Goal: Task Accomplishment & Management: Manage account settings

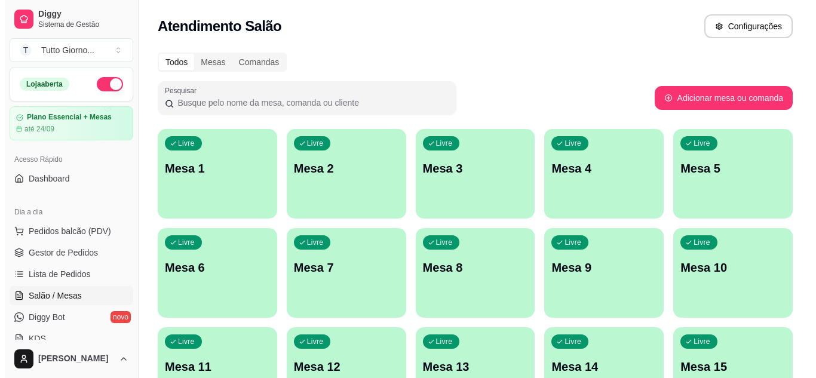
scroll to position [72, 0]
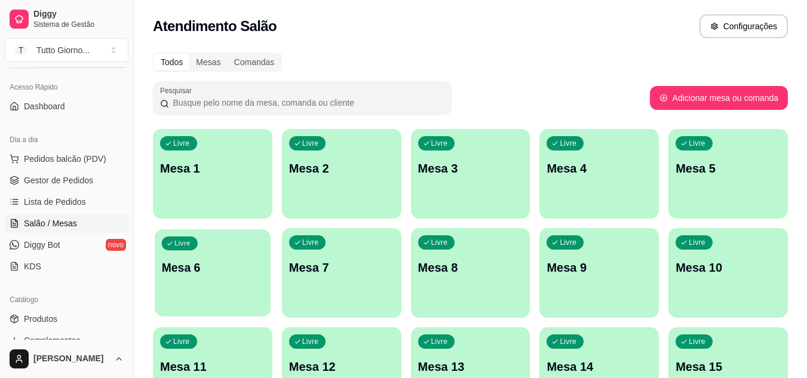
click at [241, 306] on div "button" at bounding box center [213, 309] width 116 height 14
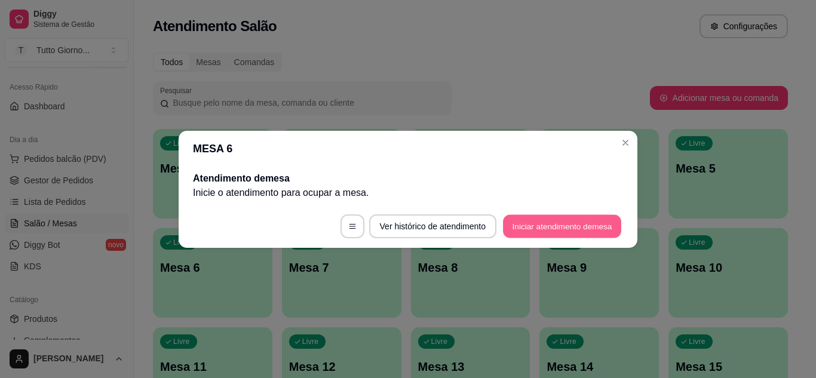
click at [540, 231] on button "Iniciar atendimento de mesa" at bounding box center [562, 225] width 118 height 23
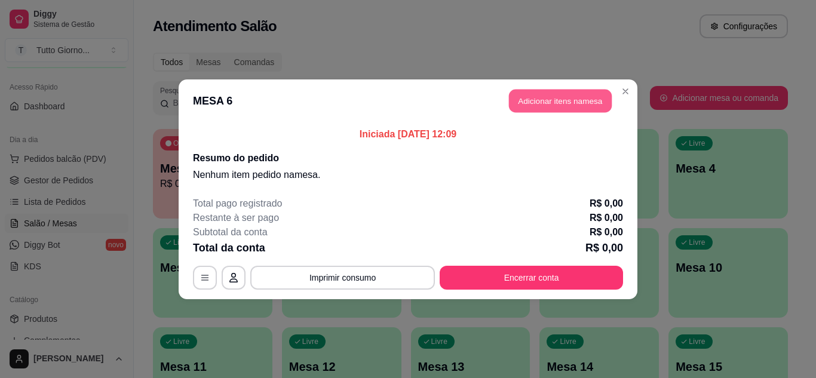
click at [562, 103] on button "Adicionar itens na mesa" at bounding box center [560, 100] width 103 height 23
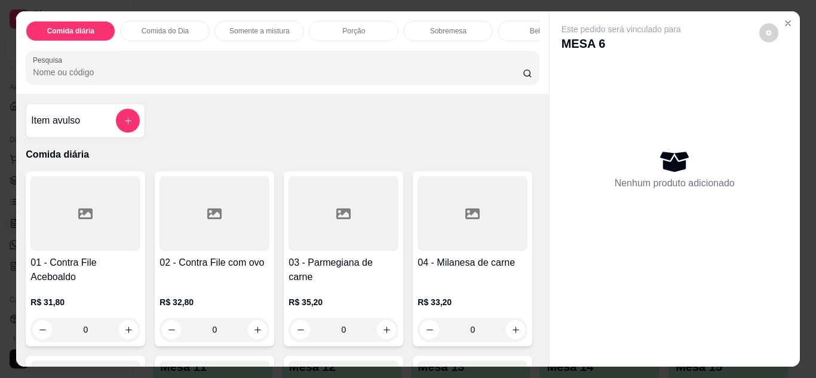
click at [153, 27] on p "Comida do Dia" at bounding box center [165, 31] width 47 height 10
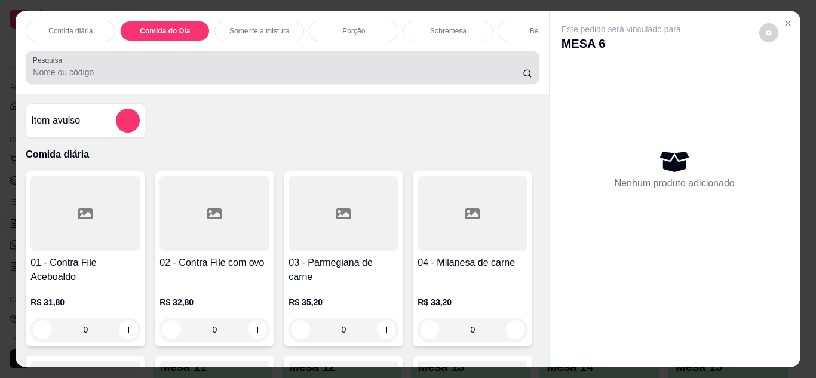
scroll to position [32, 0]
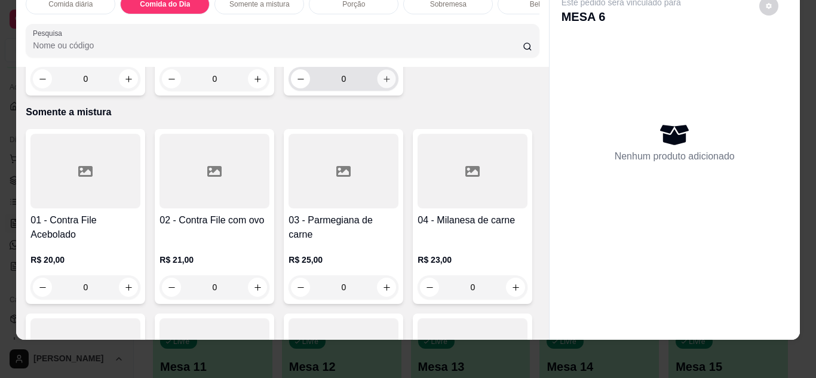
click at [385, 84] on icon "increase-product-quantity" at bounding box center [386, 79] width 9 height 9
type input "1"
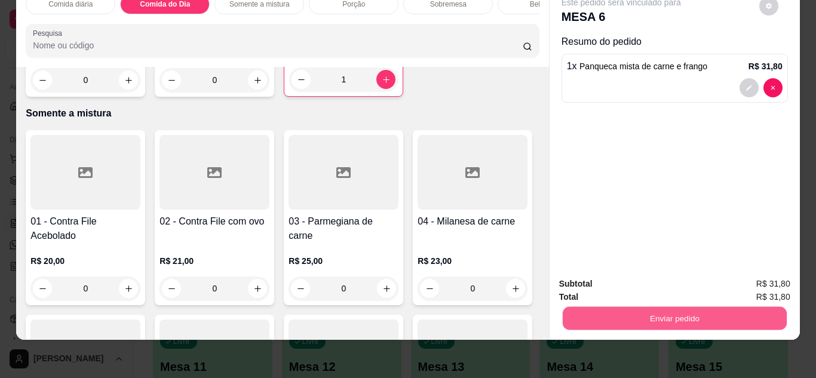
click at [680, 314] on button "Enviar pedido" at bounding box center [674, 318] width 224 height 23
click at [657, 282] on button "Não registrar e enviar pedido" at bounding box center [634, 280] width 121 height 22
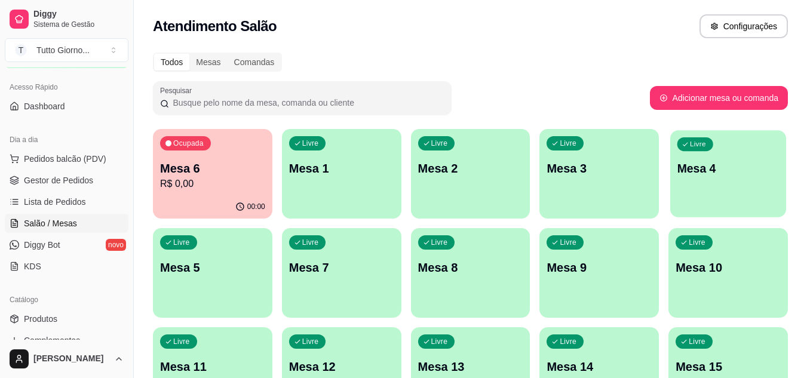
click at [717, 170] on p "Mesa 4" at bounding box center [728, 169] width 102 height 16
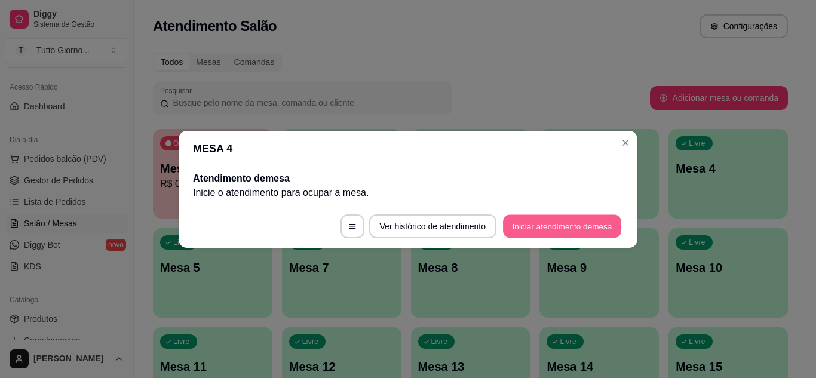
click at [581, 231] on button "Iniciar atendimento de mesa" at bounding box center [562, 225] width 118 height 23
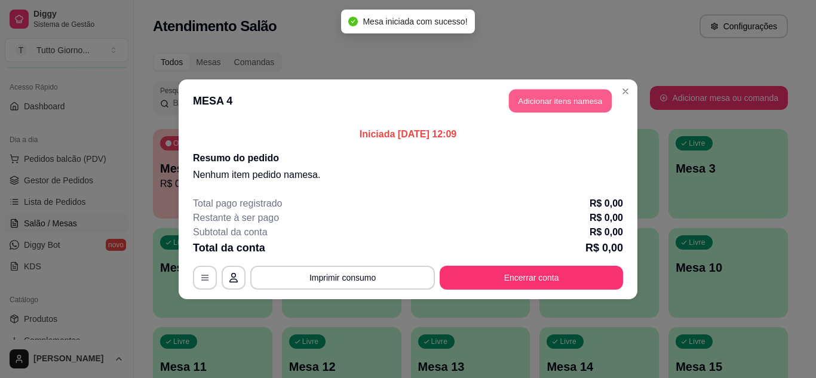
click at [576, 100] on button "Adicionar itens na mesa" at bounding box center [560, 100] width 103 height 23
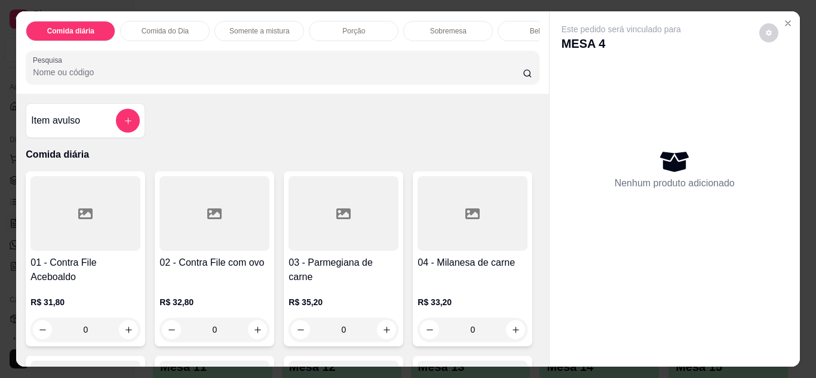
scroll to position [231, 0]
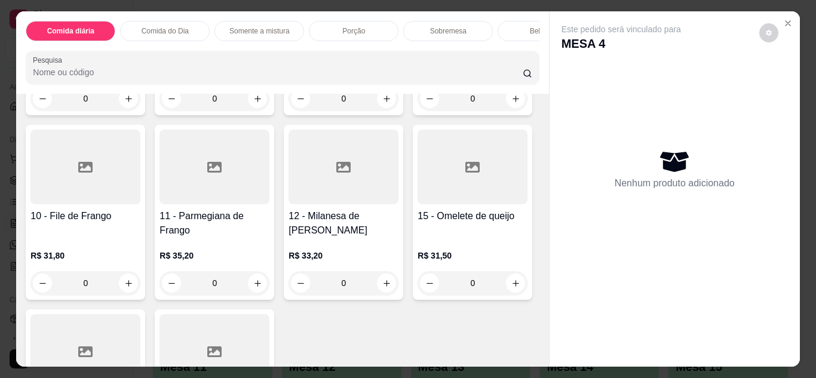
click at [417, 110] on div "0" at bounding box center [472, 99] width 110 height 24
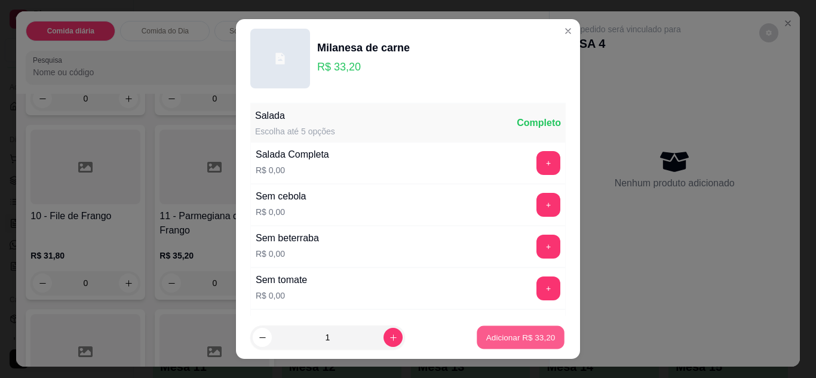
click at [494, 331] on button "Adicionar R$ 33,20" at bounding box center [521, 337] width 88 height 23
type input "1"
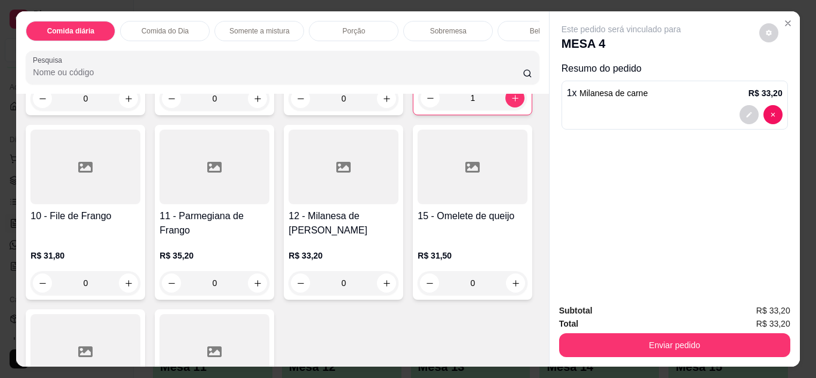
click at [511, 29] on div "Bebidas" at bounding box center [542, 31] width 90 height 20
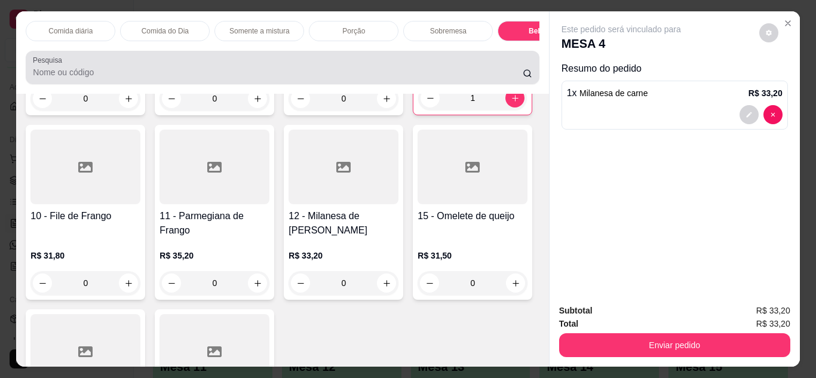
scroll to position [32, 0]
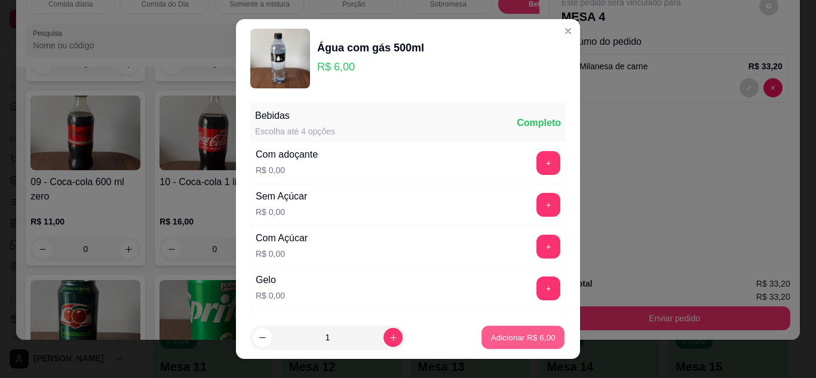
click at [509, 345] on button "Adicionar R$ 6,00" at bounding box center [522, 337] width 83 height 23
type input "1"
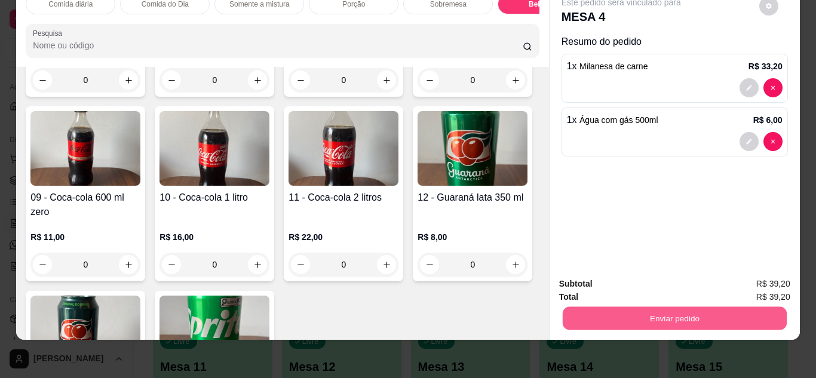
click at [628, 314] on button "Enviar pedido" at bounding box center [674, 318] width 224 height 23
click at [641, 282] on button "Não registrar e enviar pedido" at bounding box center [634, 280] width 121 height 22
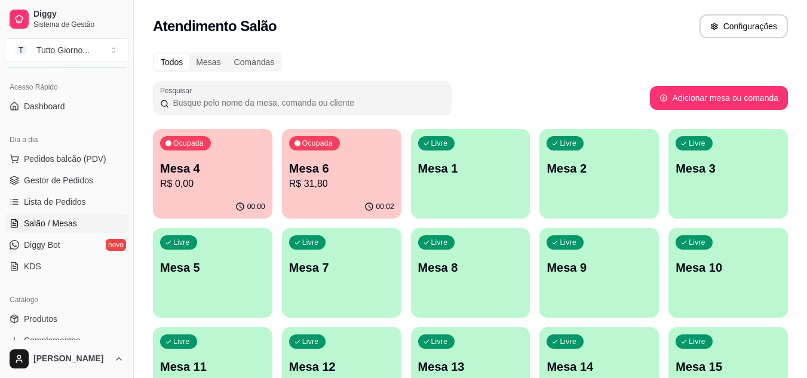
click at [238, 204] on icon "button" at bounding box center [240, 207] width 10 height 10
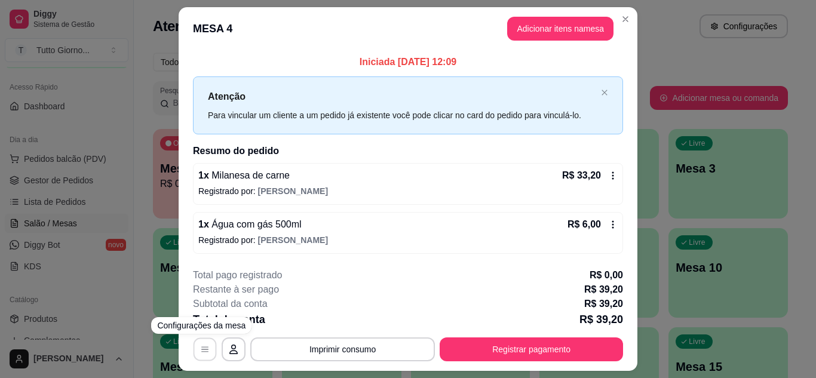
click at [200, 351] on icon "button" at bounding box center [205, 350] width 10 height 10
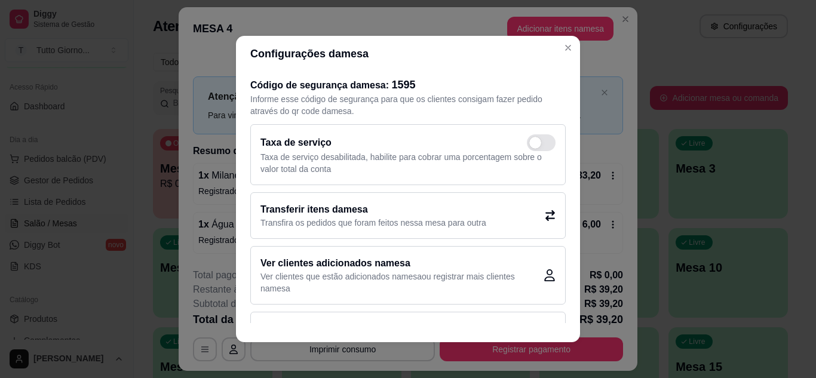
click at [465, 225] on p "Transfira os pedidos que foram feitos nessa mesa para outra" at bounding box center [373, 223] width 226 height 12
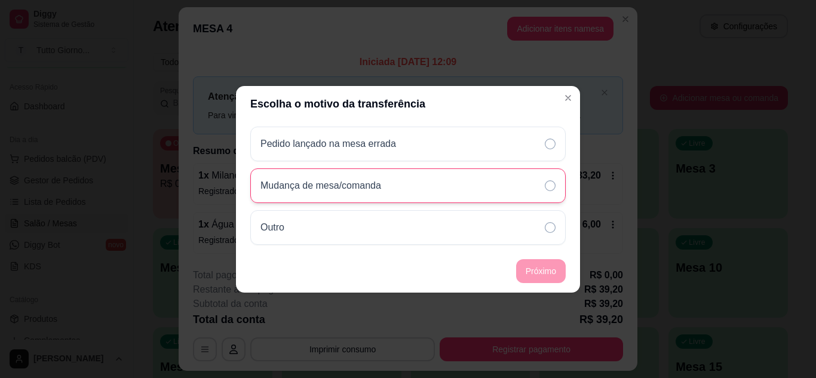
click at [546, 189] on icon at bounding box center [550, 185] width 11 height 11
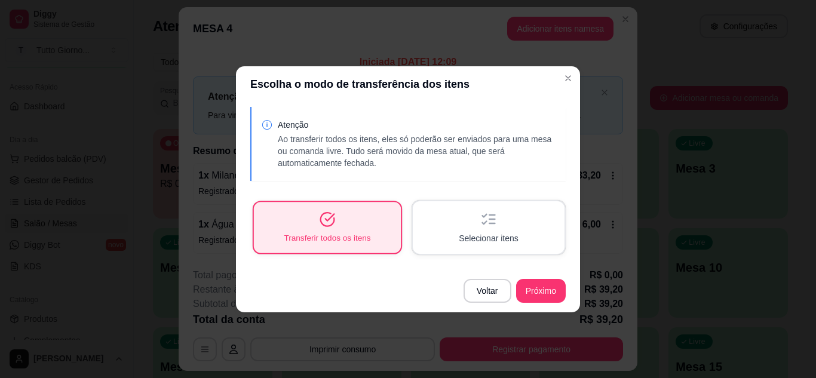
click at [389, 222] on div "Transferir todos os itens" at bounding box center [327, 227] width 147 height 51
click at [555, 303] on footer "Voltar Próximo" at bounding box center [408, 290] width 344 height 43
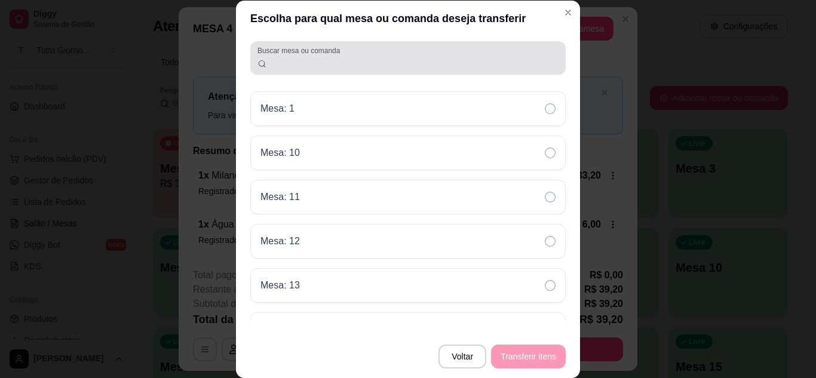
click at [360, 64] on input "Buscar mesa ou comanda" at bounding box center [413, 63] width 292 height 12
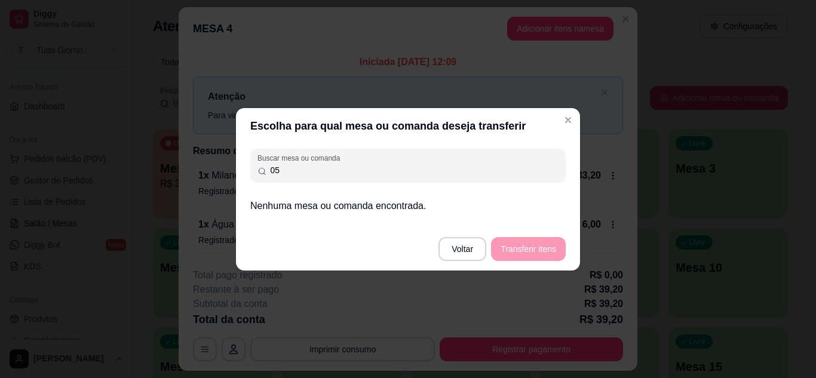
click at [514, 258] on footer "Voltar Transferir itens" at bounding box center [408, 249] width 344 height 43
click at [296, 165] on input "05" at bounding box center [413, 170] width 292 height 12
type input "0"
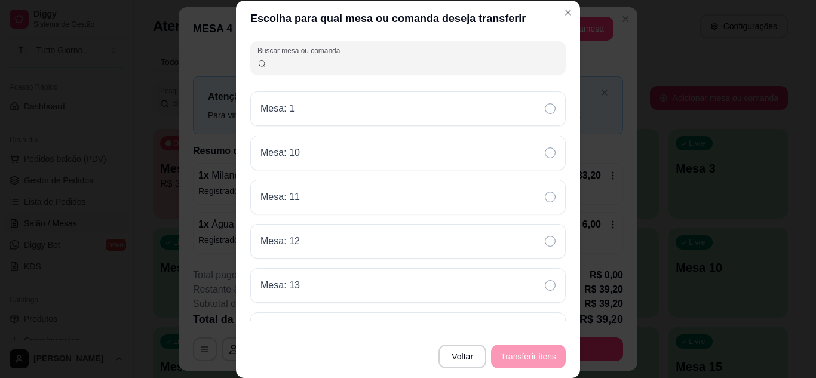
click at [573, 314] on div "Buscar mesa ou comanda Mesa: 1 Mesa: 10 Mesa: 11 Mesa: 12 Mesa: 13 Mesa: 14 Mes…" at bounding box center [408, 185] width 344 height 299
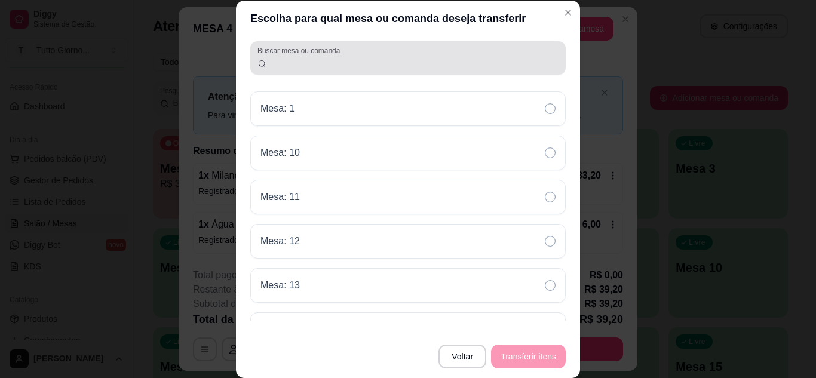
click at [373, 73] on div "Buscar mesa ou comanda" at bounding box center [407, 57] width 315 height 33
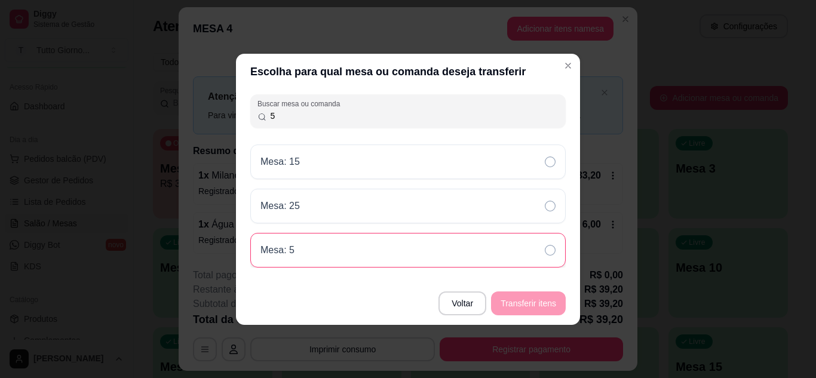
type input "5"
click at [554, 247] on icon at bounding box center [550, 250] width 11 height 11
click at [526, 306] on button "Transferir itens" at bounding box center [528, 302] width 72 height 23
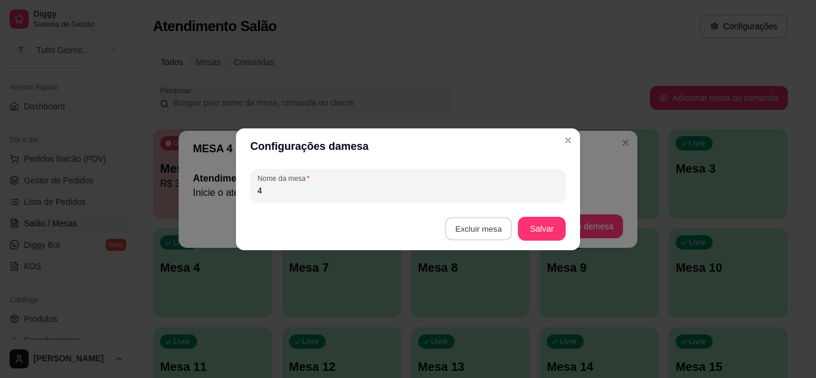
click at [472, 228] on button "Excluir mesa" at bounding box center [478, 228] width 67 height 23
click at [429, 306] on button "Cancelar" at bounding box center [434, 303] width 40 height 18
click at [542, 230] on button "Salvar" at bounding box center [541, 228] width 47 height 23
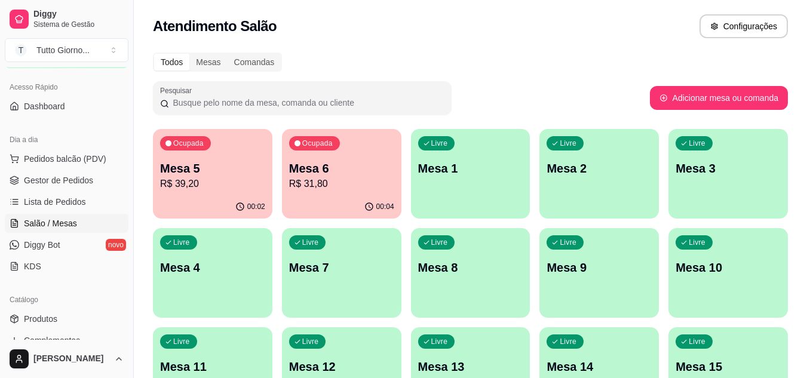
click at [204, 183] on p "R$ 39,20" at bounding box center [212, 184] width 105 height 14
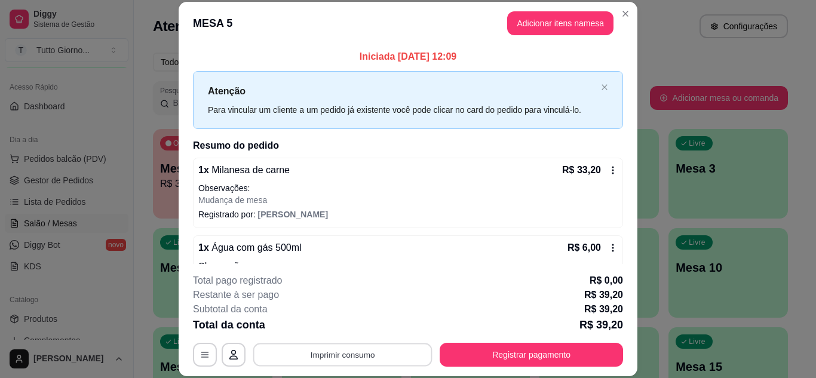
click at [358, 351] on button "Imprimir consumo" at bounding box center [342, 354] width 179 height 23
click at [356, 327] on button "IMPRESSORA CAIXA" at bounding box center [341, 327] width 85 height 19
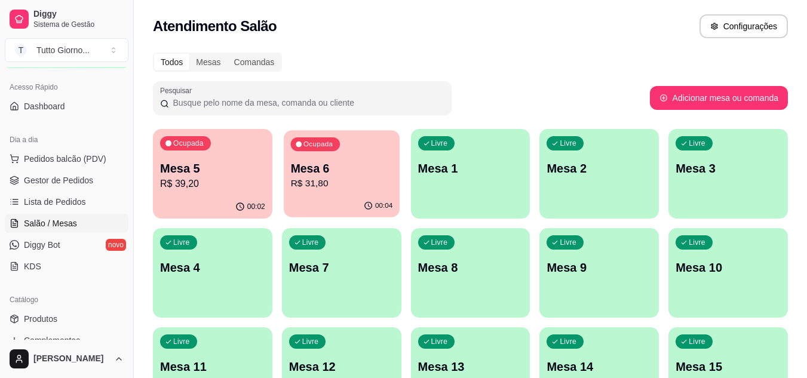
click at [348, 168] on p "Mesa 6" at bounding box center [341, 169] width 102 height 16
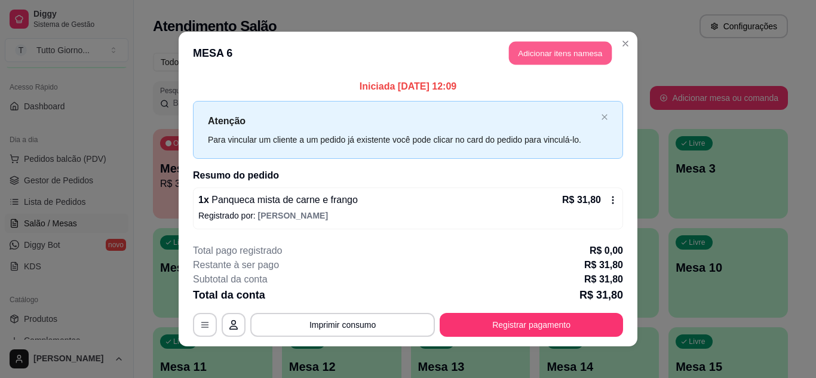
click at [549, 56] on button "Adicionar itens na mesa" at bounding box center [560, 53] width 103 height 23
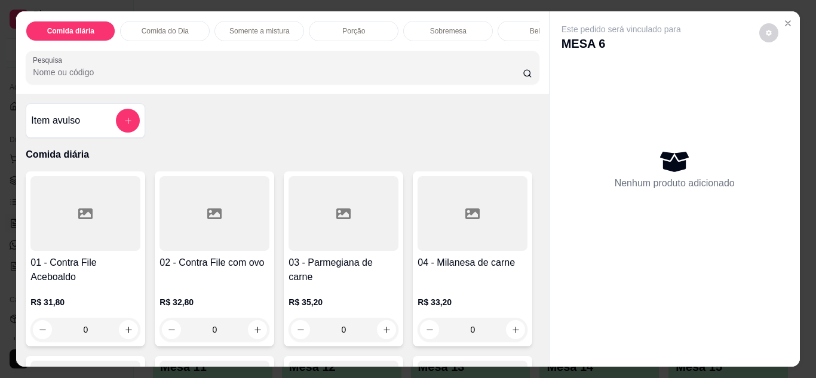
click at [512, 28] on div "Bebidas" at bounding box center [542, 31] width 90 height 20
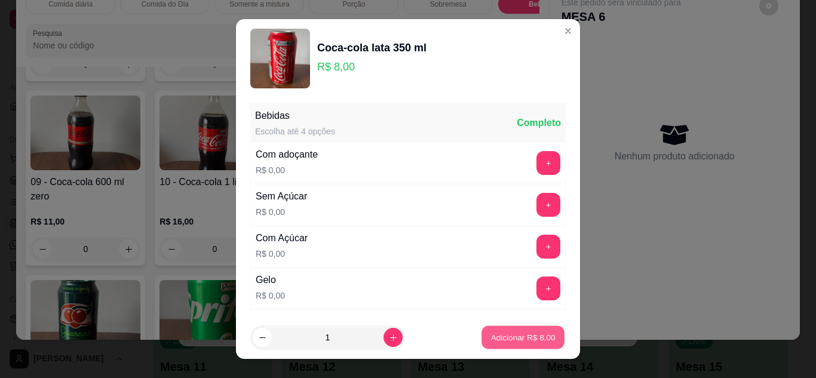
click at [518, 340] on p "Adicionar R$ 8,00" at bounding box center [522, 337] width 64 height 11
type input "1"
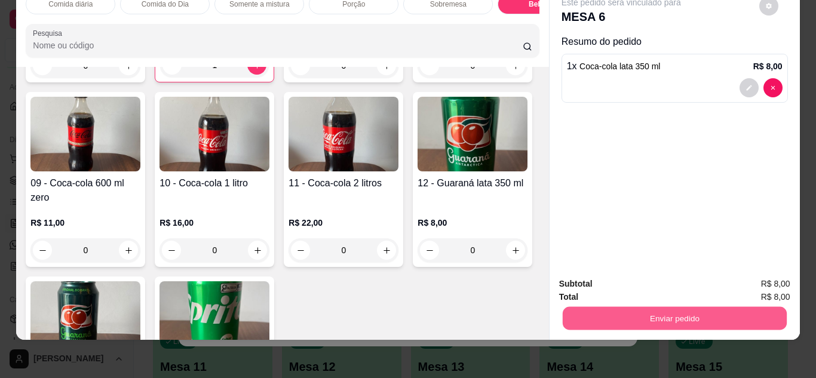
click at [680, 313] on button "Enviar pedido" at bounding box center [674, 318] width 224 height 23
click at [624, 278] on button "Não registrar e enviar pedido" at bounding box center [634, 280] width 121 height 22
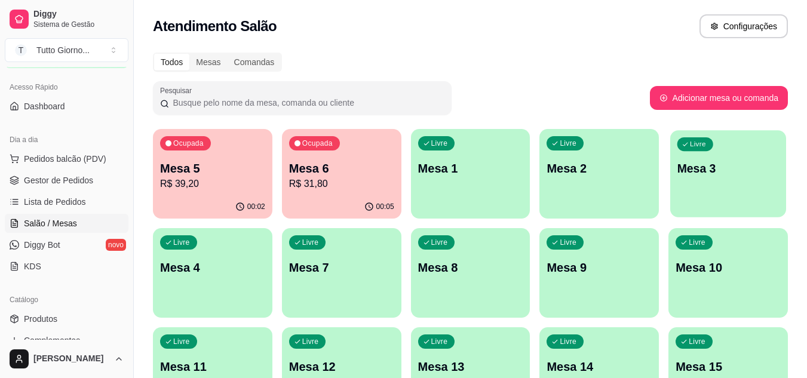
click at [724, 173] on p "Mesa 3" at bounding box center [728, 169] width 102 height 16
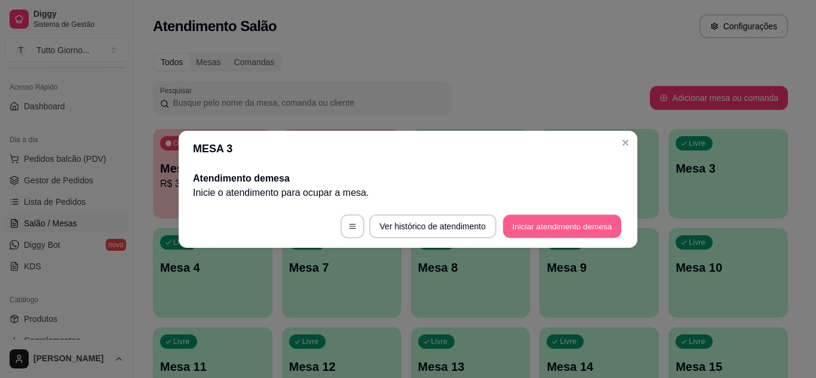
click at [596, 229] on button "Iniciar atendimento de mesa" at bounding box center [562, 225] width 118 height 23
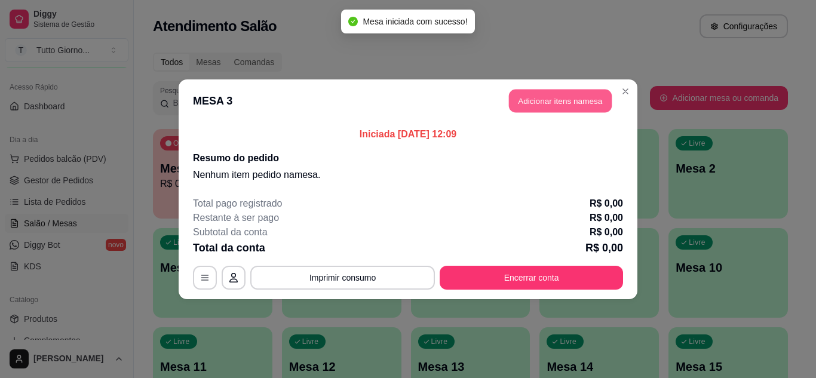
click at [583, 105] on button "Adicionar itens na mesa" at bounding box center [560, 100] width 103 height 23
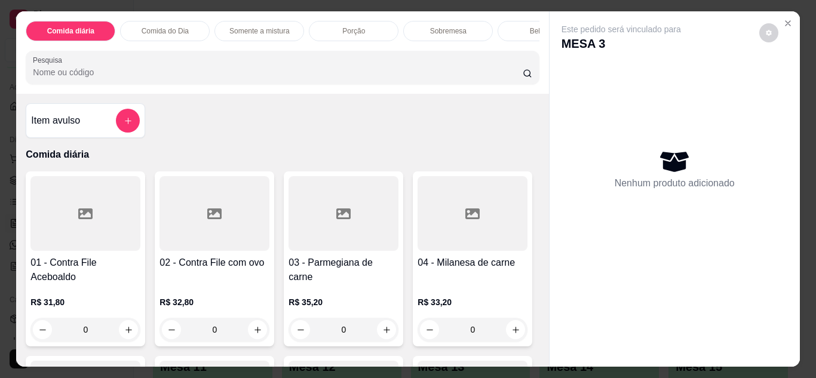
click at [124, 338] on div "0" at bounding box center [85, 330] width 110 height 24
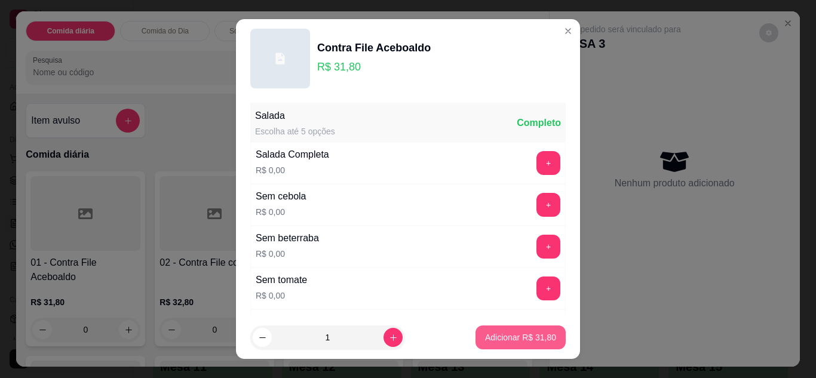
click at [494, 339] on p "Adicionar R$ 31,80" at bounding box center [520, 337] width 71 height 12
type input "1"
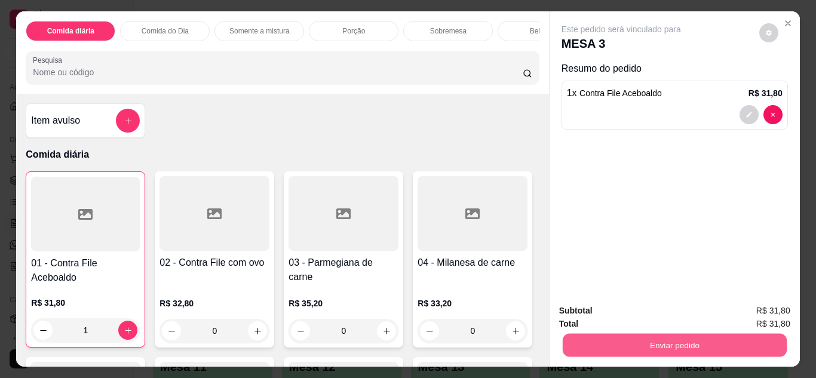
click at [641, 337] on button "Enviar pedido" at bounding box center [674, 345] width 224 height 23
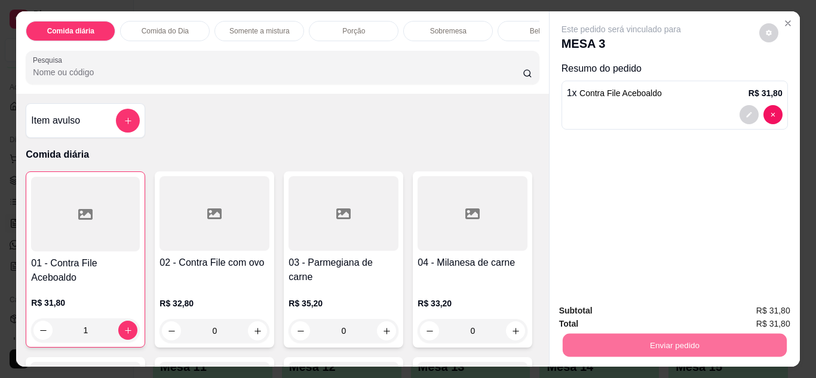
click at [641, 313] on button "Não registrar e enviar pedido" at bounding box center [634, 311] width 121 height 22
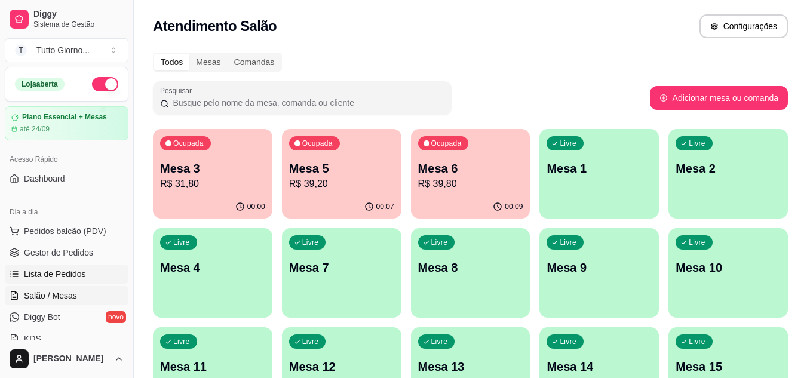
click at [70, 280] on link "Lista de Pedidos" at bounding box center [67, 274] width 124 height 19
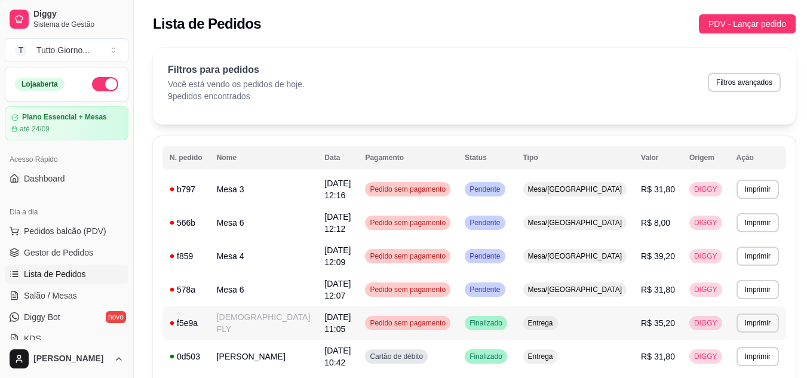
click at [448, 318] on span "Pedido sem pagamento" at bounding box center [407, 323] width 81 height 10
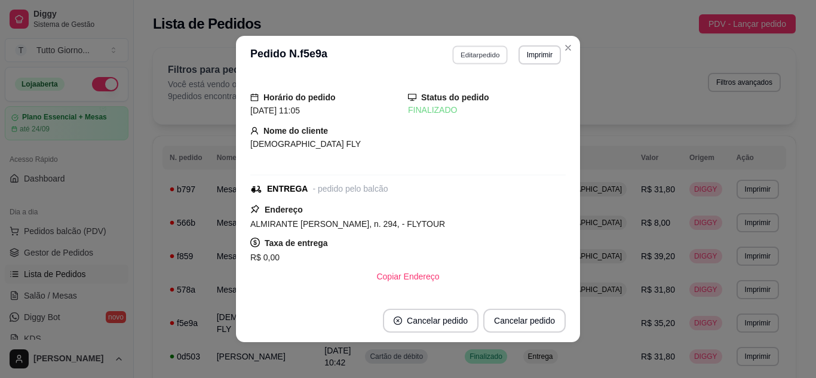
click at [466, 60] on button "Editar pedido" at bounding box center [481, 54] width 56 height 19
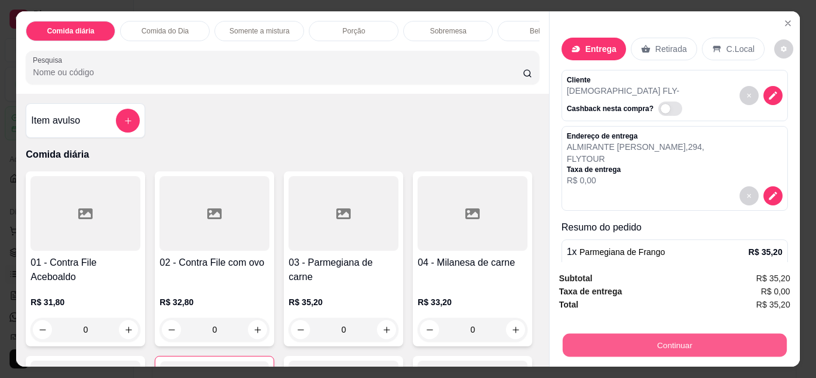
click at [644, 340] on button "Continuar" at bounding box center [674, 345] width 224 height 23
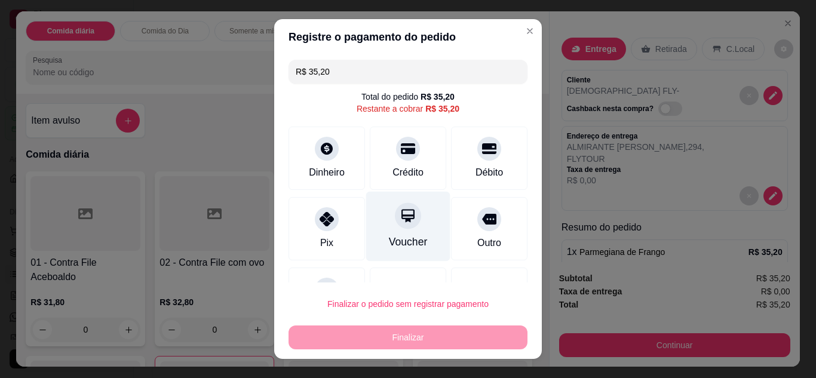
click at [401, 210] on icon at bounding box center [407, 215] width 13 height 13
type input "R$ 0,00"
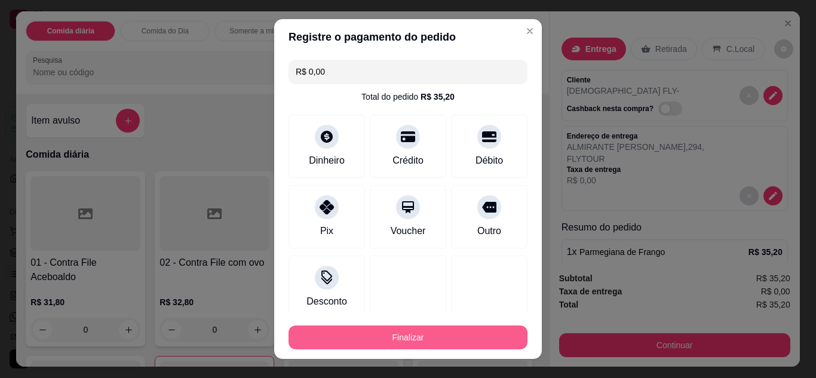
click at [401, 338] on button "Finalizar" at bounding box center [407, 337] width 239 height 24
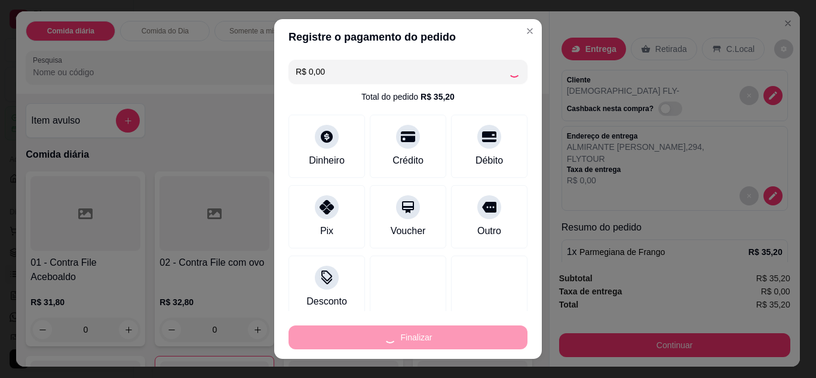
type input "0"
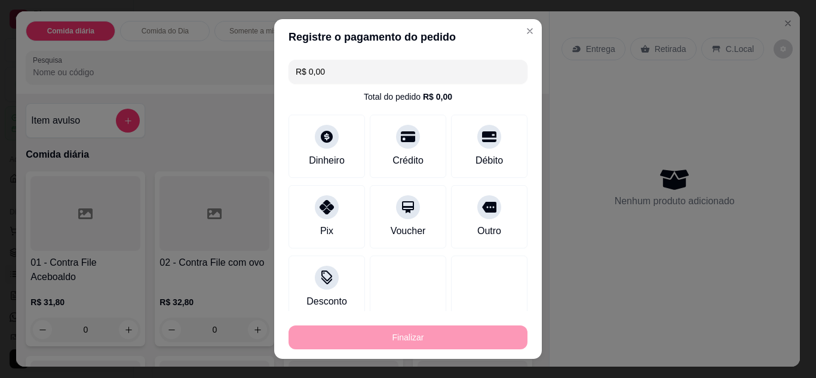
type input "-R$ 35,20"
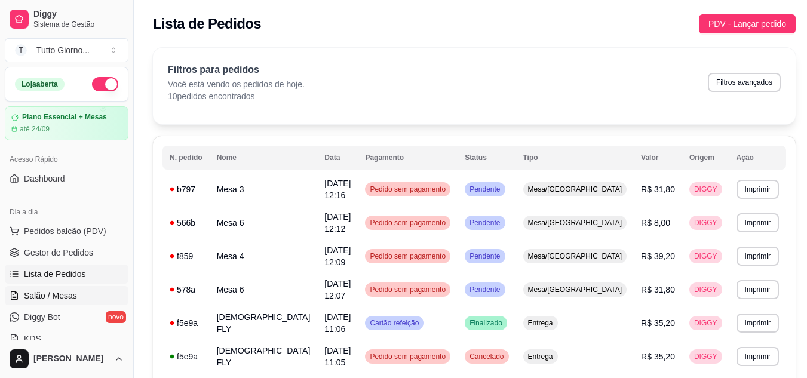
click at [60, 296] on span "Salão / Mesas" at bounding box center [50, 296] width 53 height 12
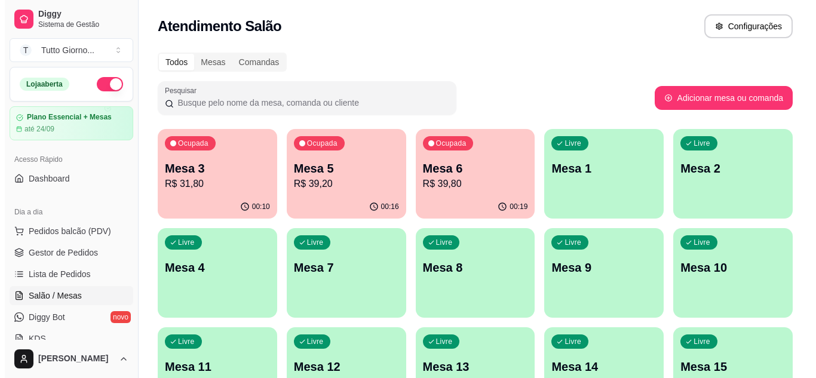
scroll to position [330, 0]
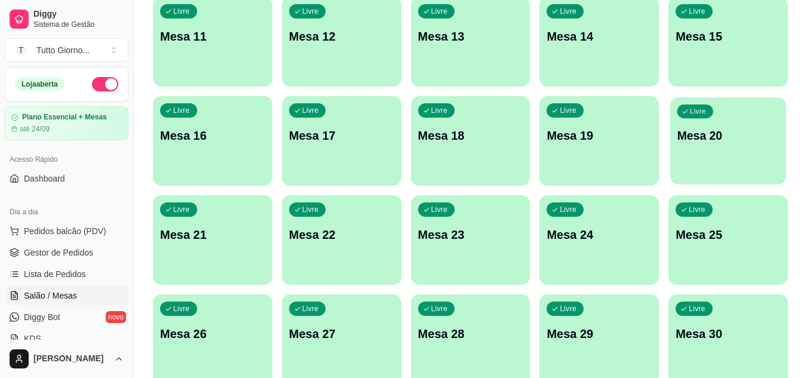
click at [727, 165] on div "Livre Mesa 20" at bounding box center [728, 133] width 116 height 73
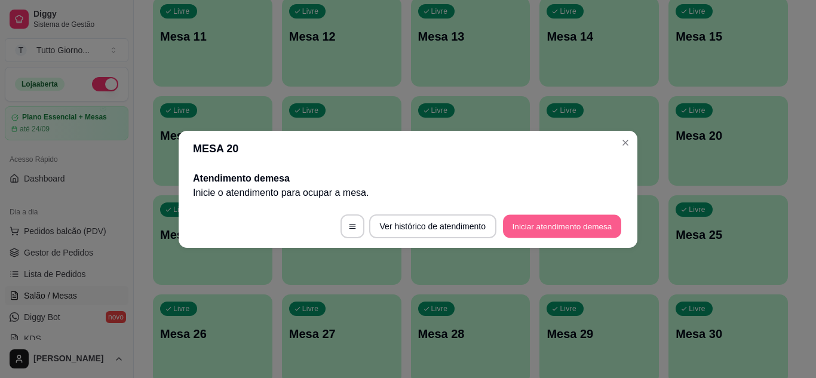
click at [597, 225] on button "Iniciar atendimento de mesa" at bounding box center [562, 225] width 118 height 23
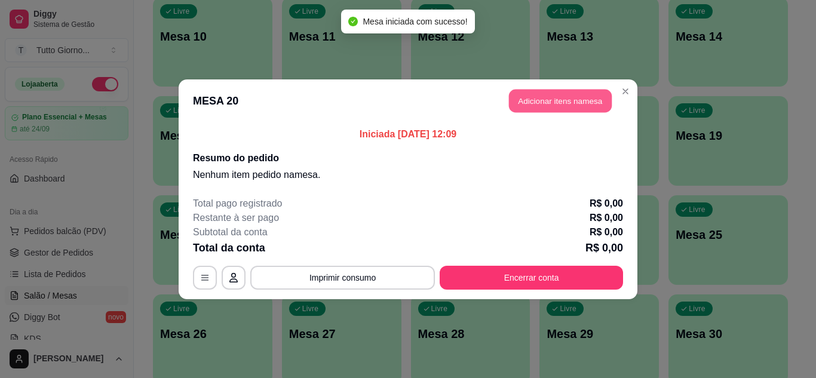
click at [579, 103] on button "Adicionar itens na mesa" at bounding box center [560, 100] width 103 height 23
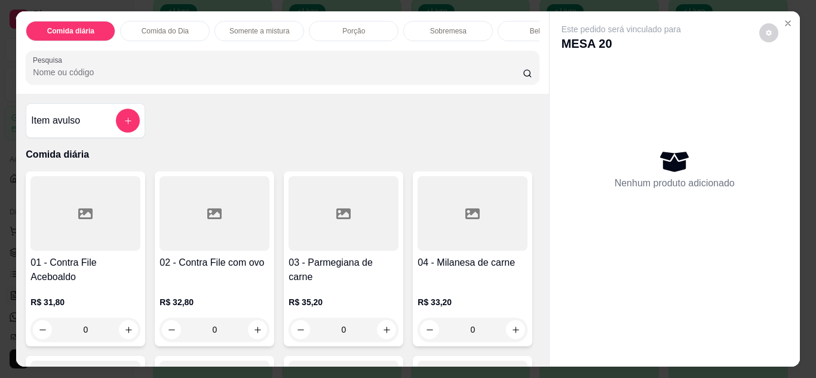
click at [187, 30] on div "Comida do Dia" at bounding box center [165, 31] width 90 height 20
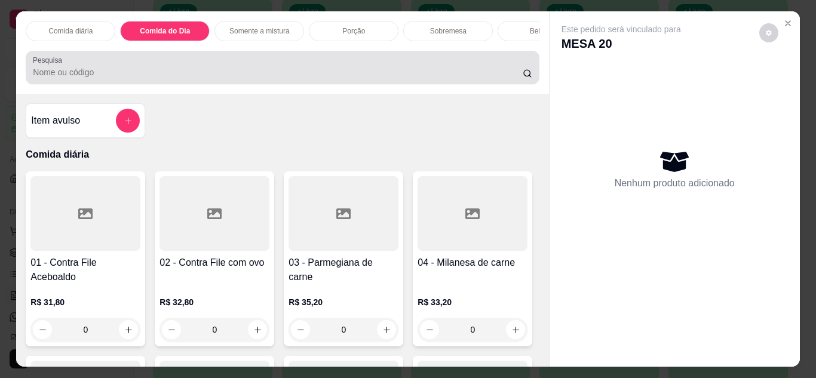
scroll to position [32, 0]
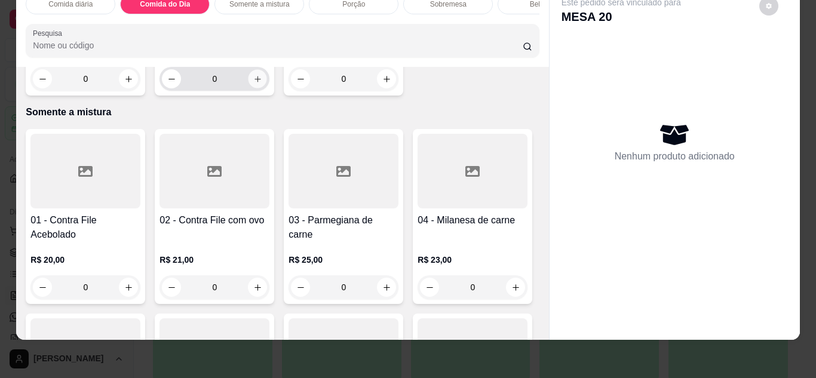
click at [253, 84] on icon "increase-product-quantity" at bounding box center [257, 79] width 9 height 9
type input "1"
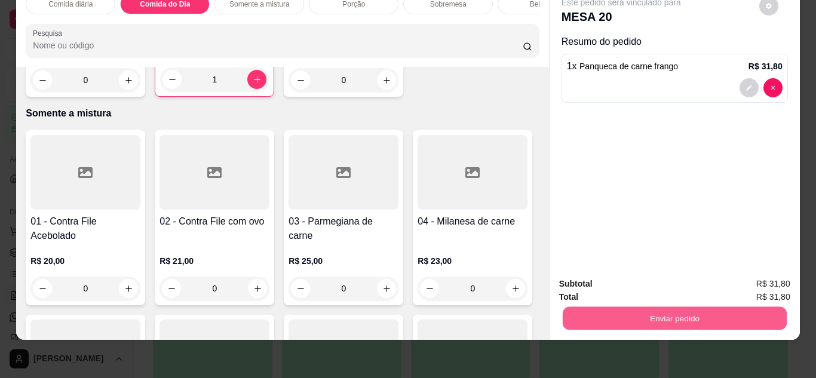
click at [678, 307] on button "Enviar pedido" at bounding box center [674, 318] width 224 height 23
click at [665, 275] on button "Não registrar e enviar pedido" at bounding box center [634, 280] width 121 height 22
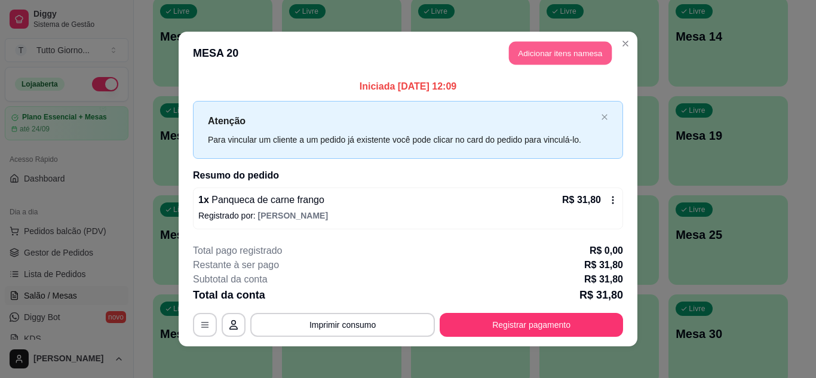
click at [574, 51] on button "Adicionar itens na mesa" at bounding box center [560, 53] width 103 height 23
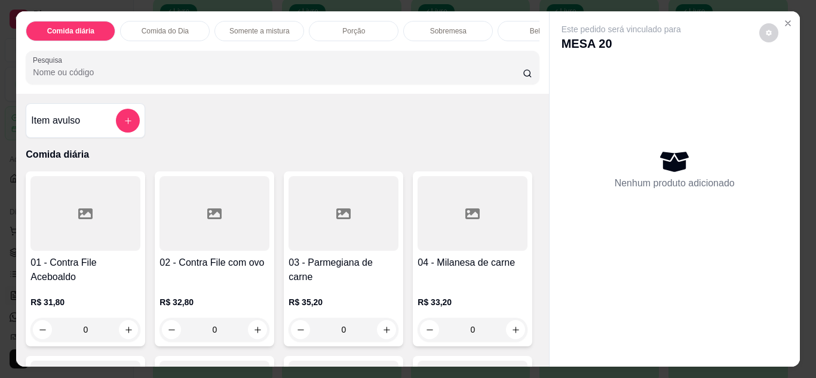
click at [164, 26] on p "Comida do Dia" at bounding box center [165, 31] width 47 height 10
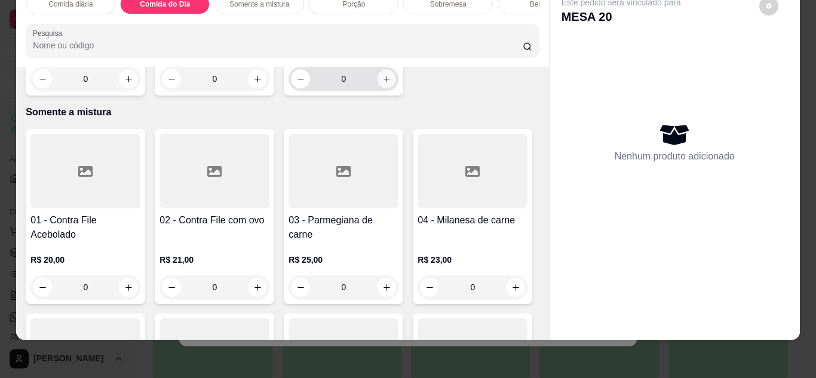
click at [382, 84] on icon "increase-product-quantity" at bounding box center [386, 79] width 9 height 9
type input "1"
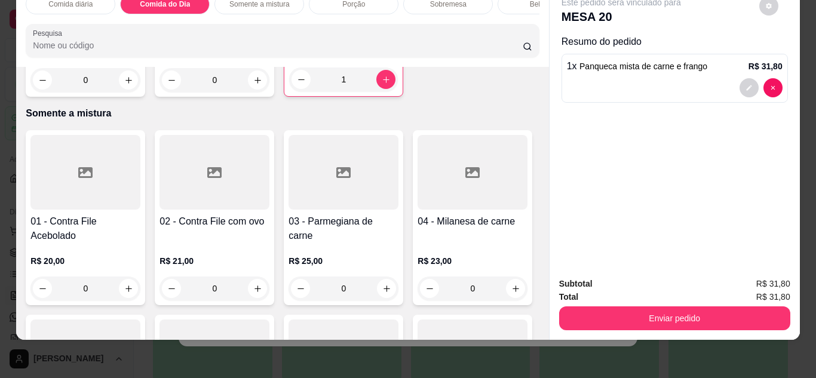
click at [125, 92] on div "0" at bounding box center [85, 80] width 110 height 24
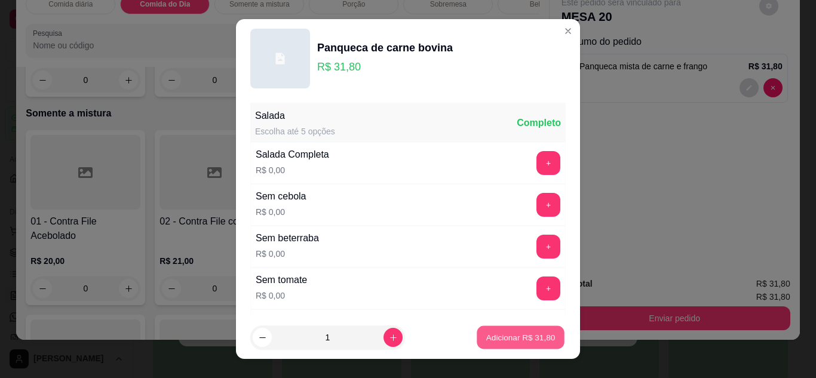
click at [487, 336] on p "Adicionar R$ 31,80" at bounding box center [520, 337] width 69 height 11
type input "1"
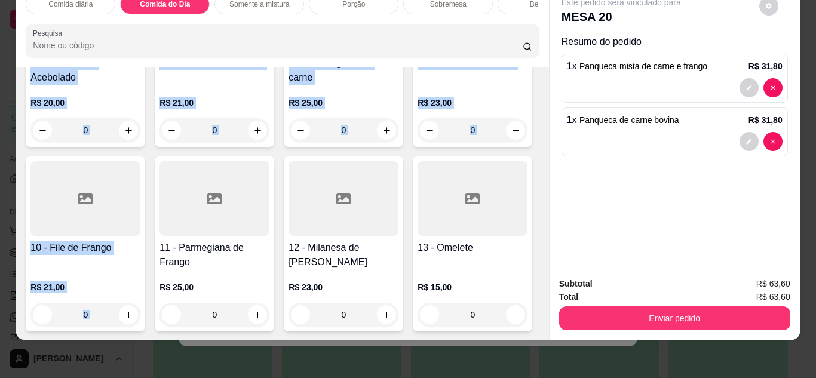
scroll to position [966, 0]
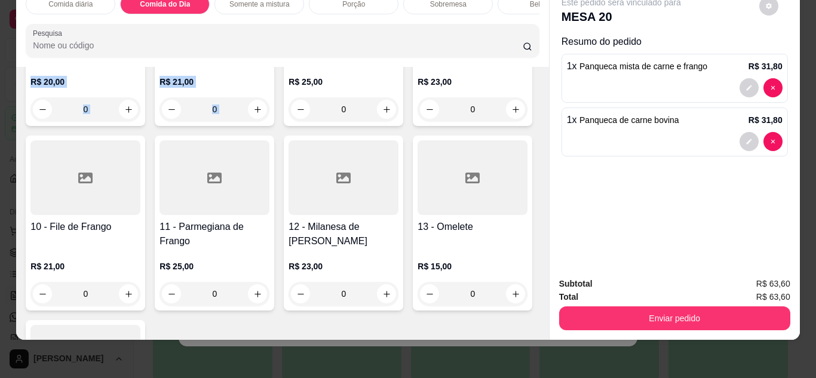
drag, startPoint x: 463, startPoint y: 257, endPoint x: 477, endPoint y: 214, distance: 45.1
click at [477, 214] on div "Item avulso Comida diária 01 - Contra File Aceboaldo R$ 31,80 0 02 - Contra Fil…" at bounding box center [282, 203] width 532 height 273
click at [477, 214] on div "01 - Contra File Acebolado R$ 20,00 0 02 - Contra File com ovo R$ 21,00 0 03 - …" at bounding box center [282, 216] width 513 height 530
click at [381, 118] on button "increase-product-quantity" at bounding box center [386, 109] width 19 height 19
type input "1"
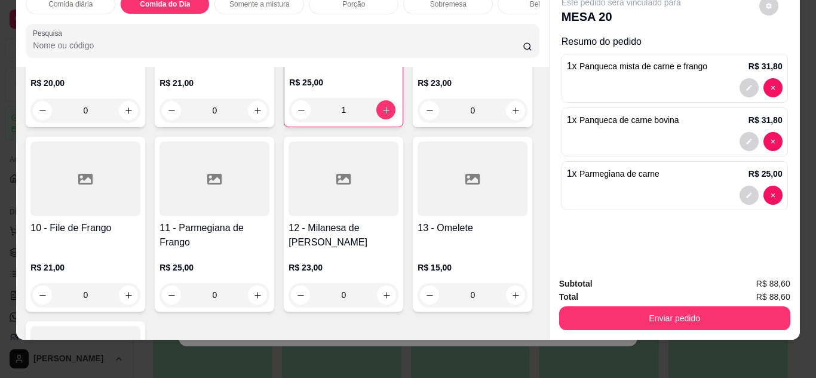
drag, startPoint x: 487, startPoint y: 302, endPoint x: 531, endPoint y: 319, distance: 46.9
click at [531, 319] on div "Item avulso Comida diária 01 - Contra File Aceboaldo R$ 31,80 0 02 - Contra Fil…" at bounding box center [282, 203] width 532 height 273
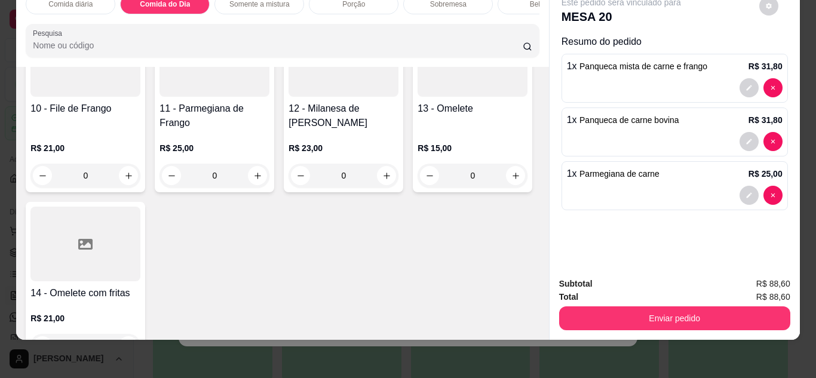
scroll to position [1110, 0]
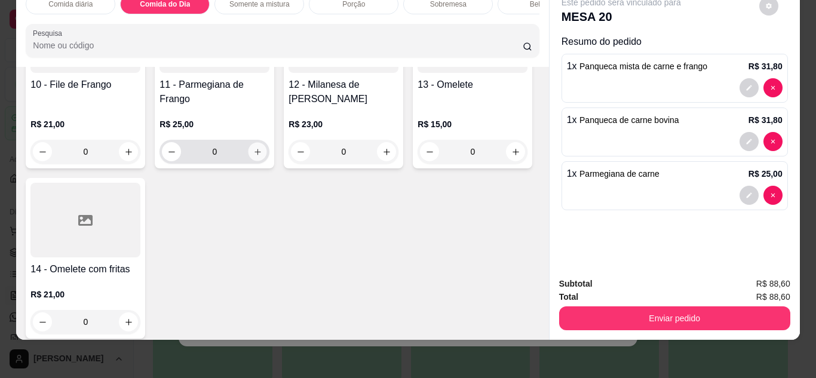
click at [262, 156] on icon "increase-product-quantity" at bounding box center [257, 152] width 9 height 9
type input "1"
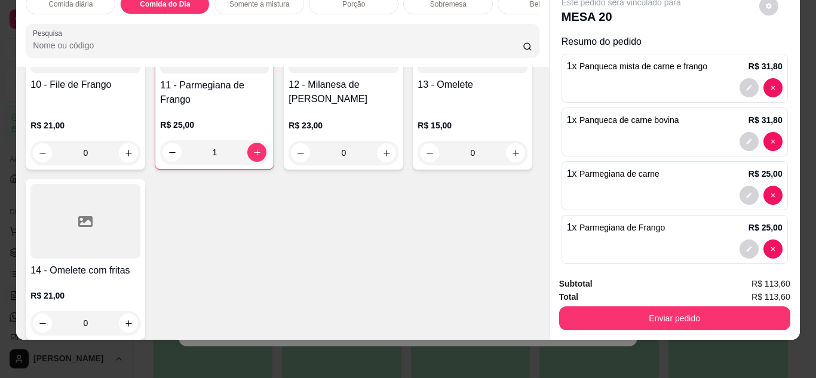
click at [509, 0] on div "Bebidas" at bounding box center [542, 4] width 90 height 20
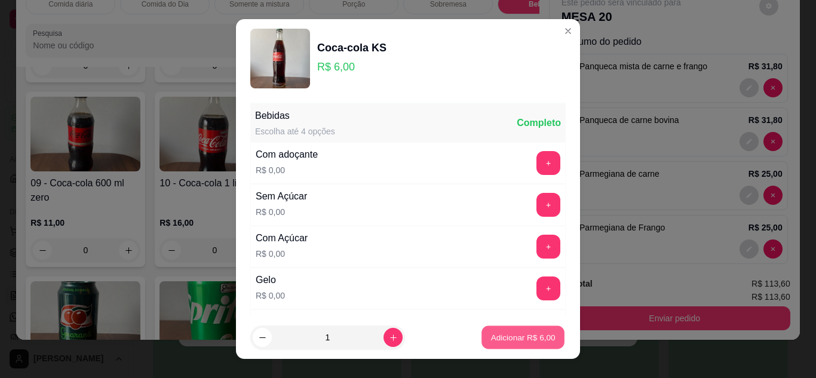
click at [508, 343] on p "Adicionar R$ 6,00" at bounding box center [522, 337] width 64 height 11
type input "1"
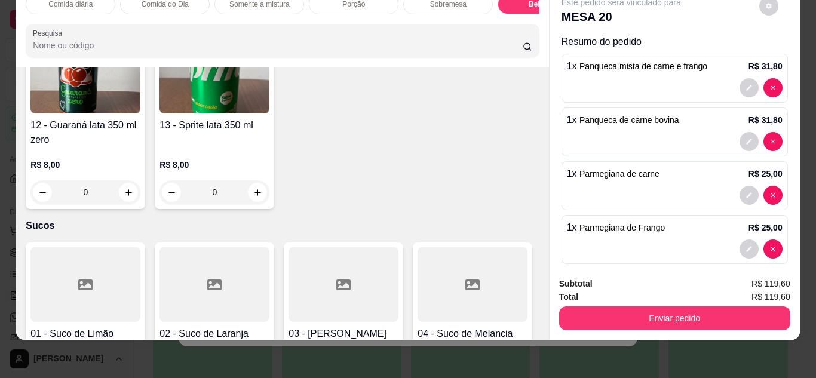
scroll to position [2425, 0]
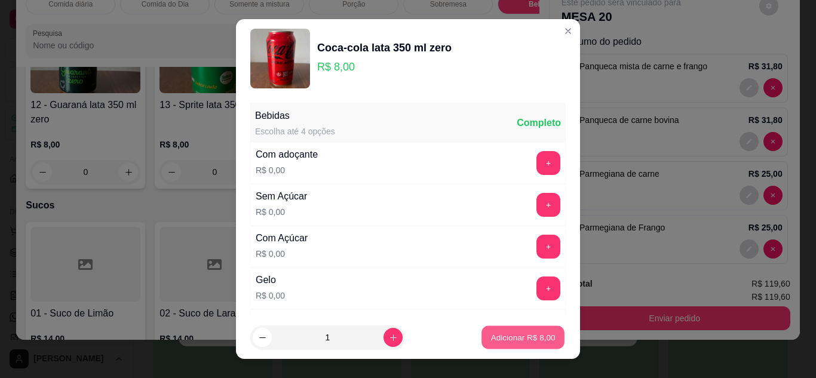
click at [494, 332] on p "Adicionar R$ 8,00" at bounding box center [522, 337] width 64 height 11
type input "1"
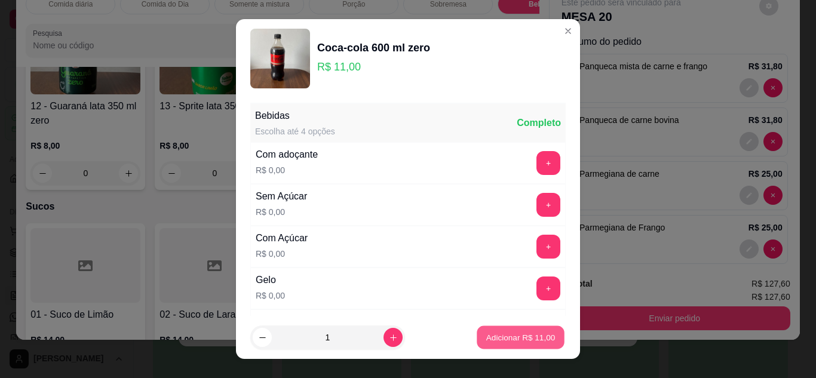
click at [506, 340] on p "Adicionar R$ 11,00" at bounding box center [520, 337] width 69 height 11
type input "1"
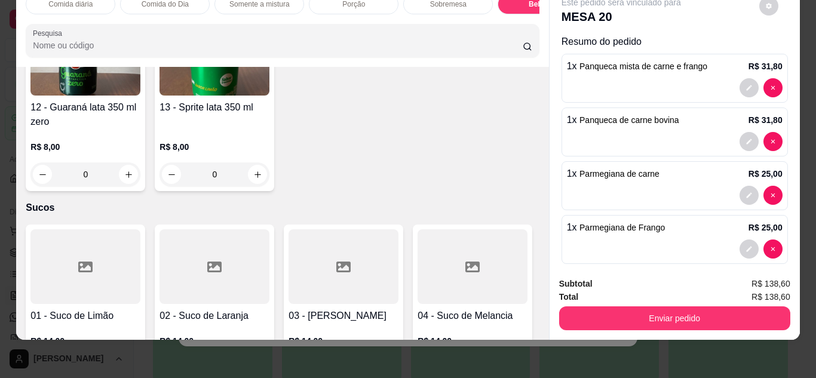
scroll to position [2194, 0]
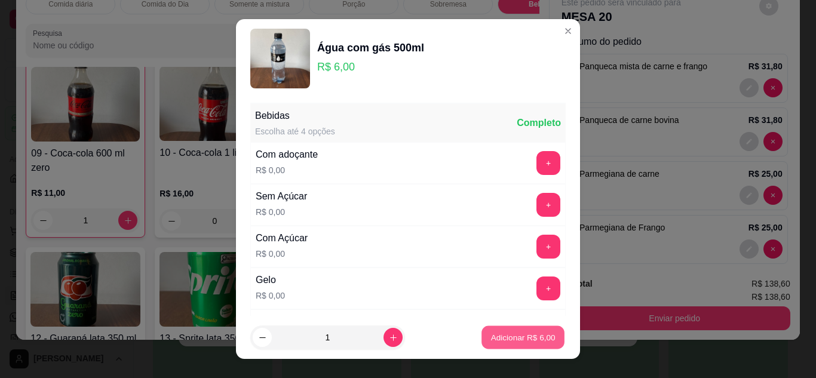
click at [515, 332] on p "Adicionar R$ 6,00" at bounding box center [522, 337] width 64 height 11
type input "1"
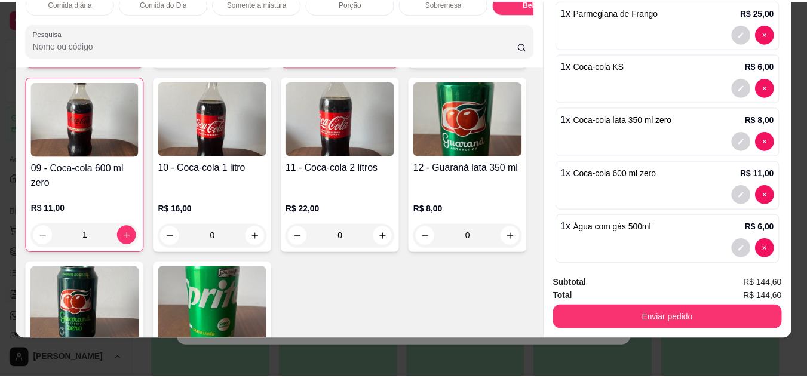
scroll to position [228, 0]
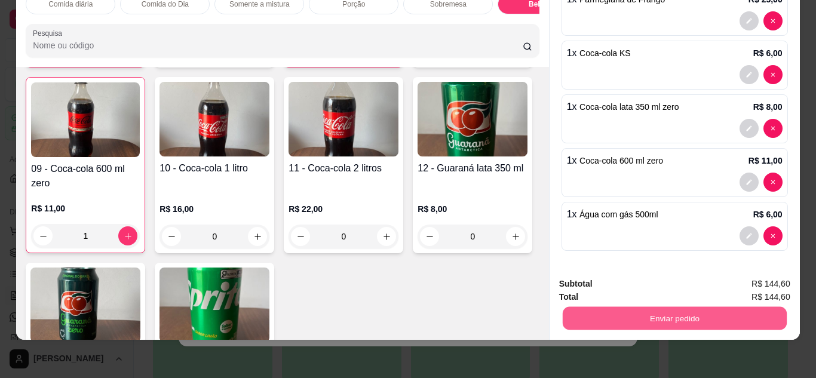
click at [734, 307] on button "Enviar pedido" at bounding box center [674, 318] width 224 height 23
click at [671, 286] on button "Não registrar e enviar pedido" at bounding box center [634, 280] width 121 height 22
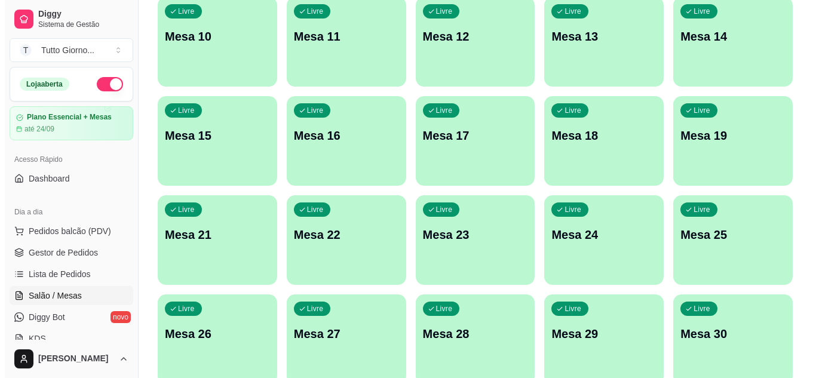
scroll to position [0, 0]
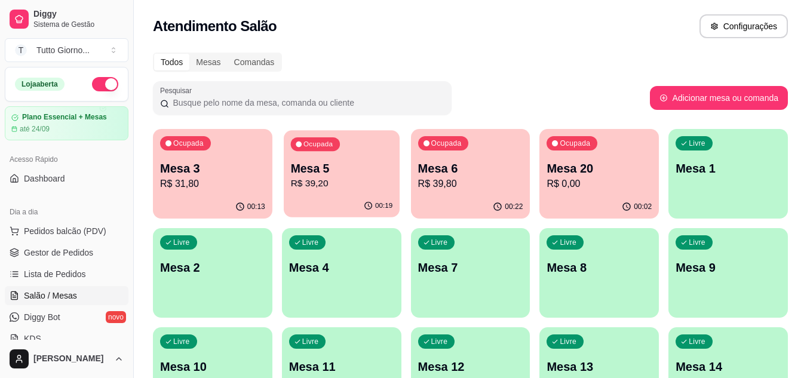
click at [348, 198] on div "00:19" at bounding box center [342, 206] width 116 height 23
click at [478, 174] on p "Mesa 6" at bounding box center [470, 168] width 105 height 17
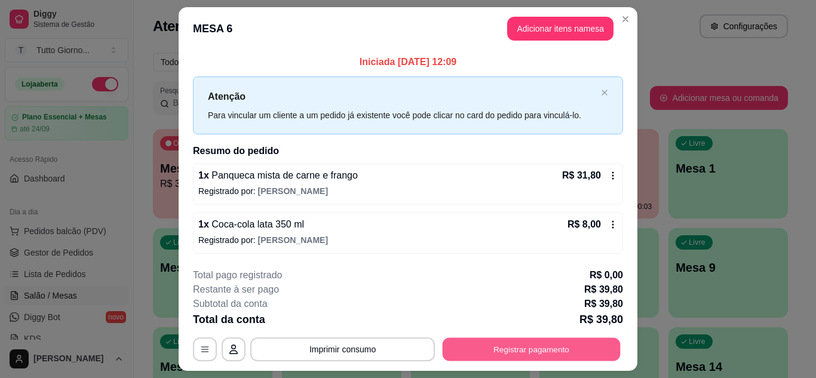
click at [549, 350] on button "Registrar pagamento" at bounding box center [532, 349] width 178 height 23
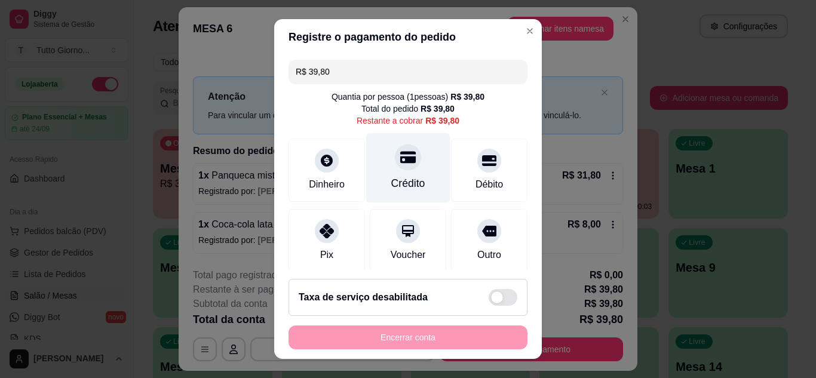
click at [402, 179] on div "Crédito" at bounding box center [408, 184] width 34 height 16
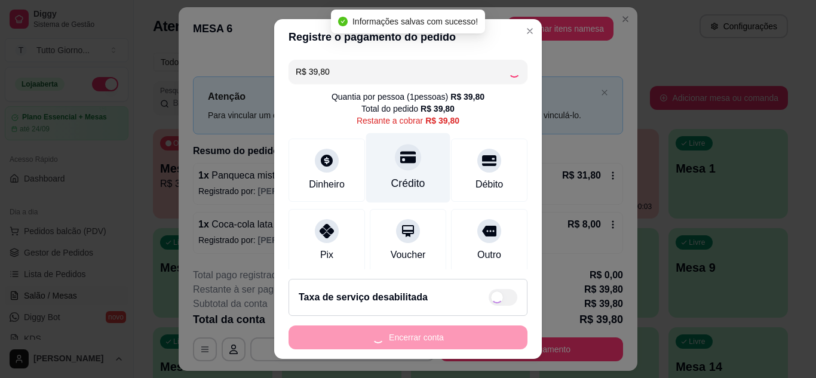
type input "R$ 0,00"
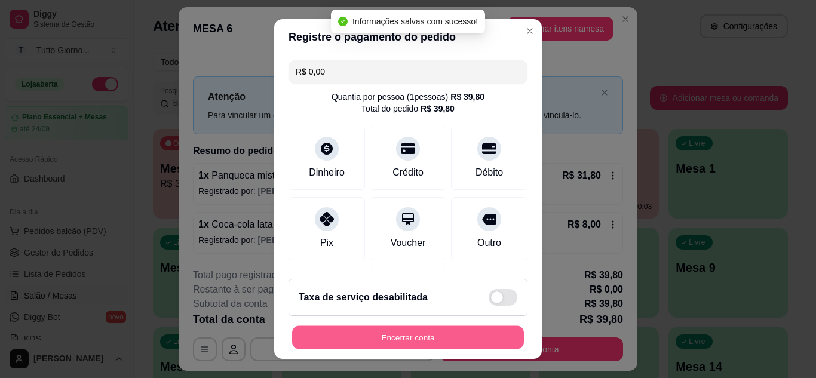
click at [438, 345] on button "Encerrar conta" at bounding box center [408, 337] width 232 height 23
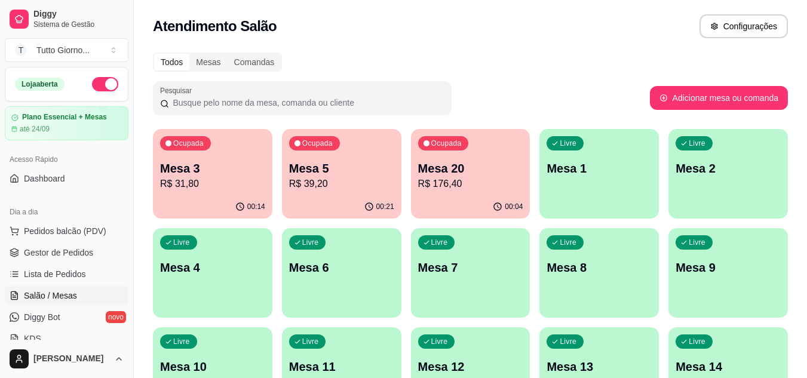
click at [712, 254] on div "Livre Mesa 9" at bounding box center [727, 265] width 119 height 75
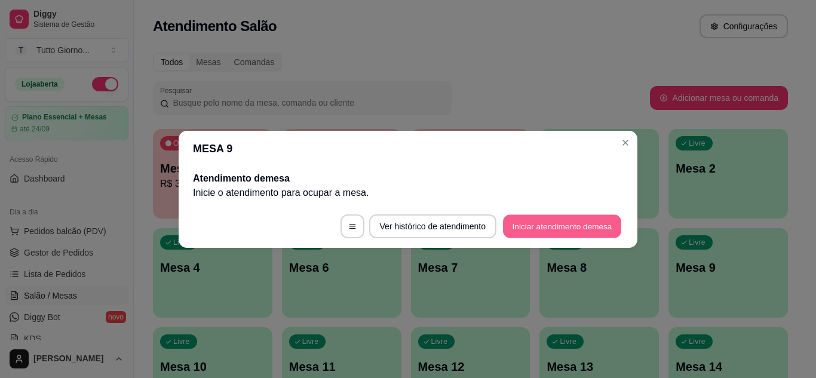
click at [559, 226] on button "Iniciar atendimento de mesa" at bounding box center [562, 225] width 118 height 23
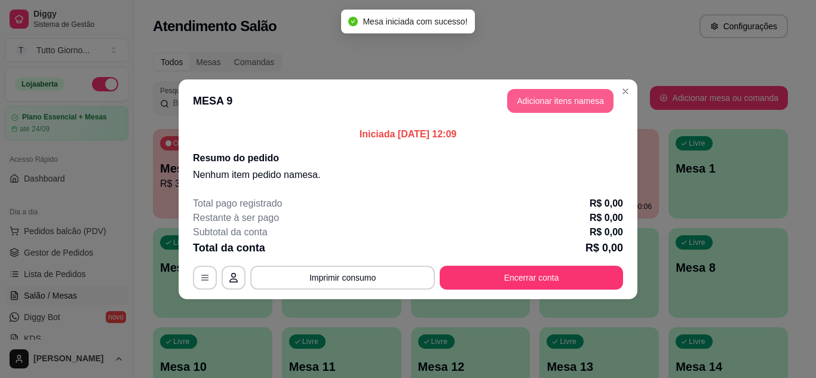
click at [578, 107] on button "Adicionar itens na mesa" at bounding box center [560, 101] width 106 height 24
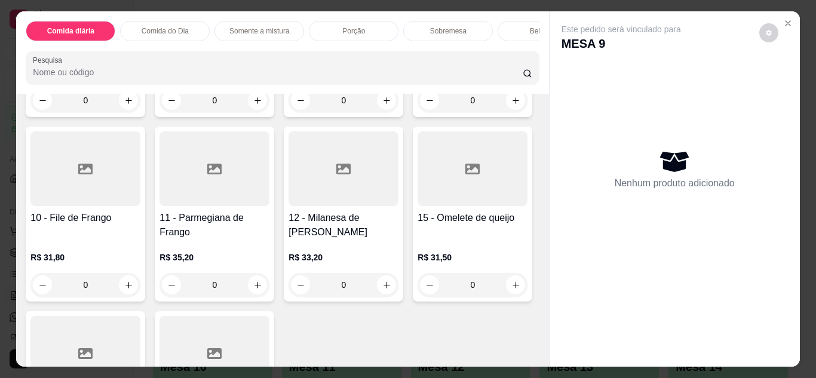
scroll to position [231, 0]
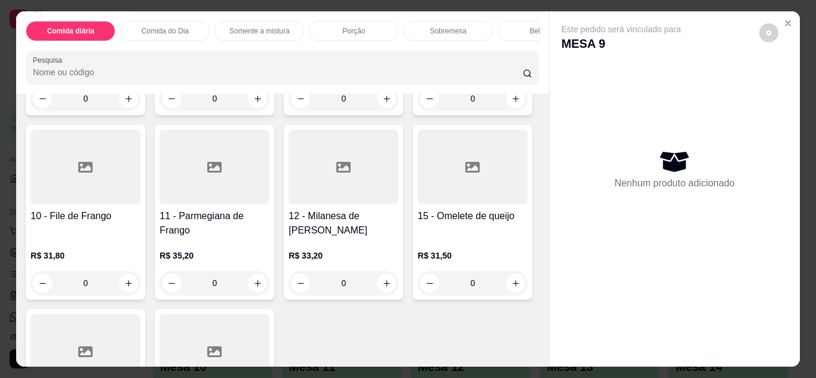
click at [269, 291] on div "0" at bounding box center [214, 283] width 110 height 24
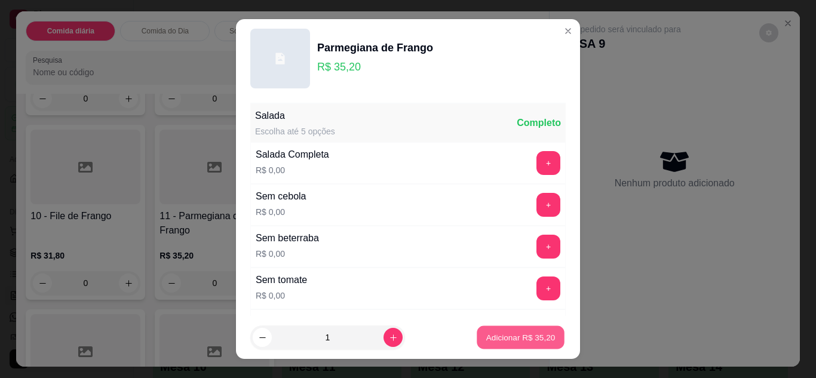
click at [503, 339] on p "Adicionar R$ 35,20" at bounding box center [520, 337] width 69 height 11
type input "1"
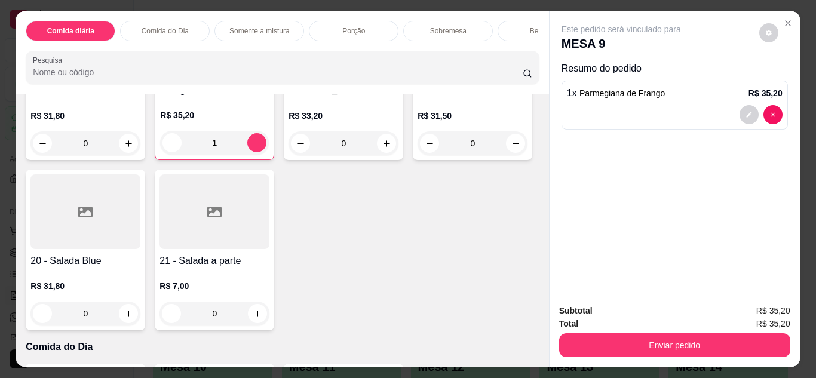
scroll to position [374, 0]
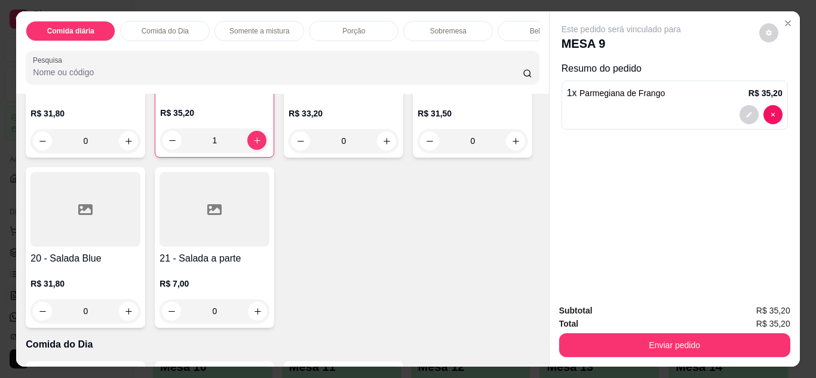
click at [288, 153] on div "0" at bounding box center [343, 141] width 110 height 24
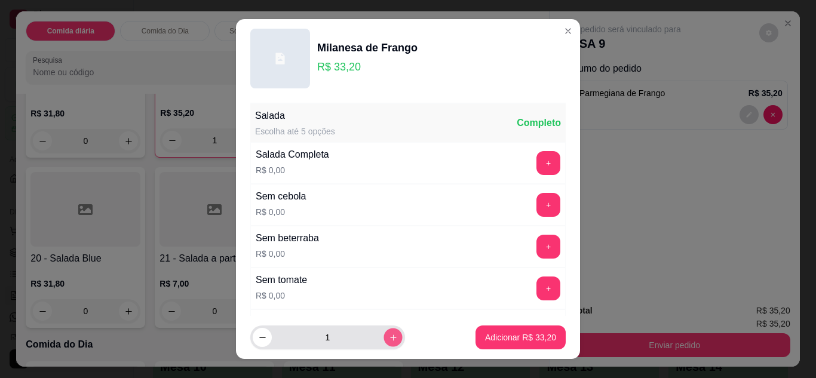
click at [389, 342] on icon "increase-product-quantity" at bounding box center [393, 337] width 9 height 9
type input "2"
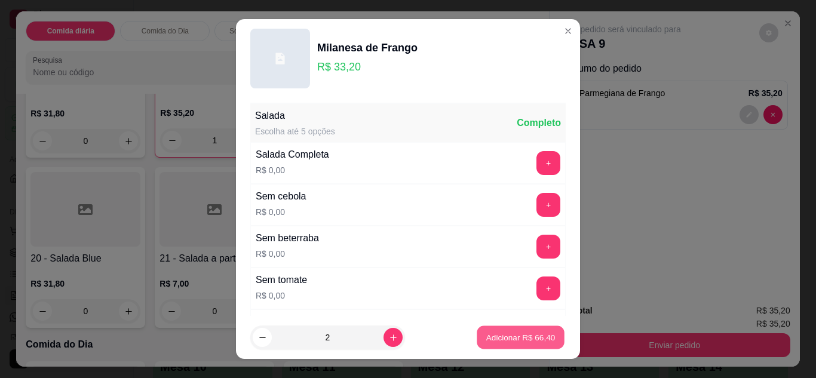
click at [486, 337] on p "Adicionar R$ 66,40" at bounding box center [520, 337] width 69 height 11
type input "2"
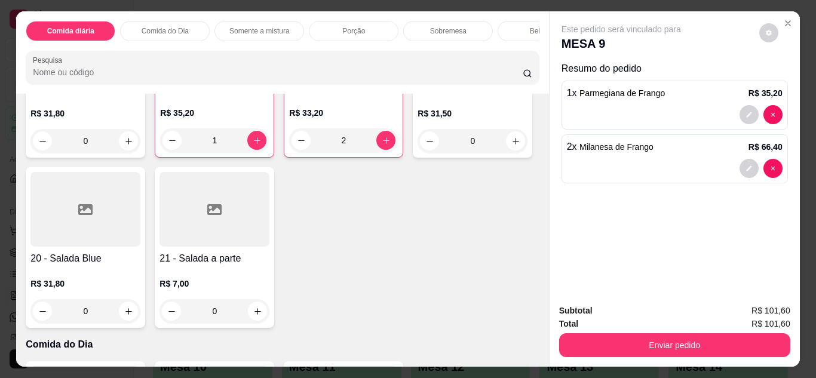
click at [503, 23] on div "Bebidas" at bounding box center [542, 31] width 90 height 20
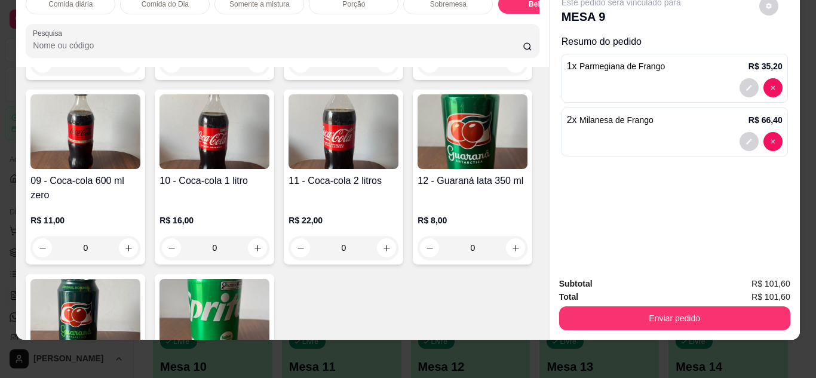
scroll to position [2394, 0]
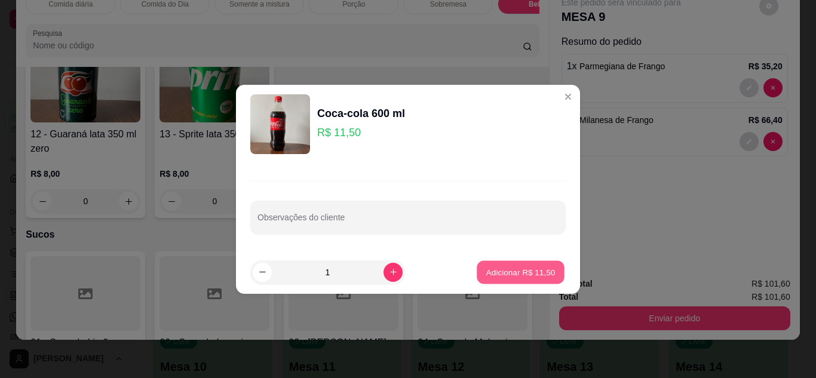
click at [486, 275] on p "Adicionar R$ 11,50" at bounding box center [520, 271] width 69 height 11
type input "1"
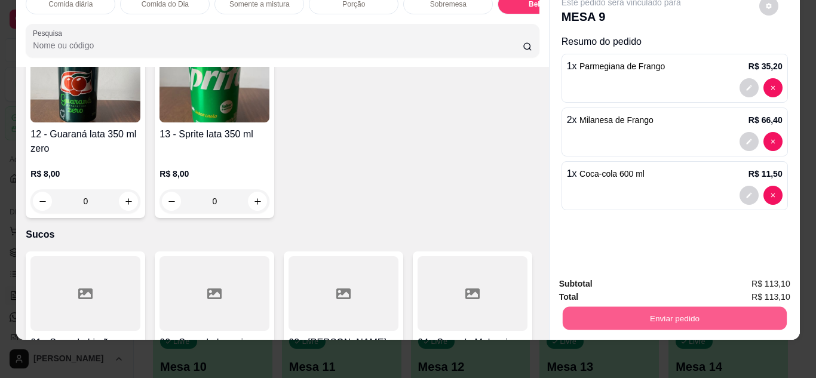
click at [620, 319] on button "Enviar pedido" at bounding box center [674, 318] width 224 height 23
click at [614, 285] on button "Não registrar e enviar pedido" at bounding box center [634, 280] width 121 height 22
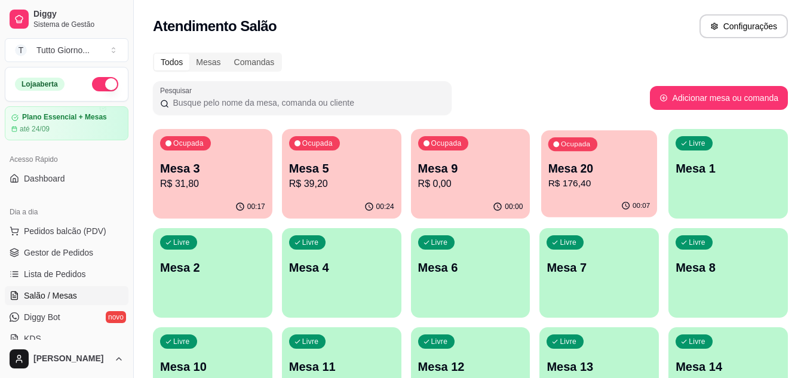
click at [610, 166] on p "Mesa 20" at bounding box center [599, 169] width 102 height 16
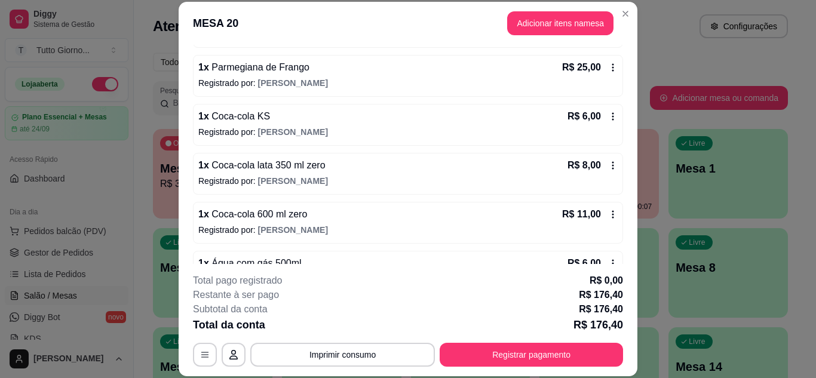
scroll to position [311, 0]
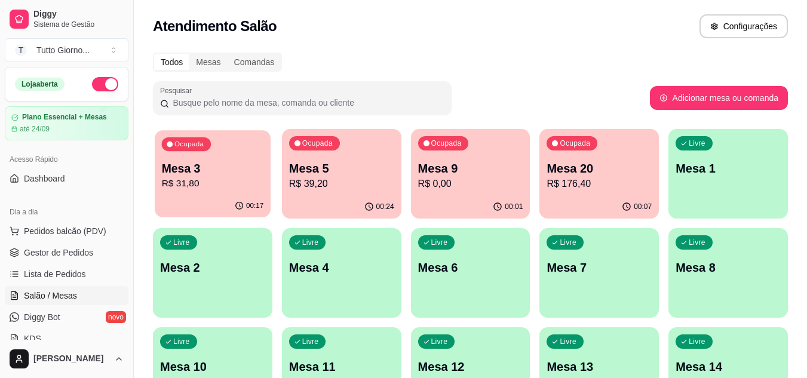
click at [217, 159] on div "Ocupada Mesa 3 R$ 31,80" at bounding box center [213, 162] width 116 height 64
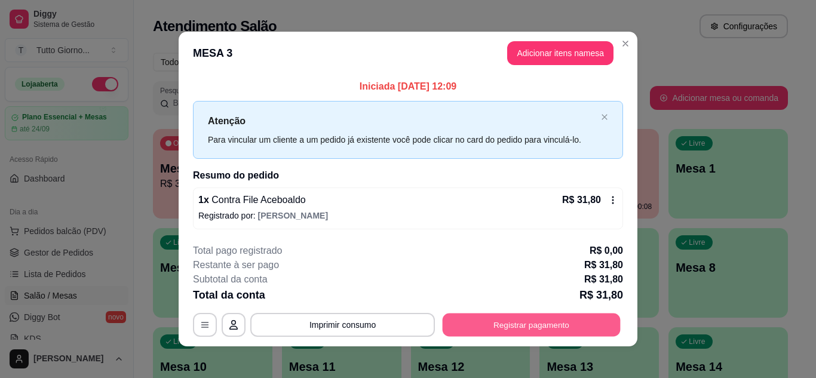
click at [500, 327] on button "Registrar pagamento" at bounding box center [532, 325] width 178 height 23
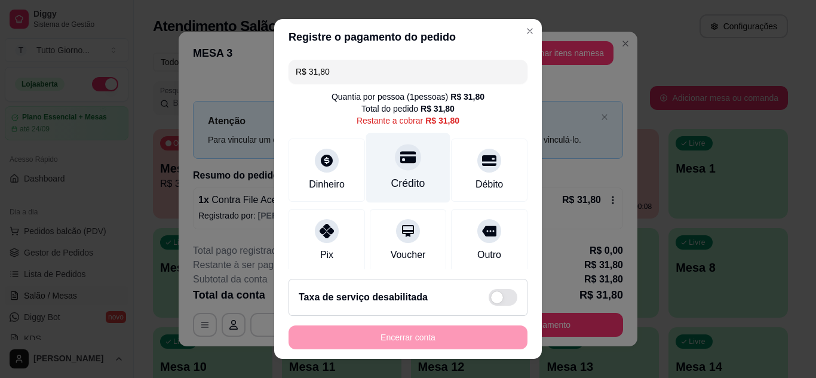
click at [400, 164] on icon at bounding box center [408, 157] width 16 height 16
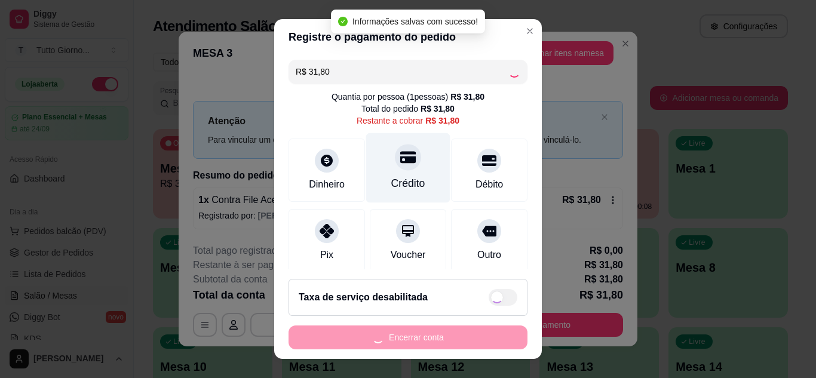
type input "R$ 0,00"
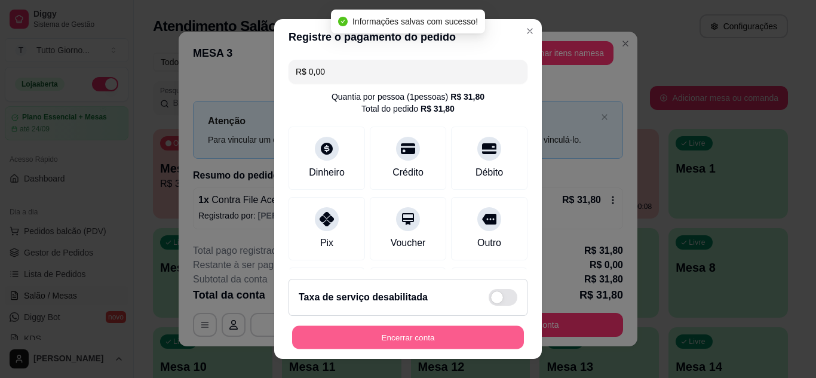
click at [408, 345] on button "Encerrar conta" at bounding box center [408, 337] width 232 height 23
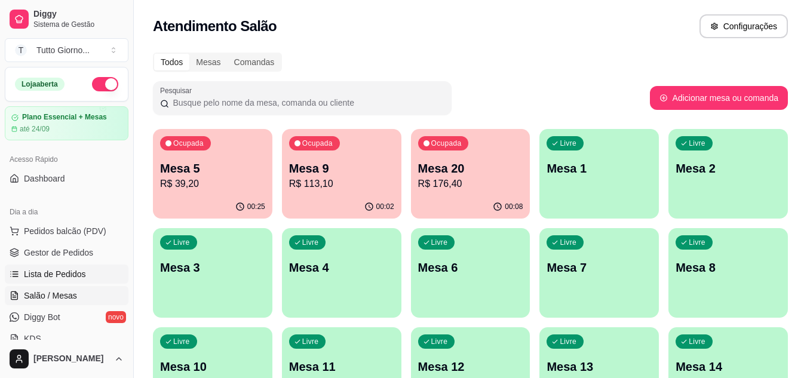
click at [50, 279] on span "Lista de Pedidos" at bounding box center [55, 274] width 62 height 12
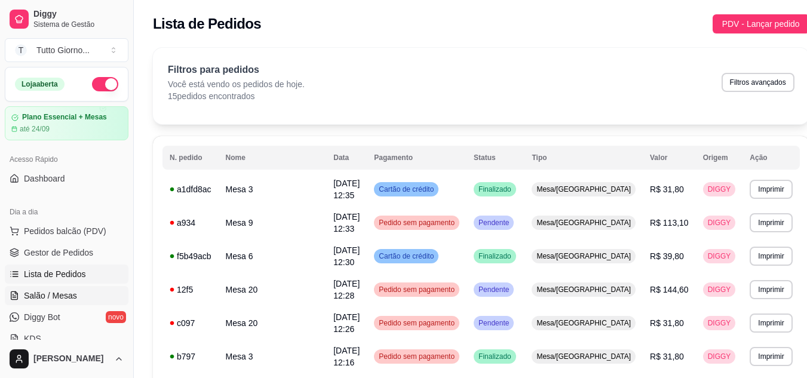
click at [72, 303] on link "Salão / Mesas" at bounding box center [67, 295] width 124 height 19
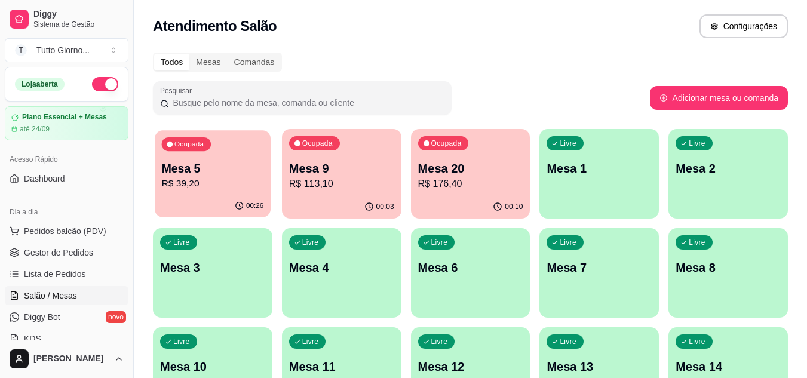
click at [213, 196] on div "00:26" at bounding box center [213, 206] width 116 height 23
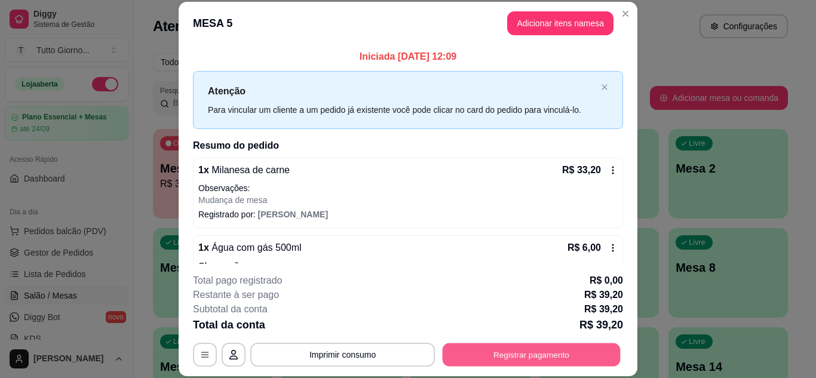
click at [548, 354] on button "Registrar pagamento" at bounding box center [532, 354] width 178 height 23
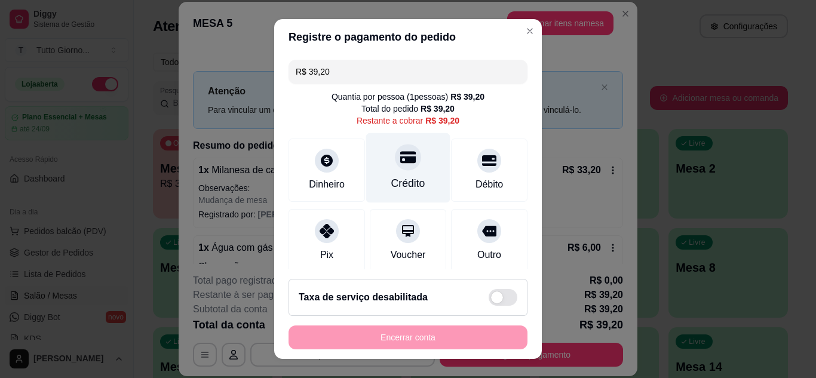
click at [398, 183] on div "Crédito" at bounding box center [408, 184] width 34 height 16
type input "R$ 0,00"
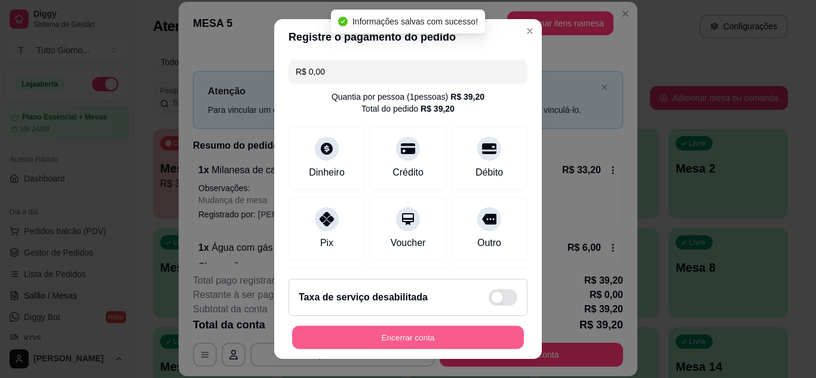
click at [401, 333] on button "Encerrar conta" at bounding box center [408, 337] width 232 height 23
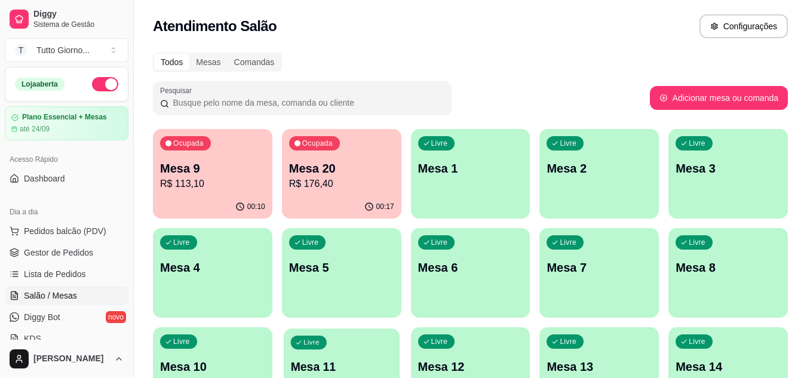
click at [361, 354] on div "Livre Mesa 11" at bounding box center [342, 364] width 116 height 73
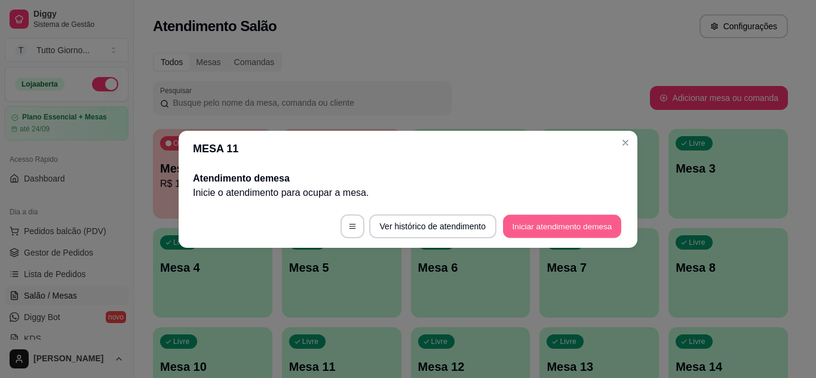
click at [588, 226] on button "Iniciar atendimento de mesa" at bounding box center [562, 225] width 118 height 23
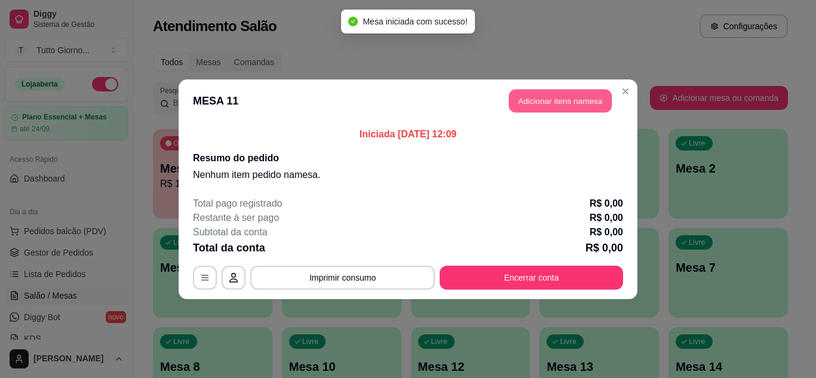
click at [585, 103] on button "Adicionar itens na mesa" at bounding box center [560, 100] width 103 height 23
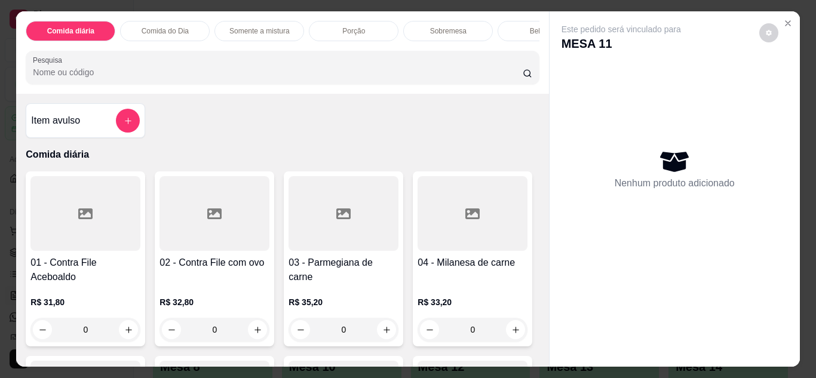
click at [508, 27] on div "Bebidas" at bounding box center [542, 31] width 90 height 20
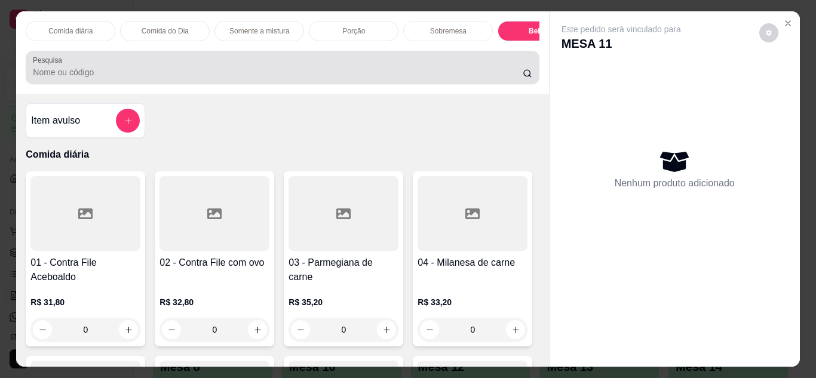
scroll to position [32, 0]
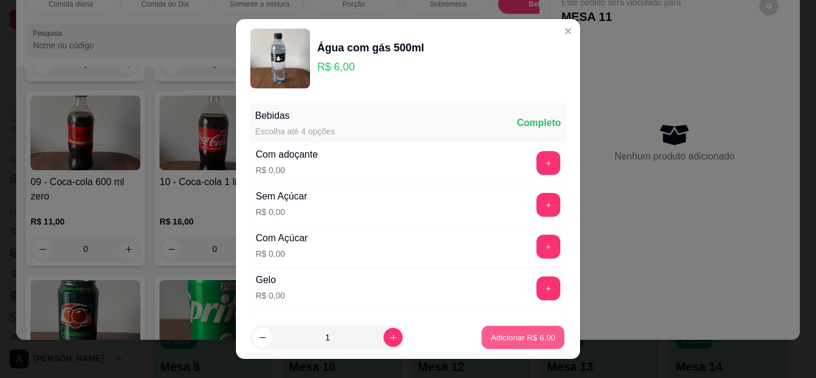
click at [517, 340] on p "Adicionar R$ 6,00" at bounding box center [522, 337] width 64 height 11
type input "1"
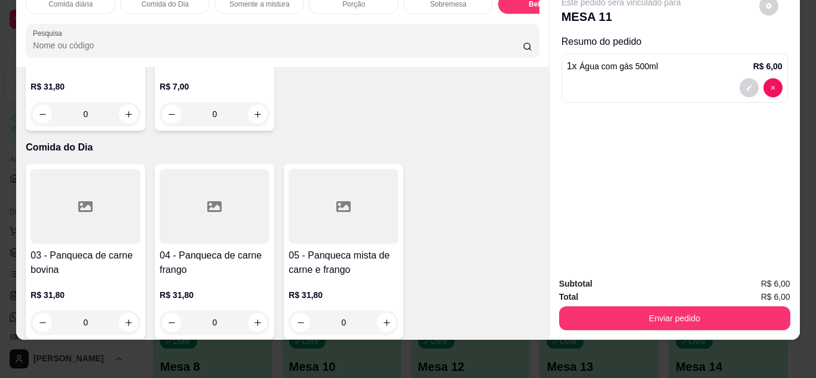
scroll to position [312, 0]
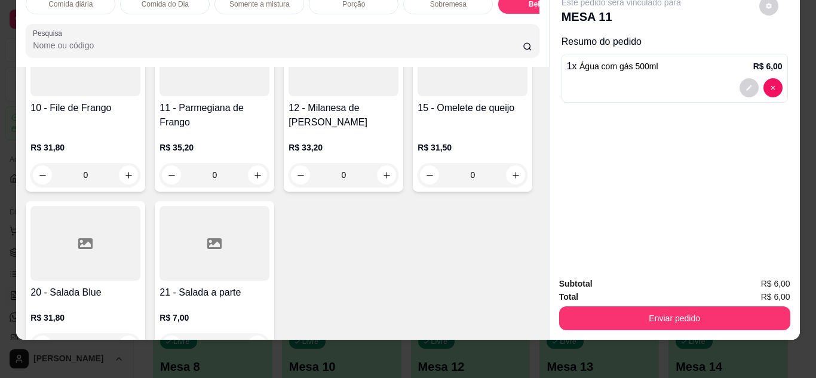
click at [140, 171] on div "0" at bounding box center [85, 175] width 110 height 24
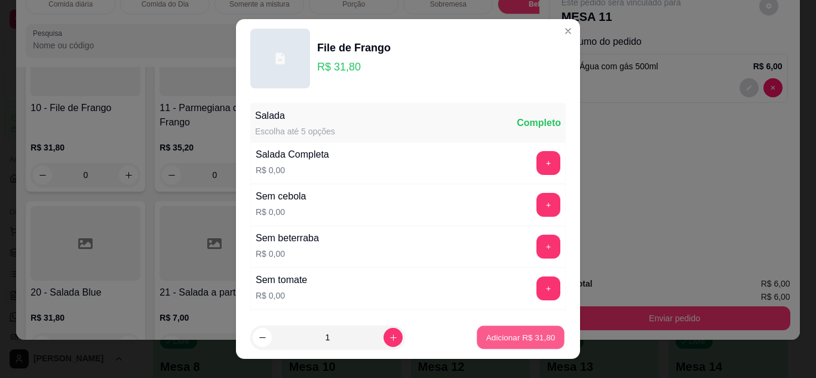
click at [499, 333] on p "Adicionar R$ 31,80" at bounding box center [520, 337] width 69 height 11
type input "1"
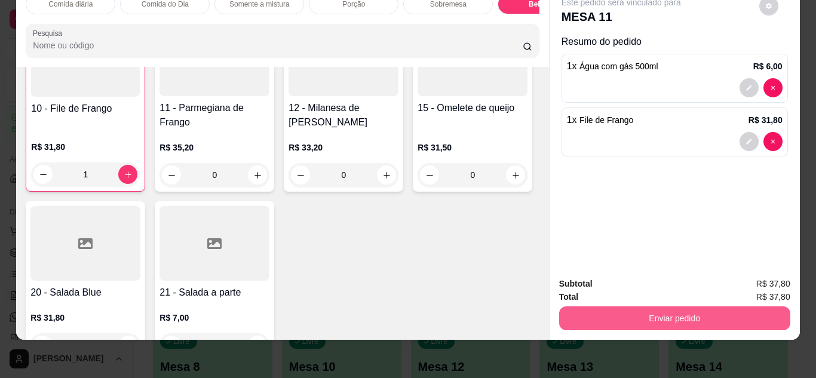
click at [657, 306] on button "Enviar pedido" at bounding box center [674, 318] width 231 height 24
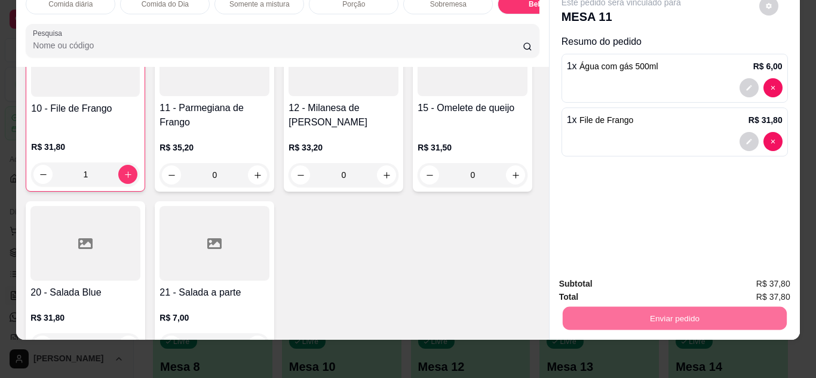
click at [649, 287] on button "Não registrar e enviar pedido" at bounding box center [634, 280] width 121 height 22
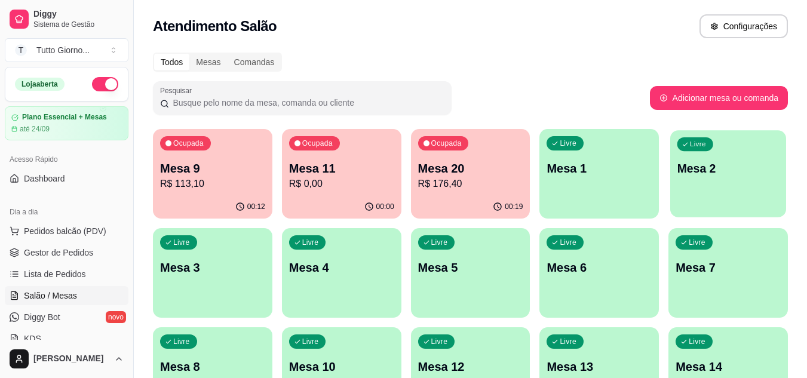
click at [736, 179] on div "Livre Mesa 2" at bounding box center [728, 166] width 116 height 73
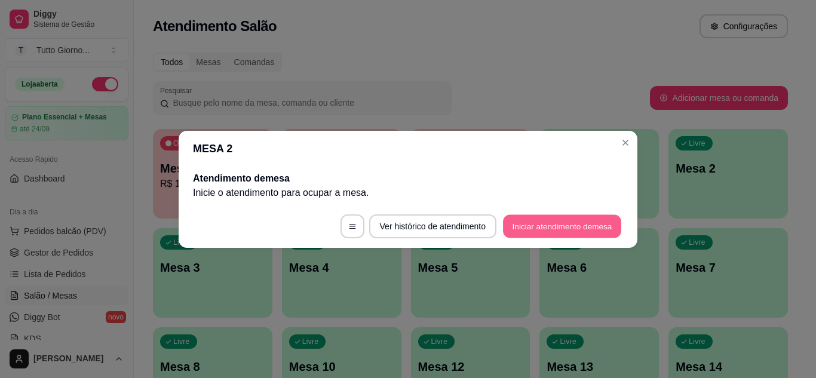
click at [579, 228] on button "Iniciar atendimento de mesa" at bounding box center [562, 225] width 118 height 23
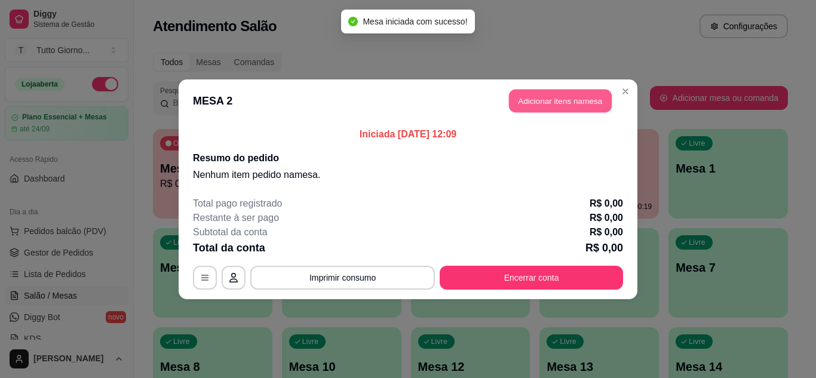
click at [566, 99] on button "Adicionar itens na mesa" at bounding box center [560, 100] width 103 height 23
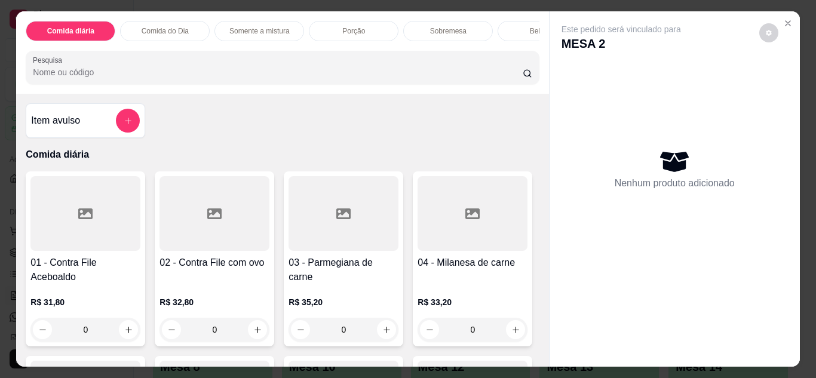
click at [252, 336] on div "0" at bounding box center [214, 330] width 110 height 24
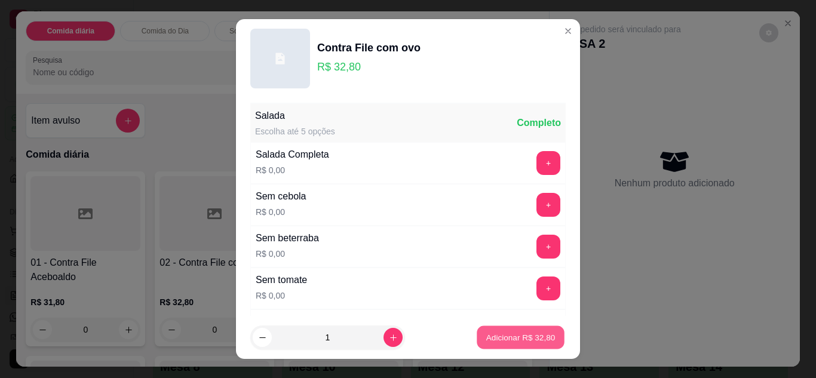
click at [514, 343] on button "Adicionar R$ 32,80" at bounding box center [521, 337] width 88 height 23
type input "1"
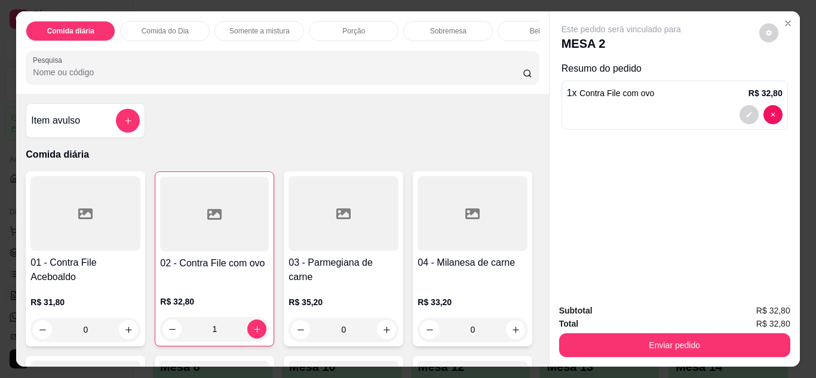
click at [515, 31] on div "Bebidas" at bounding box center [542, 31] width 90 height 20
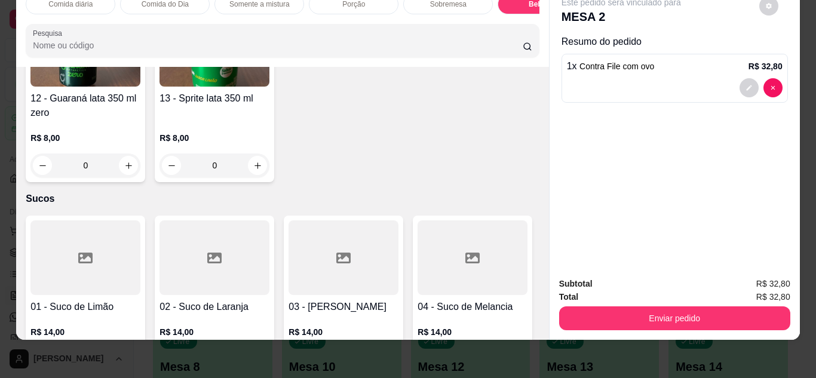
scroll to position [2447, 0]
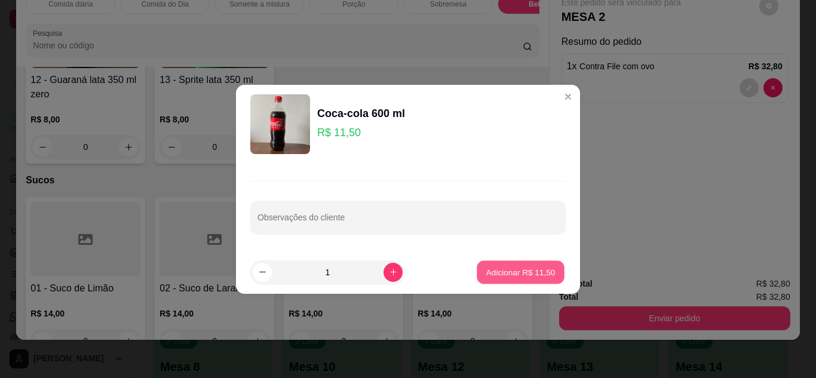
click at [505, 273] on p "Adicionar R$ 11,50" at bounding box center [520, 271] width 69 height 11
type input "1"
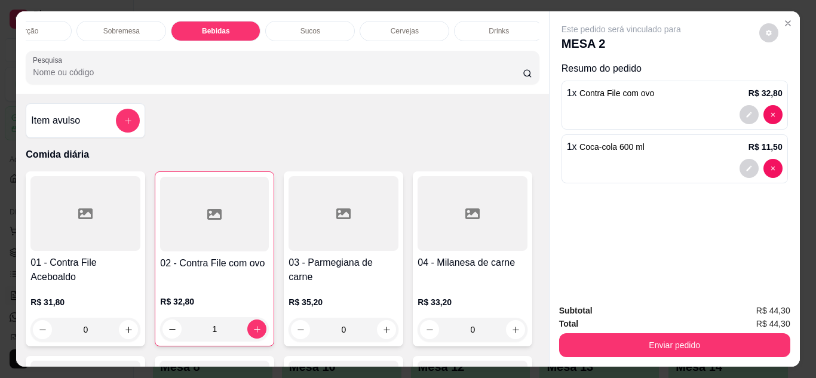
scroll to position [0, 331]
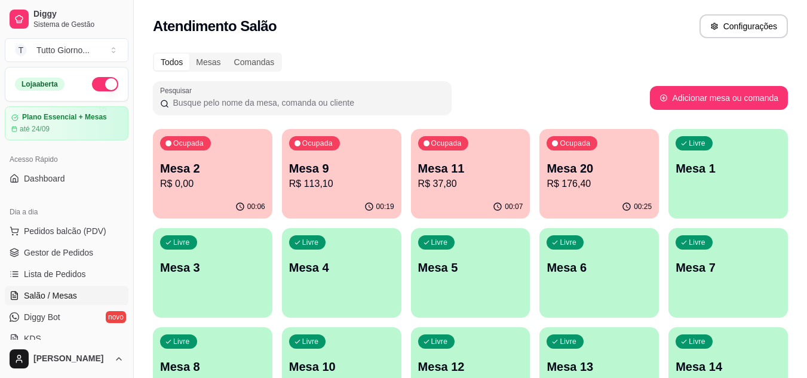
click at [188, 201] on div "00:06" at bounding box center [212, 206] width 119 height 23
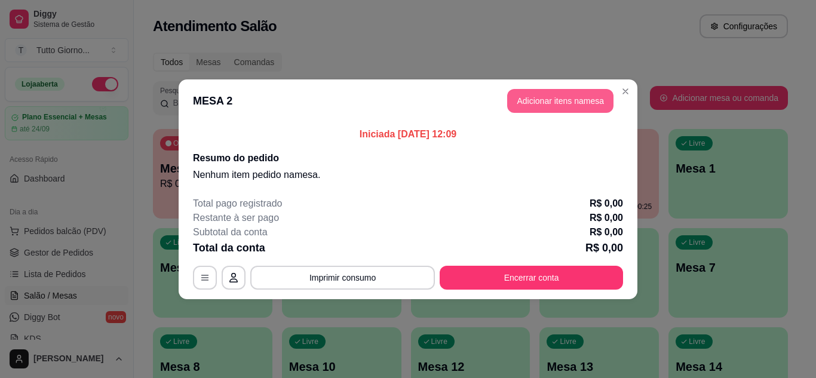
click at [560, 97] on button "Adicionar itens na mesa" at bounding box center [560, 101] width 106 height 24
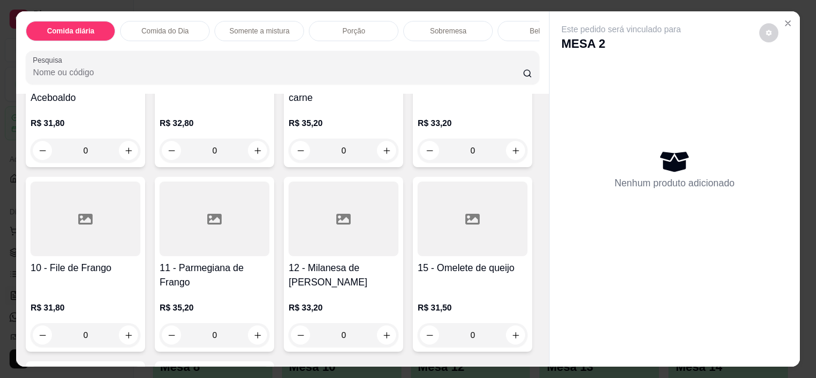
scroll to position [119, 0]
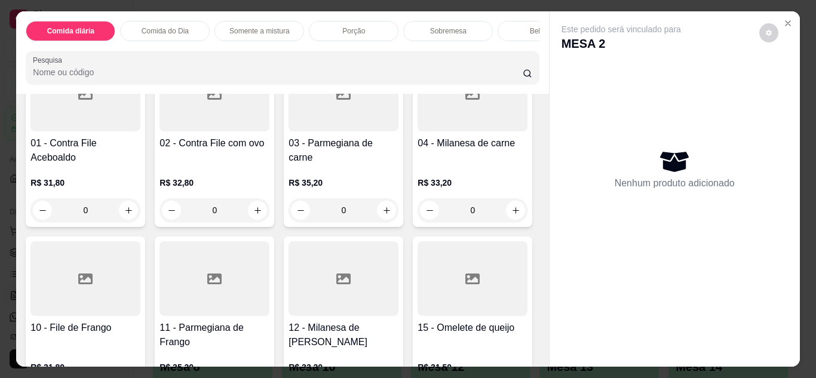
click at [254, 211] on div "0" at bounding box center [214, 210] width 110 height 24
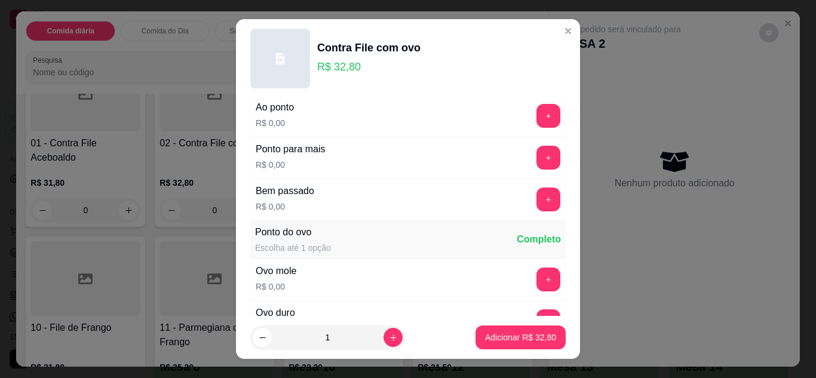
scroll to position [836, 0]
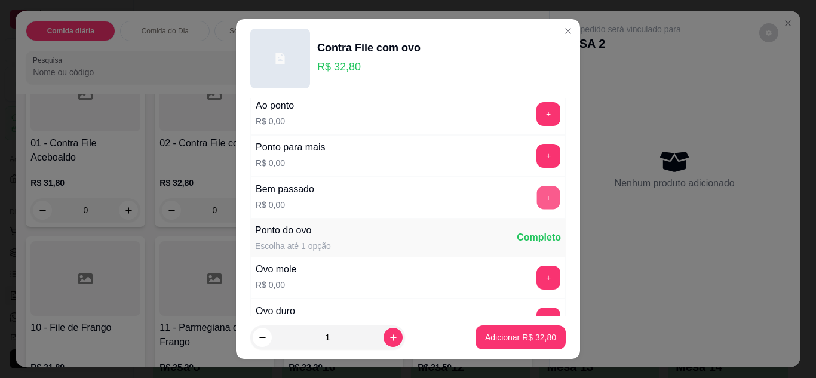
click at [537, 198] on button "+" at bounding box center [548, 197] width 23 height 23
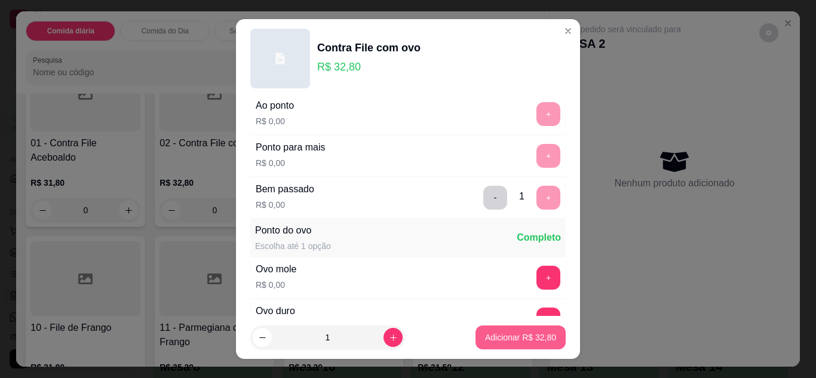
click at [504, 337] on p "Adicionar R$ 32,80" at bounding box center [520, 337] width 71 height 12
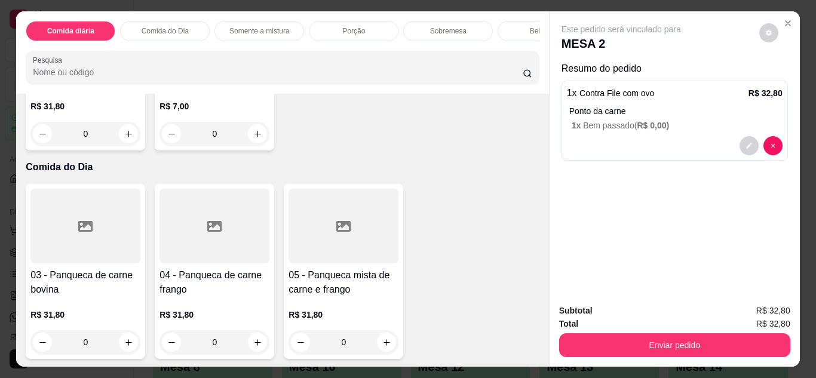
scroll to position [537, 0]
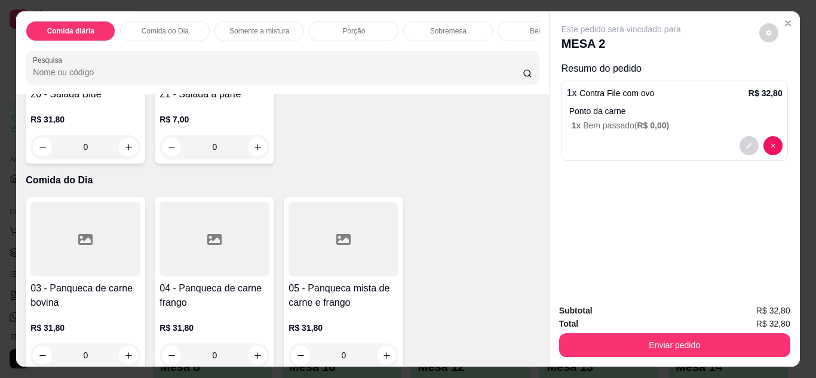
click at [441, 26] on p "Sobremesa" at bounding box center [448, 31] width 36 height 10
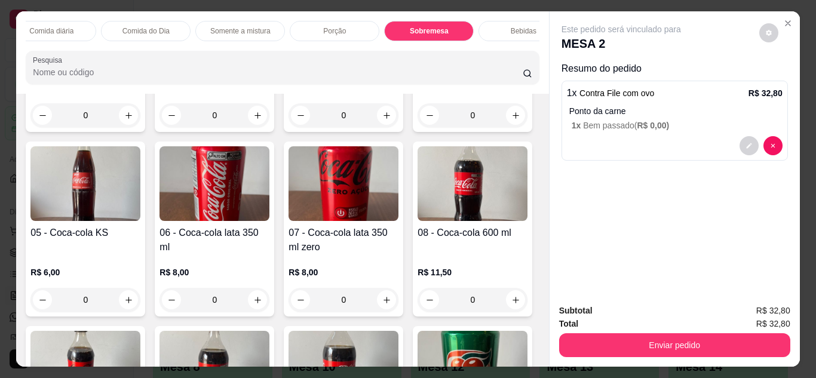
scroll to position [0, 24]
click at [509, 29] on p "Bebidas" at bounding box center [519, 31] width 26 height 10
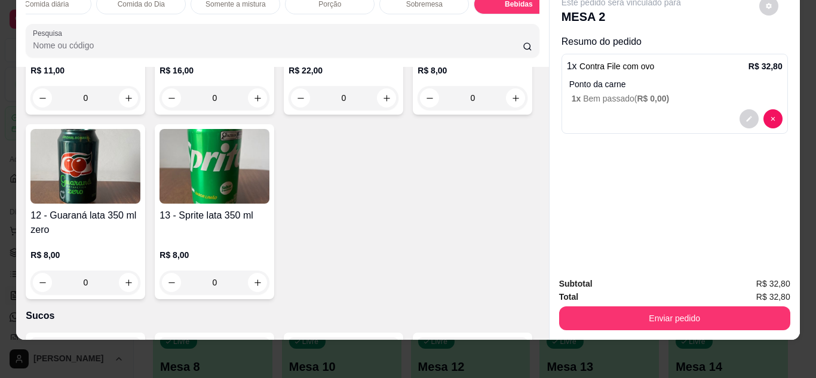
scroll to position [2459, 0]
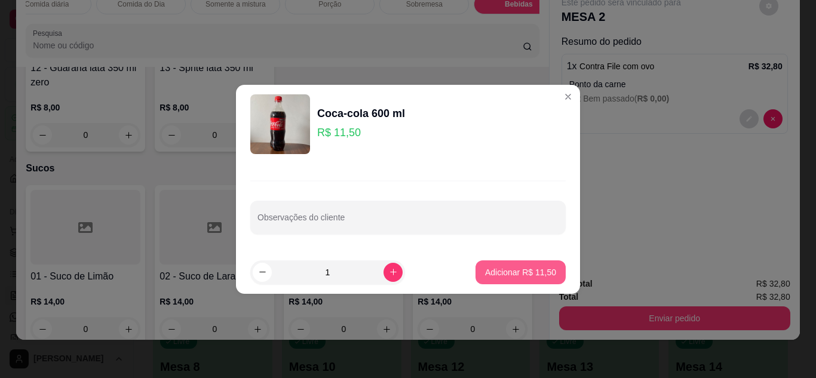
click at [521, 271] on p "Adicionar R$ 11,50" at bounding box center [520, 272] width 71 height 12
type input "1"
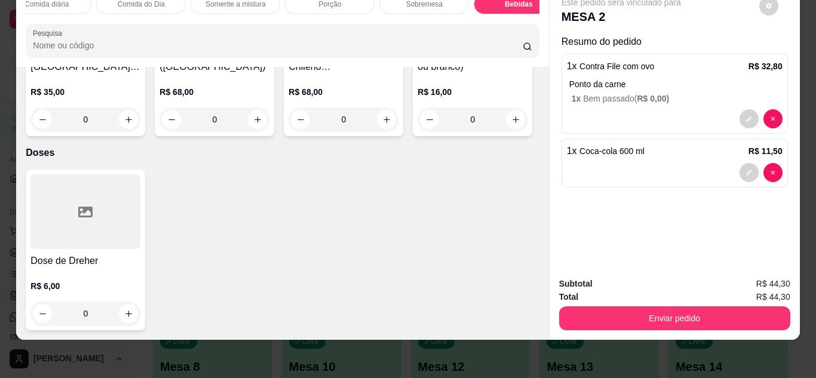
scroll to position [4499, 0]
click at [124, 309] on icon "increase-product-quantity" at bounding box center [128, 313] width 9 height 9
type input "1"
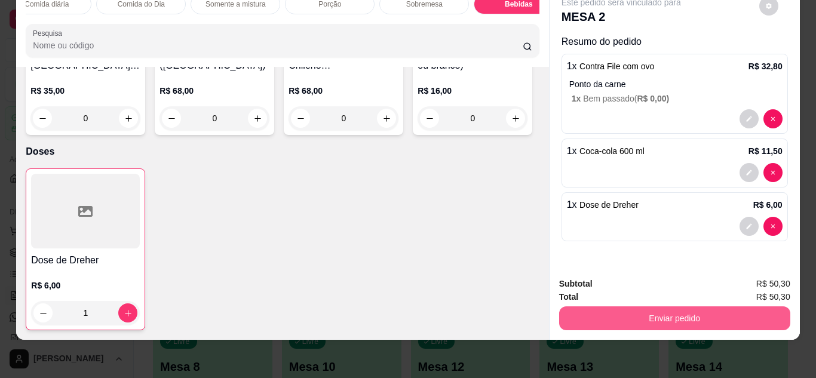
click at [664, 306] on button "Enviar pedido" at bounding box center [674, 318] width 231 height 24
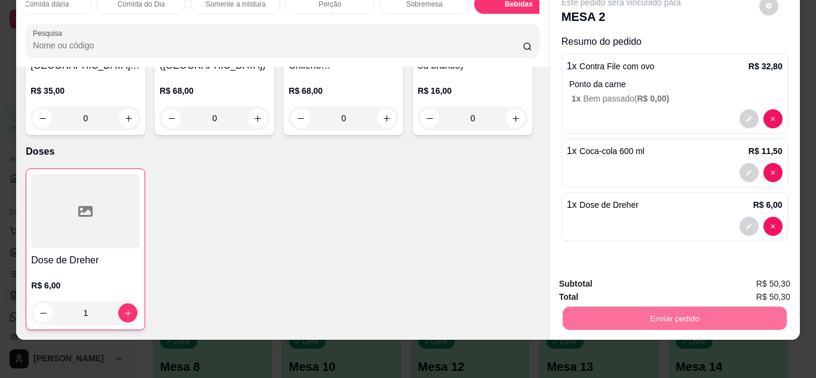
click at [616, 281] on button "Não registrar e enviar pedido" at bounding box center [635, 279] width 124 height 23
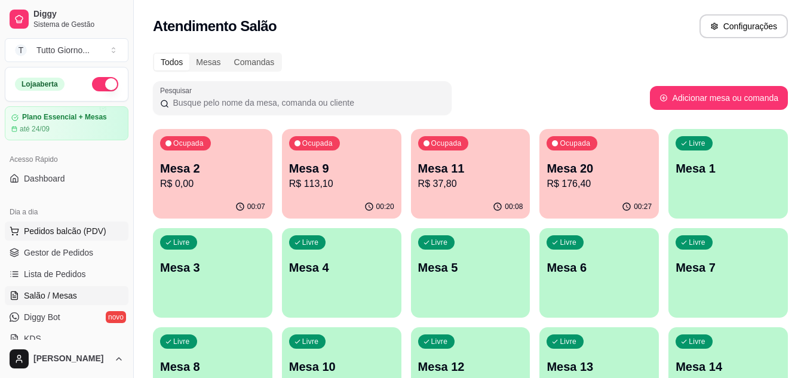
click at [72, 225] on span "Pedidos balcão (PDV)" at bounding box center [65, 231] width 82 height 12
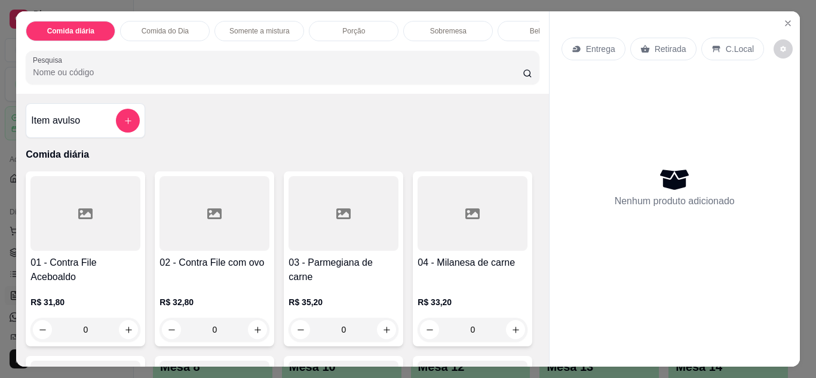
click at [586, 43] on p "Entrega" at bounding box center [600, 49] width 29 height 12
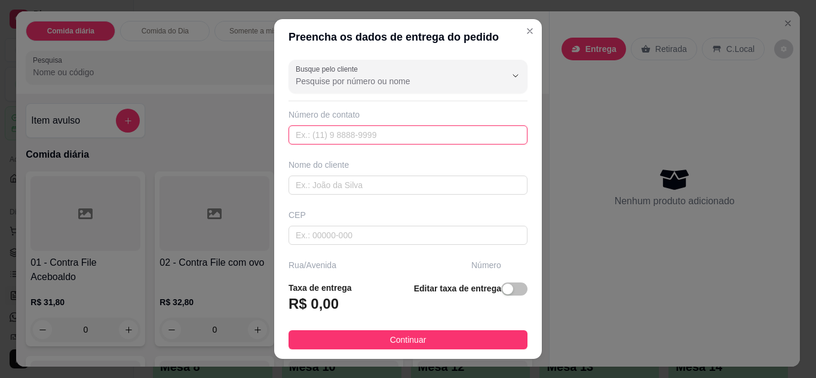
click at [320, 139] on input "text" at bounding box center [407, 134] width 239 height 19
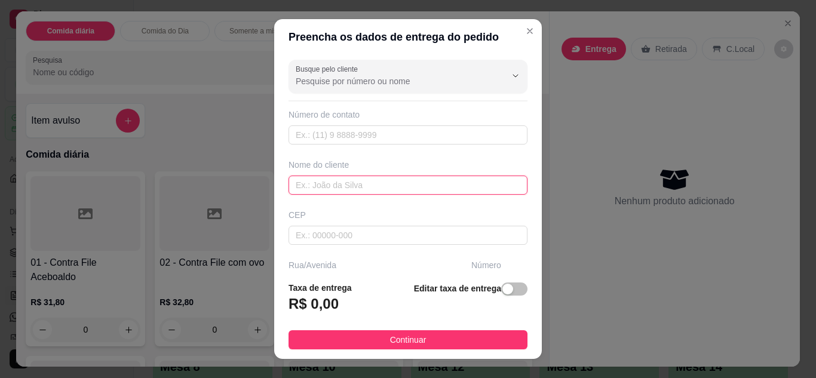
click at [312, 183] on input "text" at bounding box center [407, 185] width 239 height 19
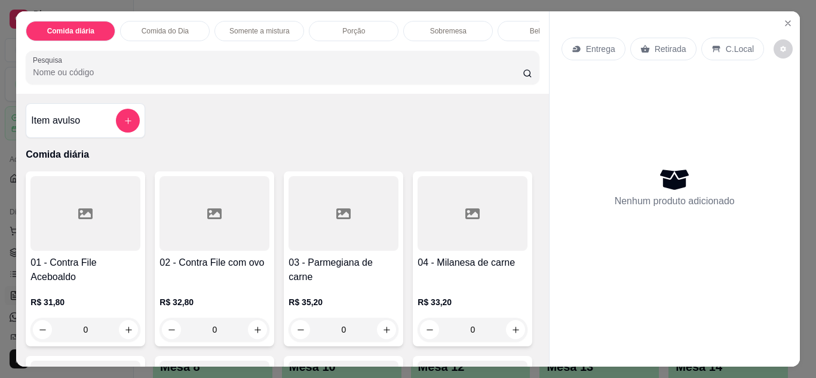
click at [662, 47] on p "Retirada" at bounding box center [671, 49] width 32 height 12
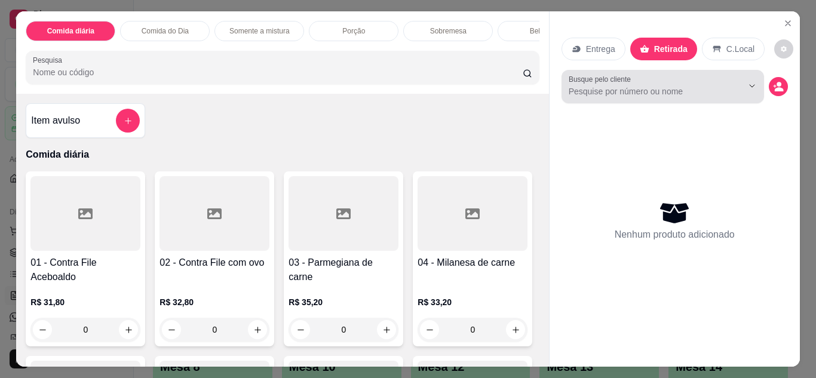
click at [627, 90] on input "Busque pelo cliente" at bounding box center [646, 91] width 155 height 12
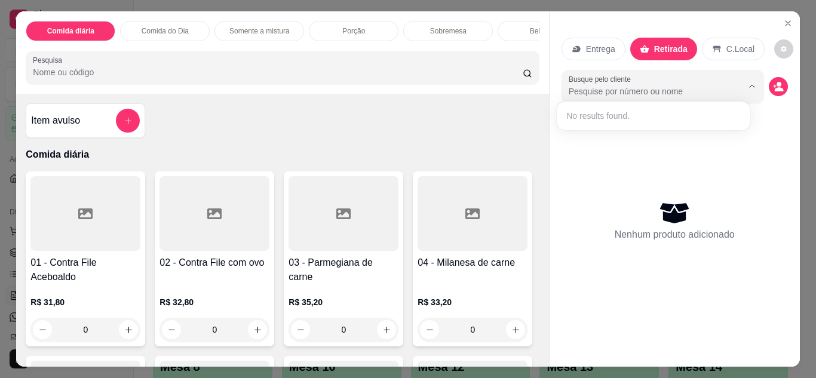
click at [627, 90] on input "Busque pelo cliente" at bounding box center [646, 91] width 155 height 12
click at [773, 81] on icon "decrease-product-quantity" at bounding box center [778, 86] width 11 height 11
click at [776, 82] on circle "decrease-product-quantity" at bounding box center [778, 84] width 5 height 5
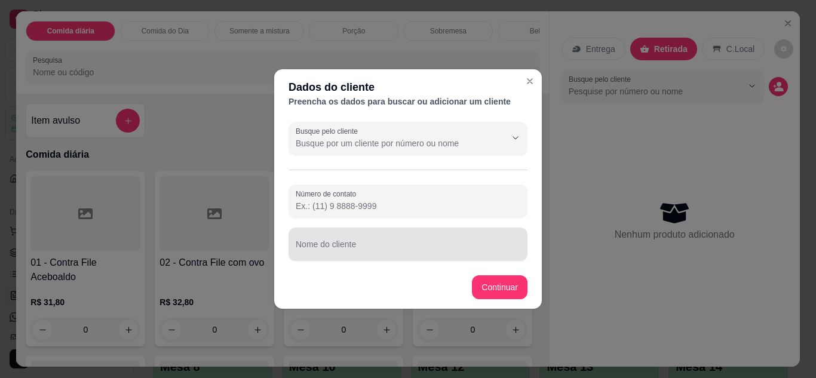
click at [311, 251] on input "Nome do cliente" at bounding box center [408, 249] width 225 height 12
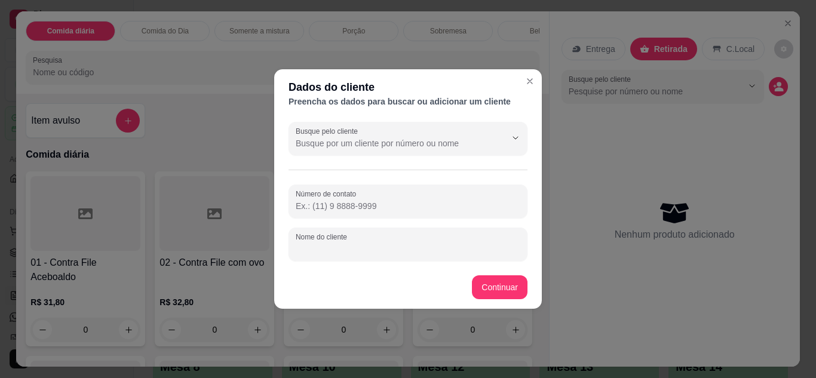
click at [328, 244] on input "Nome do cliente" at bounding box center [408, 249] width 225 height 12
type input "p"
type input "[PERSON_NAME]"
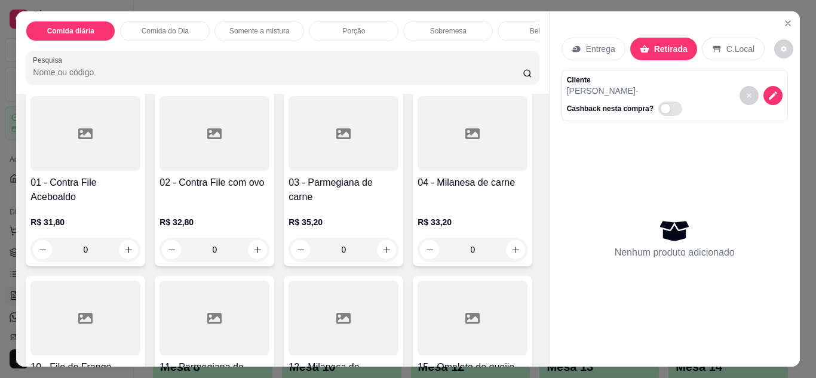
scroll to position [179, 0]
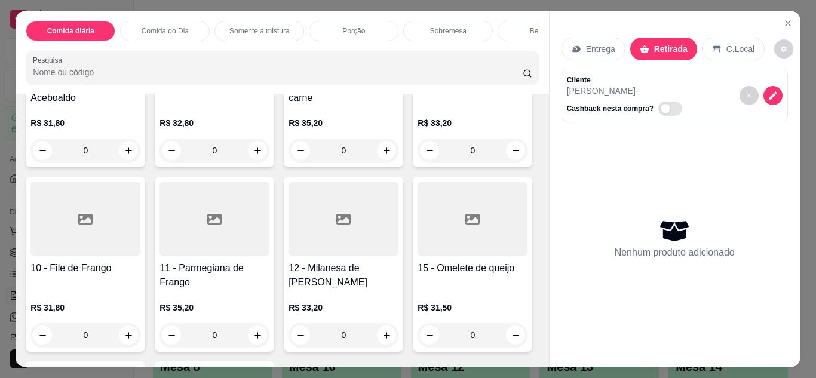
click at [269, 340] on div "0" at bounding box center [214, 335] width 110 height 24
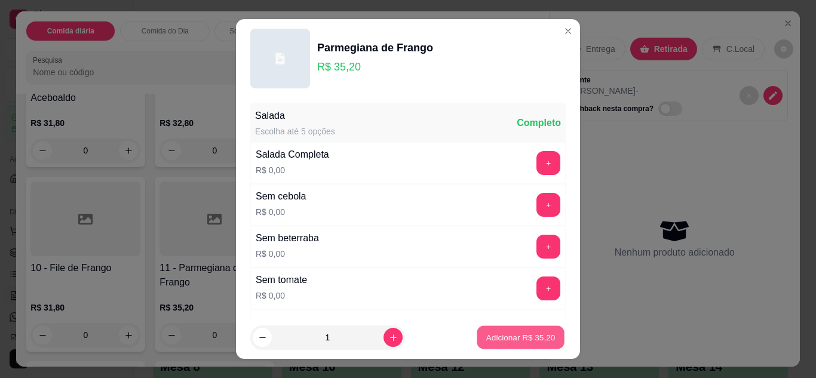
click at [531, 342] on p "Adicionar R$ 35,20" at bounding box center [520, 337] width 69 height 11
type input "1"
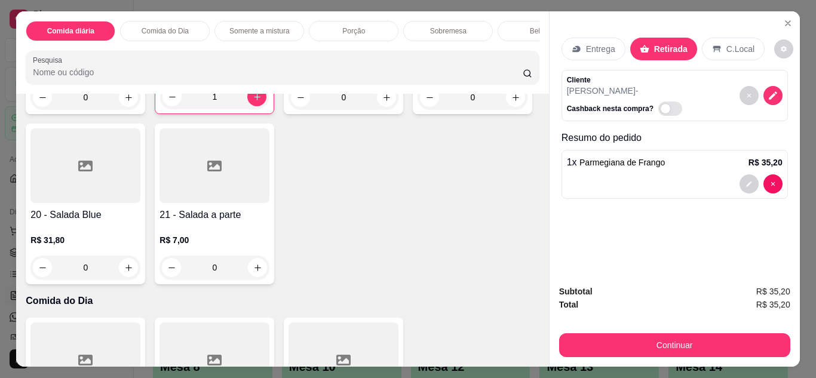
scroll to position [478, 0]
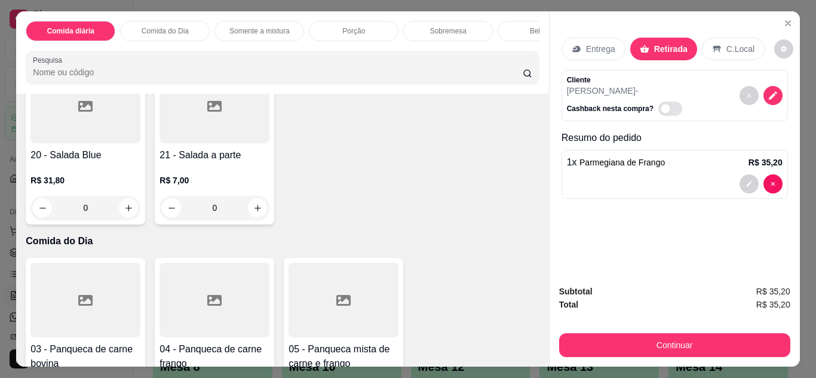
click at [140, 212] on div "0" at bounding box center [85, 208] width 110 height 24
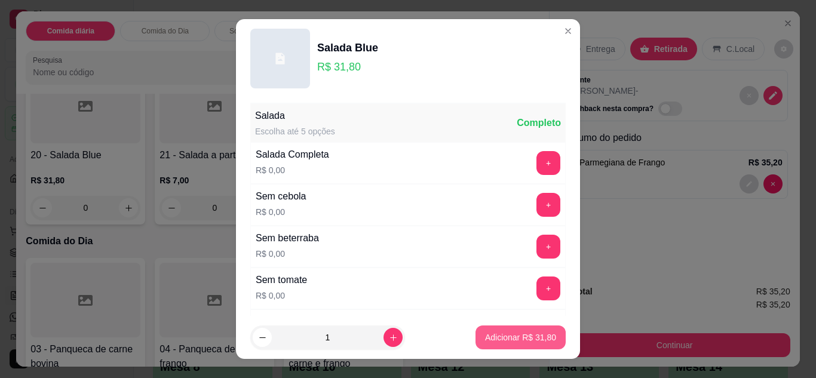
click at [518, 343] on button "Adicionar R$ 31,80" at bounding box center [520, 337] width 90 height 24
type input "1"
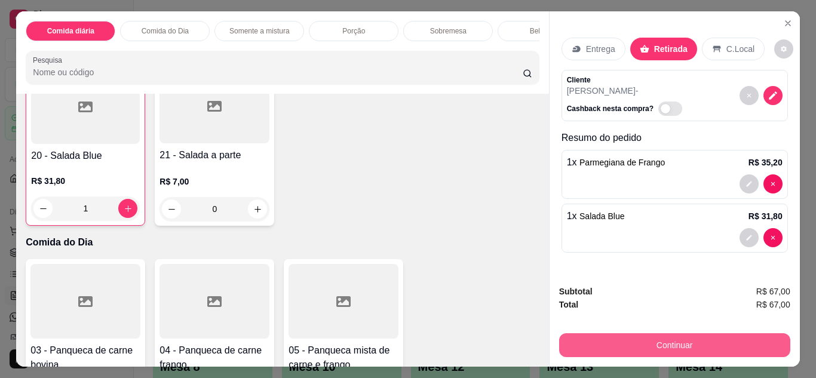
click at [695, 346] on button "Continuar" at bounding box center [674, 345] width 231 height 24
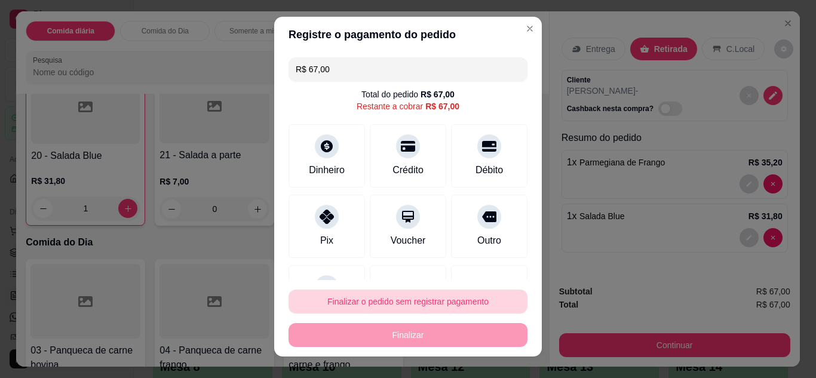
scroll to position [0, 0]
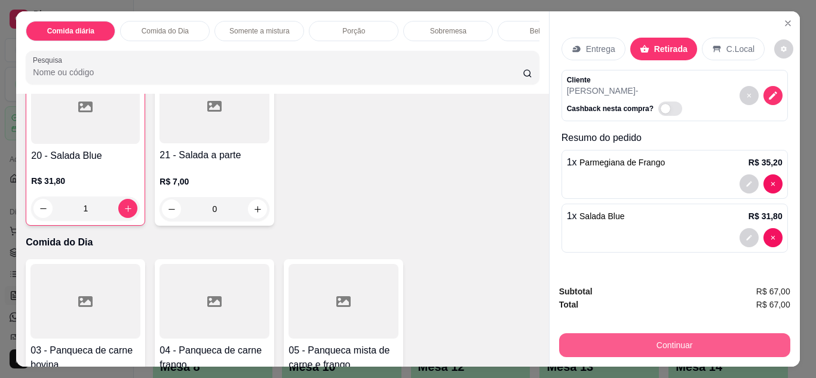
click at [657, 334] on button "Continuar" at bounding box center [674, 345] width 231 height 24
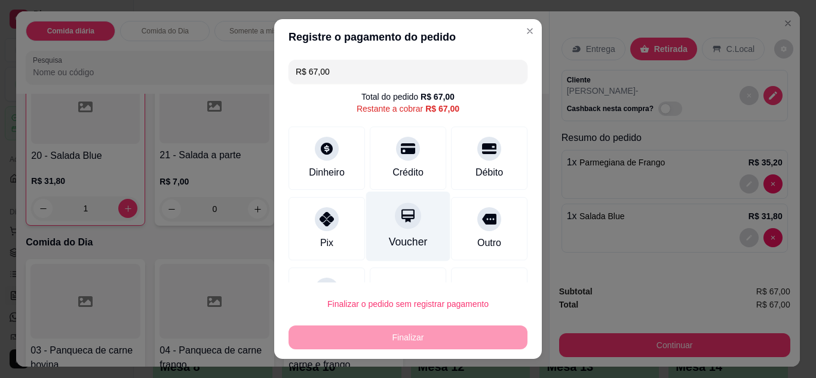
scroll to position [53, 0]
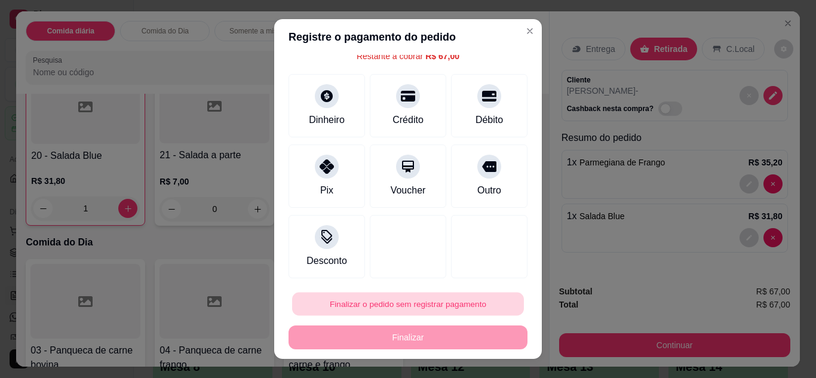
click at [371, 308] on button "Finalizar o pedido sem registrar pagamento" at bounding box center [408, 304] width 232 height 23
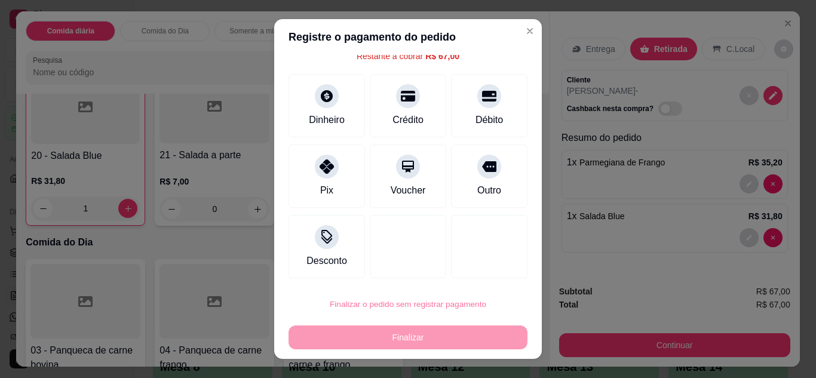
click at [483, 267] on button "Confirmar" at bounding box center [476, 270] width 42 height 18
type input "0"
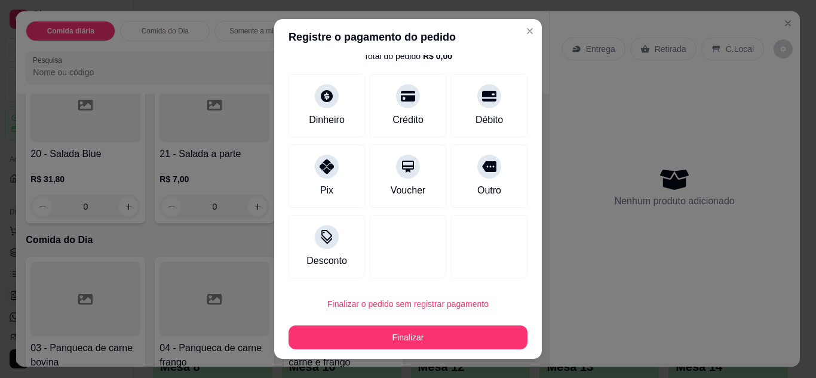
type input "R$ 0,00"
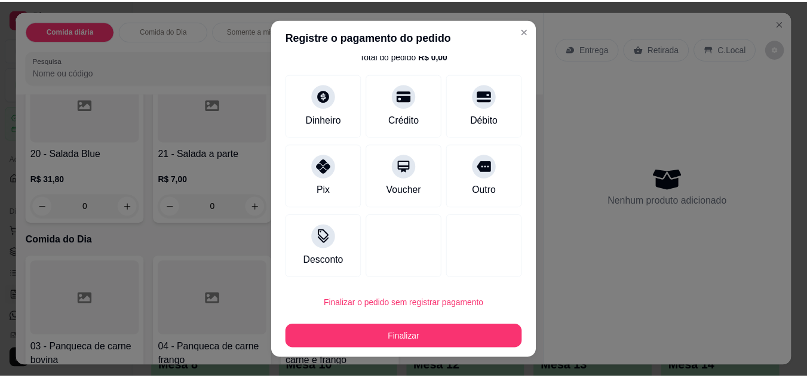
scroll to position [477, 0]
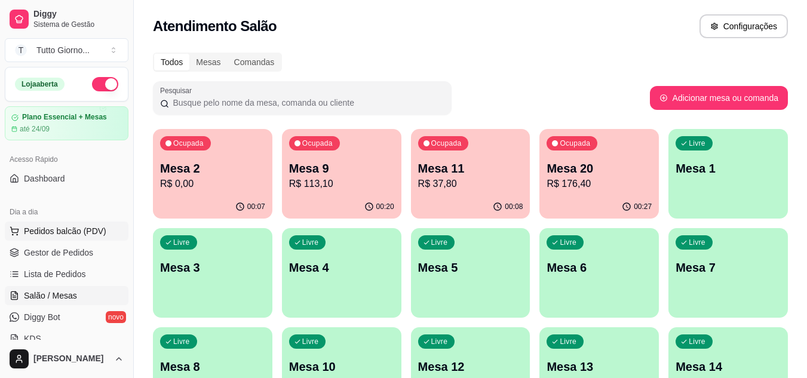
click at [51, 227] on span "Pedidos balcão (PDV)" at bounding box center [65, 231] width 82 height 12
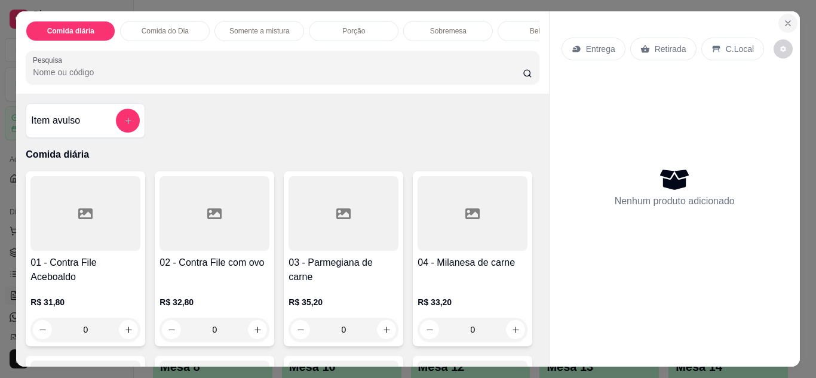
click at [785, 21] on icon "Close" at bounding box center [787, 23] width 5 height 5
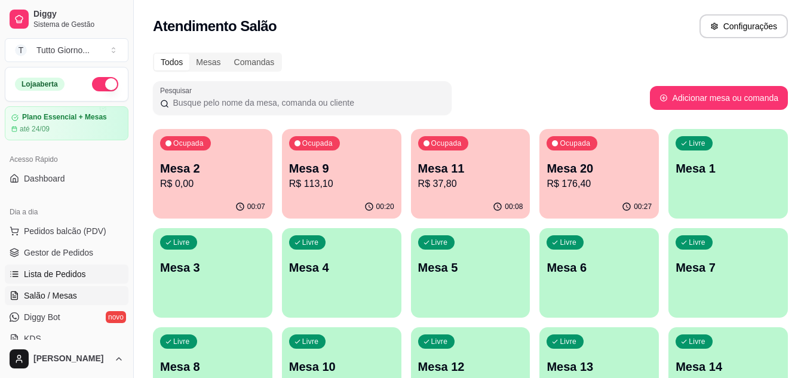
click at [45, 280] on link "Lista de Pedidos" at bounding box center [67, 274] width 124 height 19
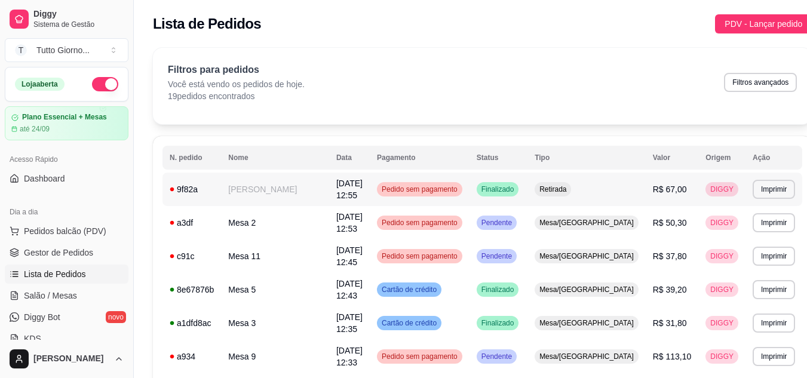
click at [442, 189] on span "Pedido sem pagamento" at bounding box center [419, 190] width 81 height 10
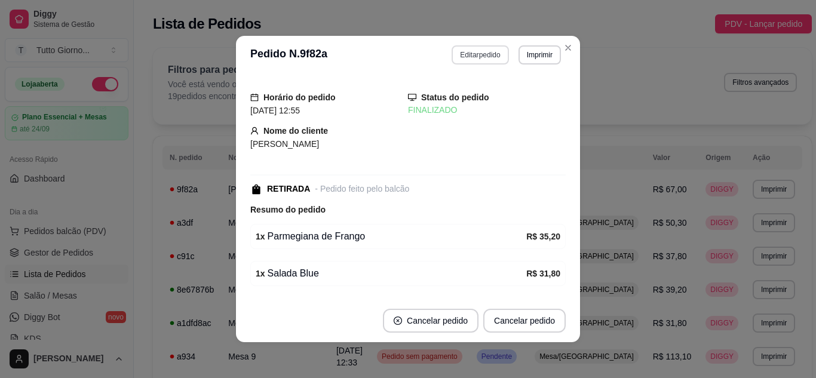
click at [485, 53] on button "Editar pedido" at bounding box center [479, 54] width 57 height 19
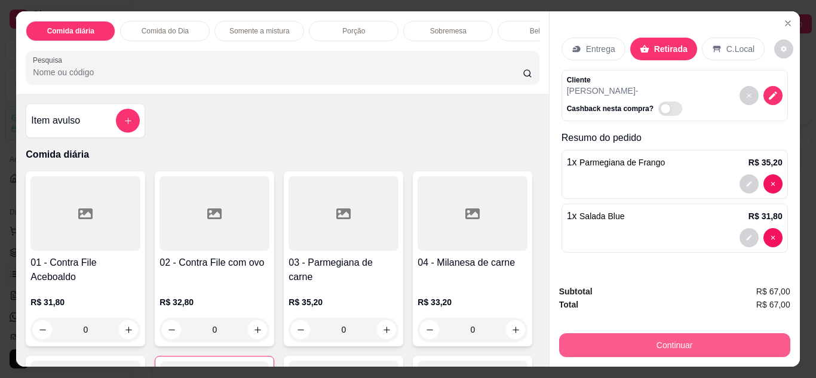
click at [649, 343] on button "Continuar" at bounding box center [674, 345] width 231 height 24
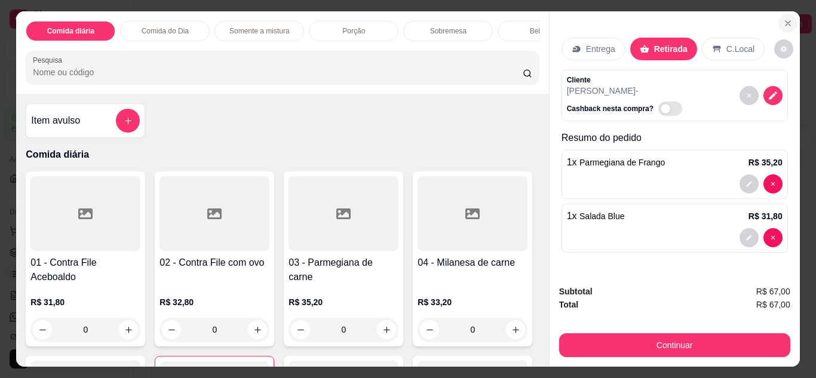
click at [787, 19] on icon "Close" at bounding box center [788, 24] width 10 height 10
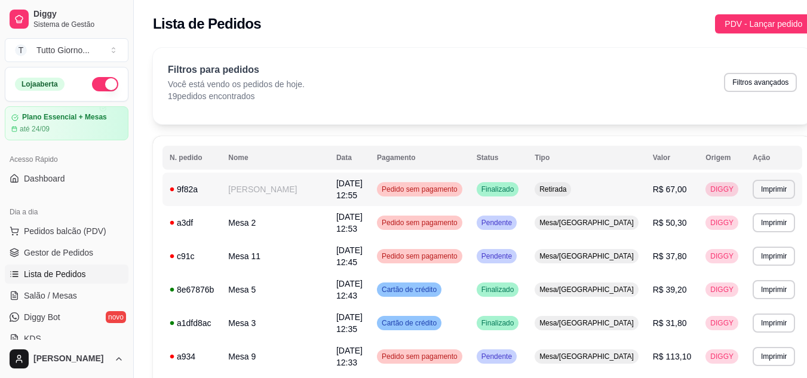
click at [517, 191] on span "Finalizado" at bounding box center [498, 190] width 38 height 10
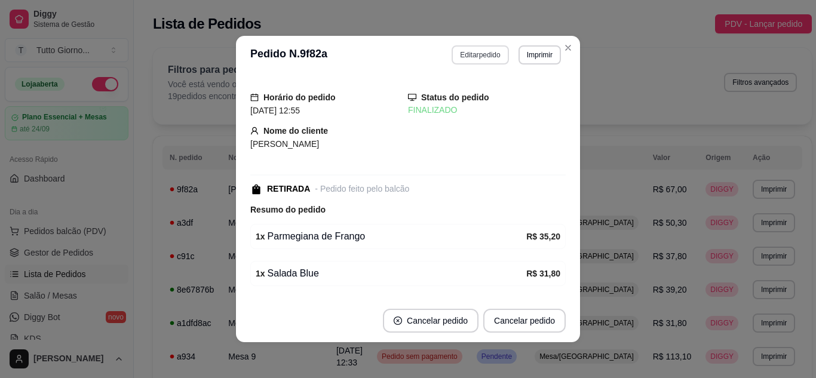
click at [456, 52] on button "Editar pedido" at bounding box center [479, 54] width 57 height 19
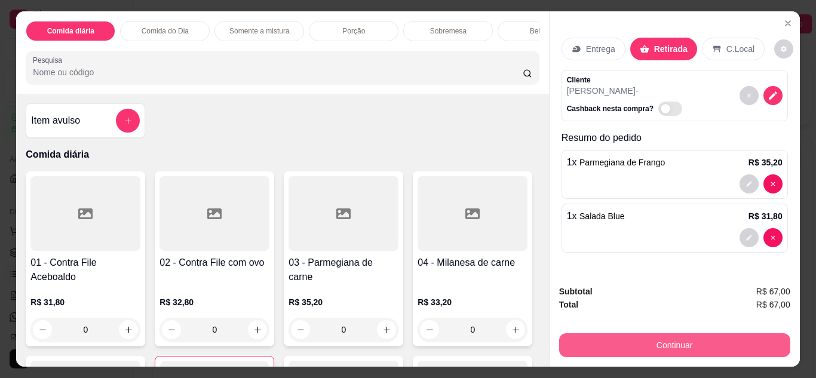
click at [675, 340] on button "Continuar" at bounding box center [674, 345] width 231 height 24
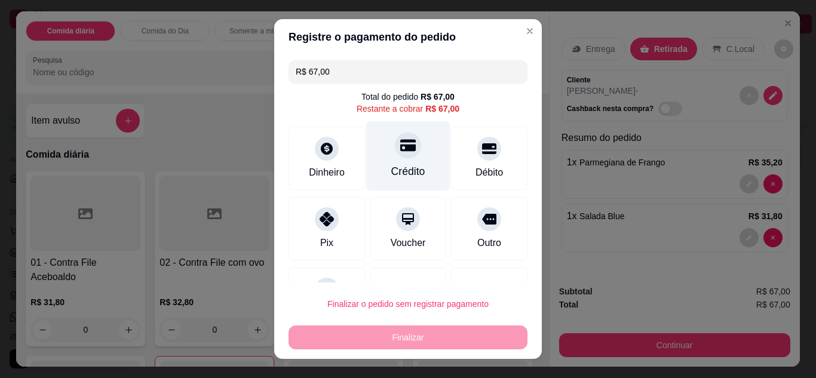
click at [395, 164] on div "Crédito" at bounding box center [408, 172] width 34 height 16
type input "R$ 0,00"
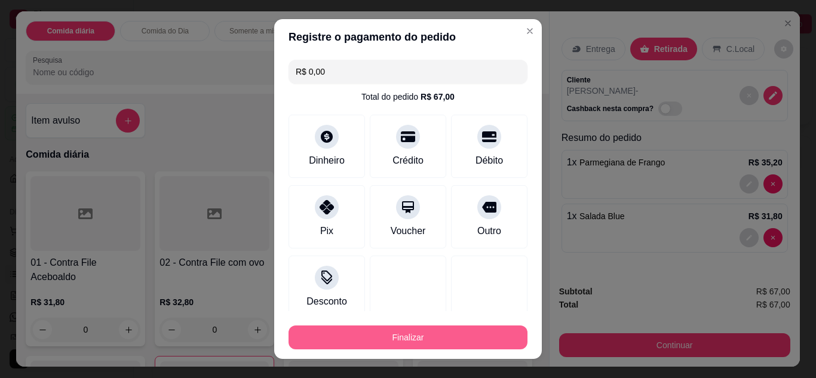
click at [414, 344] on button "Finalizar" at bounding box center [407, 337] width 239 height 24
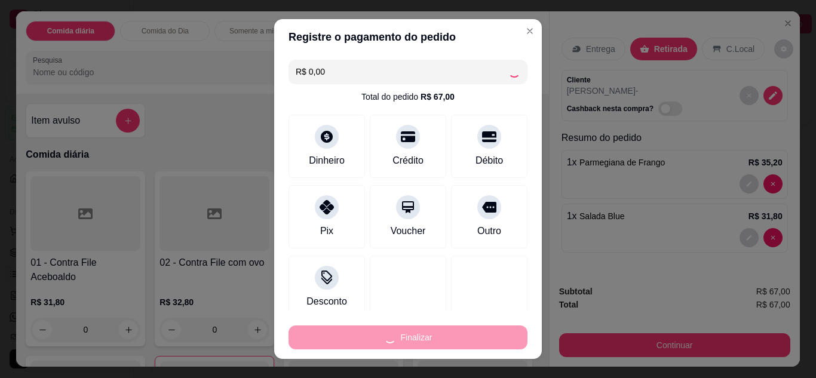
type input "0"
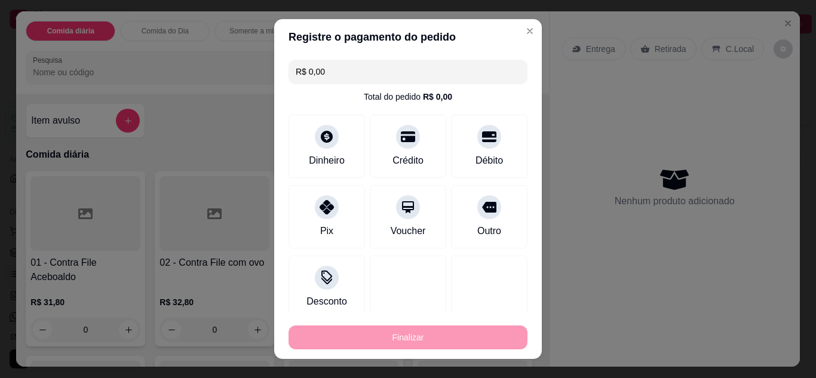
type input "-R$ 67,00"
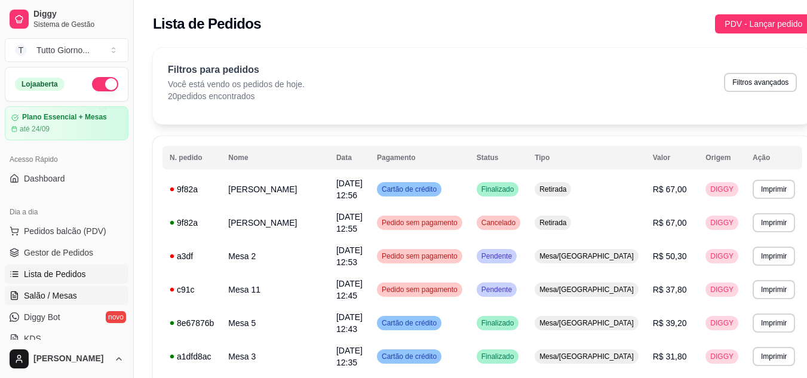
click at [60, 300] on span "Salão / Mesas" at bounding box center [50, 296] width 53 height 12
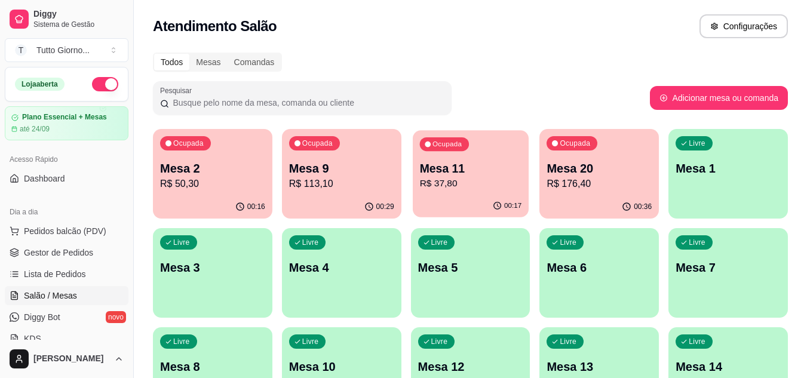
click at [471, 170] on p "Mesa 11" at bounding box center [470, 169] width 102 height 16
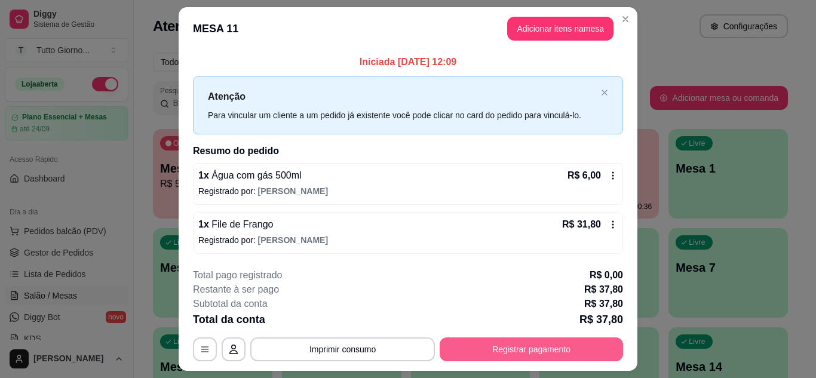
click at [488, 351] on button "Registrar pagamento" at bounding box center [531, 349] width 183 height 24
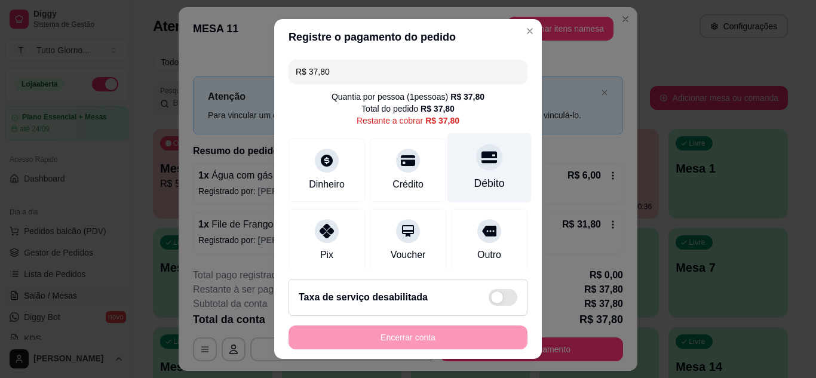
click at [481, 158] on icon at bounding box center [489, 157] width 16 height 12
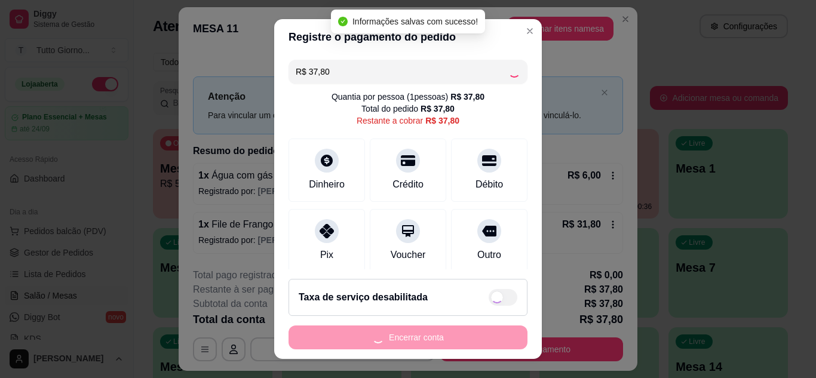
type input "R$ 0,00"
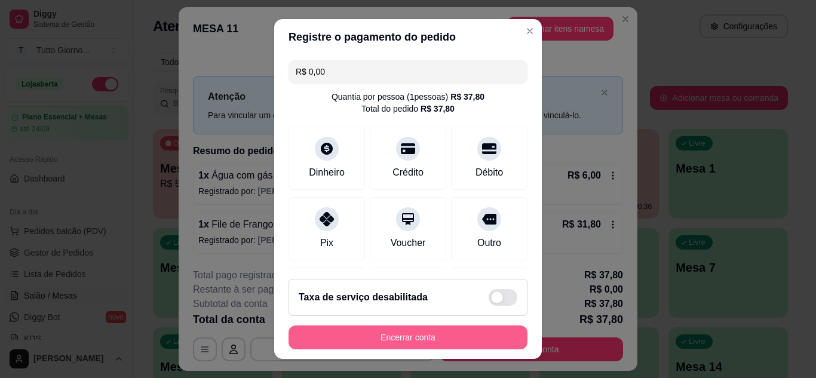
click at [397, 340] on button "Encerrar conta" at bounding box center [407, 337] width 239 height 24
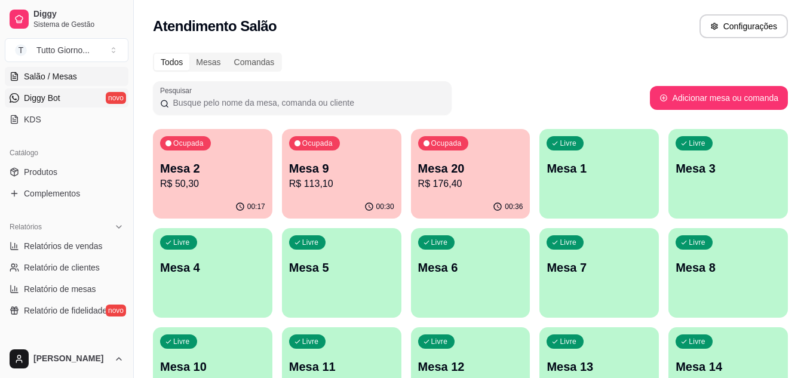
scroll to position [239, 0]
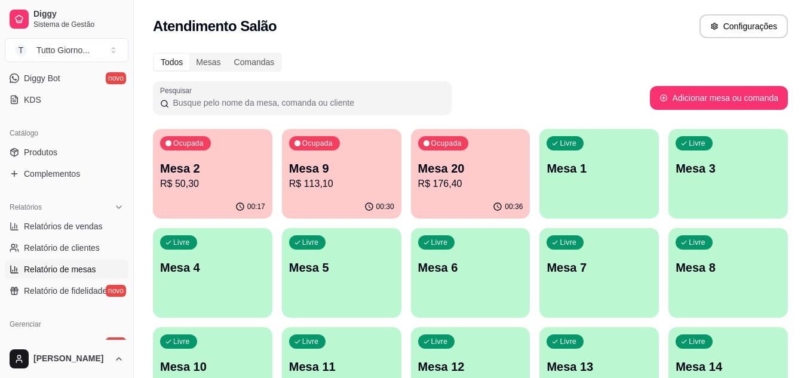
click at [53, 271] on span "Relatório de mesas" at bounding box center [60, 269] width 72 height 12
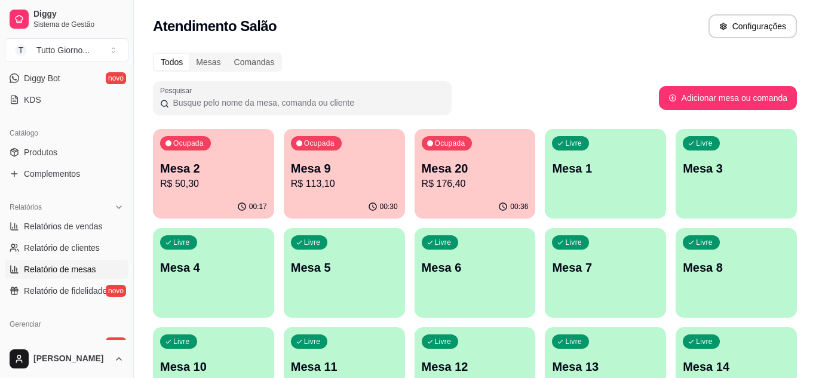
select select "TOTAL_OF_ORDERS"
select select "7"
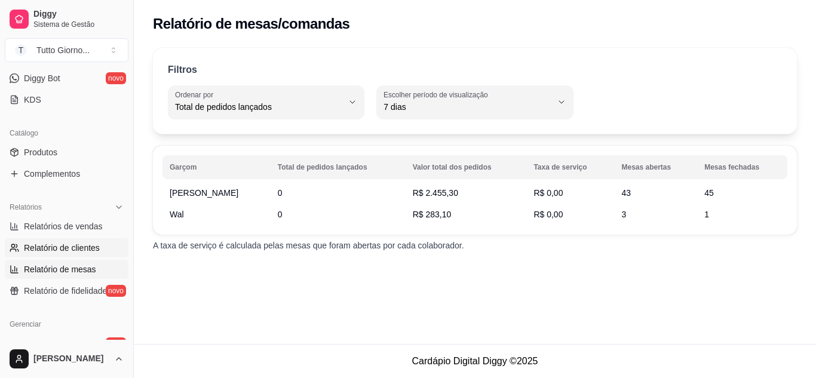
click at [50, 245] on span "Relatório de clientes" at bounding box center [62, 248] width 76 height 12
select select "30"
select select "HIGHEST_TOTAL_SPENT_WITH_ORDERS"
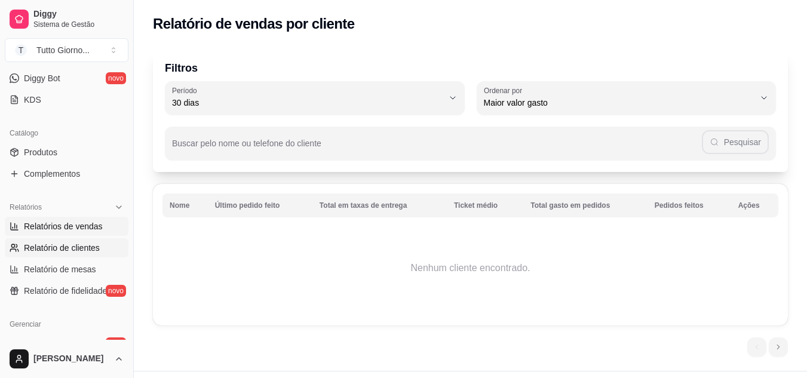
click at [96, 228] on span "Relatórios de vendas" at bounding box center [63, 226] width 79 height 12
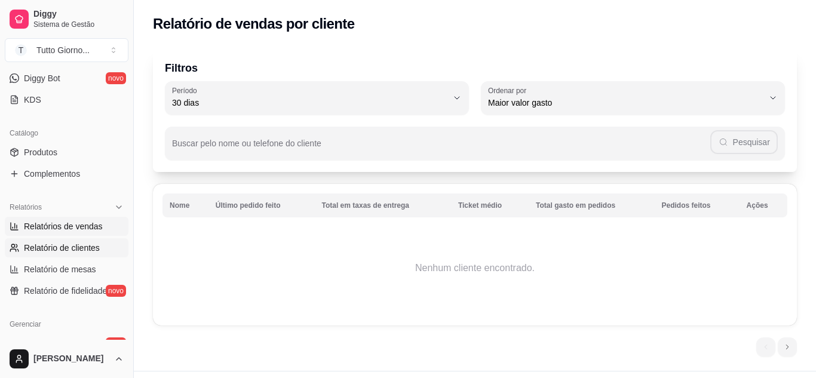
select select "ALL"
select select "0"
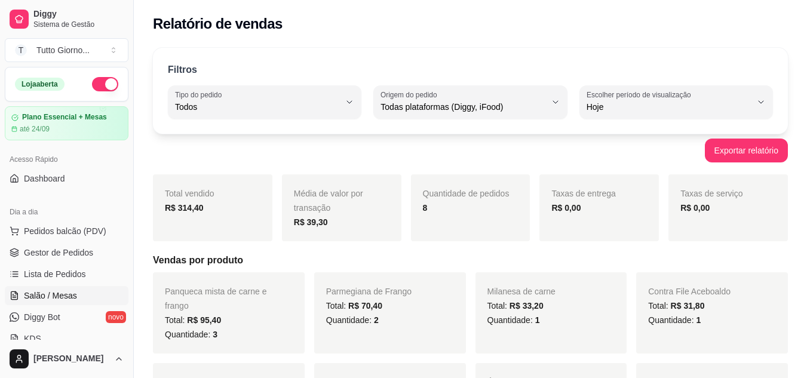
click at [31, 303] on link "Salão / Mesas" at bounding box center [67, 295] width 124 height 19
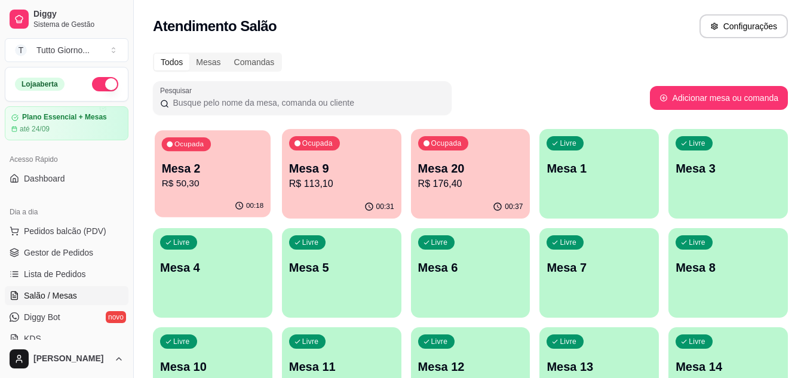
click at [196, 185] on p "R$ 50,30" at bounding box center [213, 184] width 102 height 14
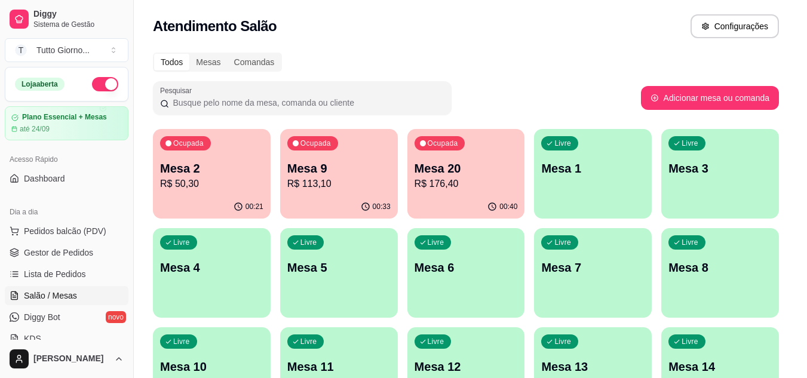
click at [196, 185] on div at bounding box center [403, 197] width 469 height 29
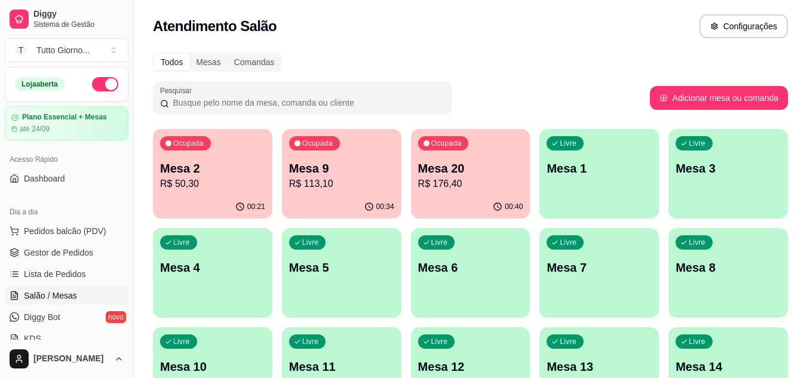
click at [207, 192] on div "Ocupada Mesa 2 R$ 50,30" at bounding box center [212, 162] width 119 height 66
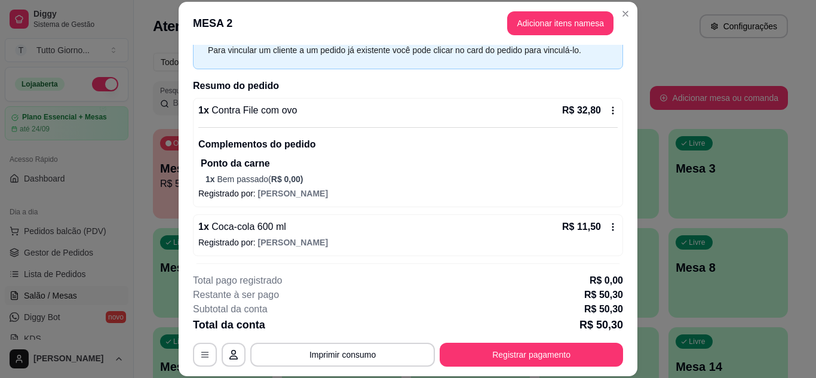
scroll to position [106, 0]
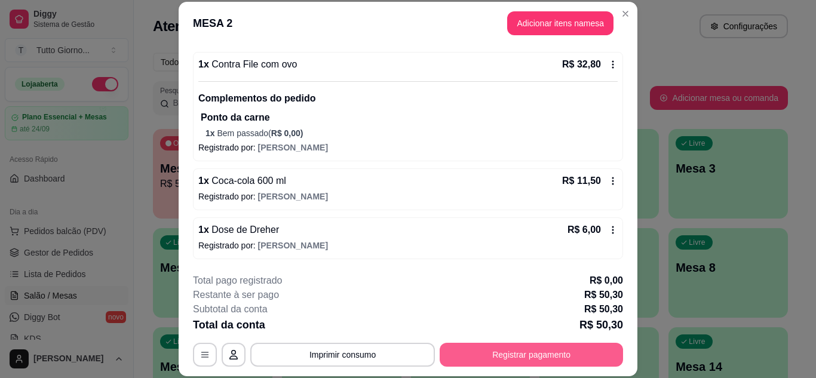
click at [545, 352] on button "Registrar pagamento" at bounding box center [531, 355] width 183 height 24
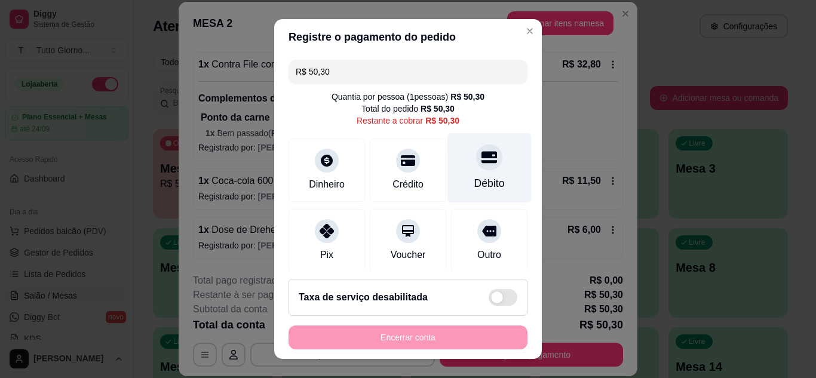
click at [481, 161] on icon at bounding box center [489, 157] width 16 height 12
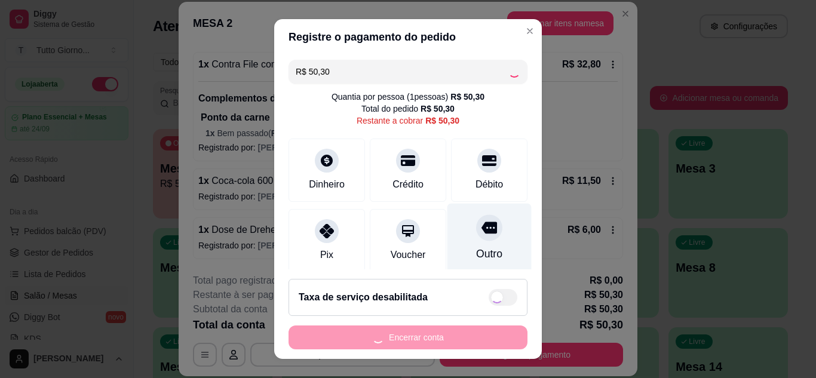
type input "R$ 0,00"
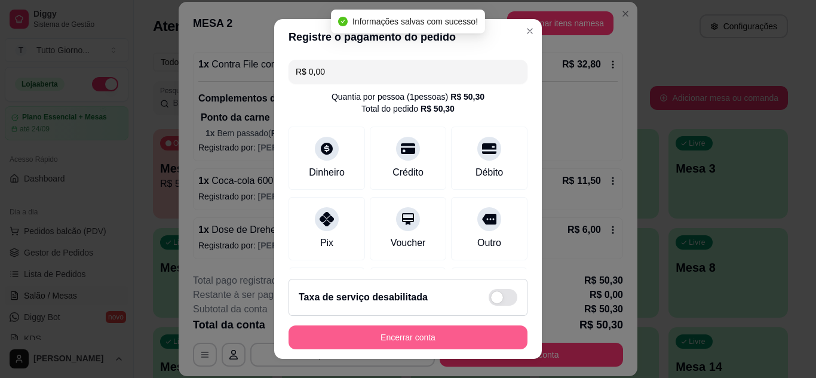
click at [399, 337] on button "Encerrar conta" at bounding box center [407, 337] width 239 height 24
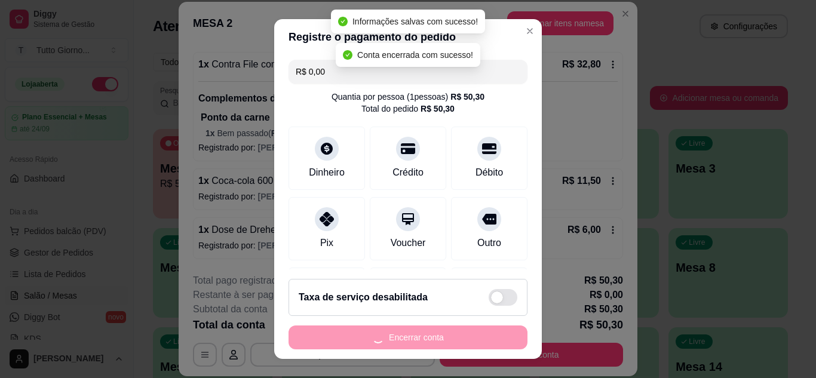
scroll to position [0, 0]
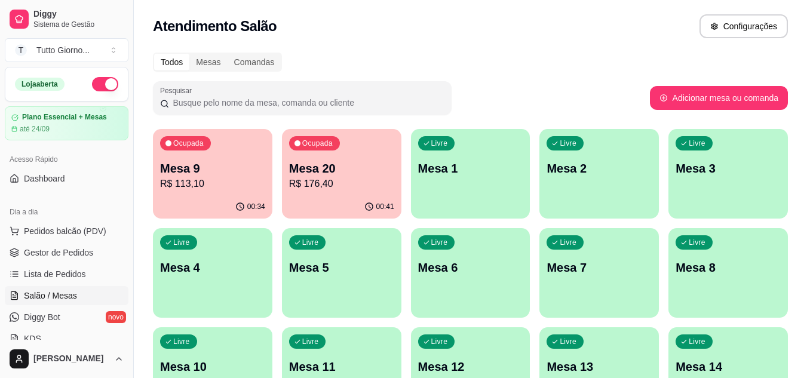
click at [217, 186] on p "R$ 113,10" at bounding box center [212, 184] width 105 height 14
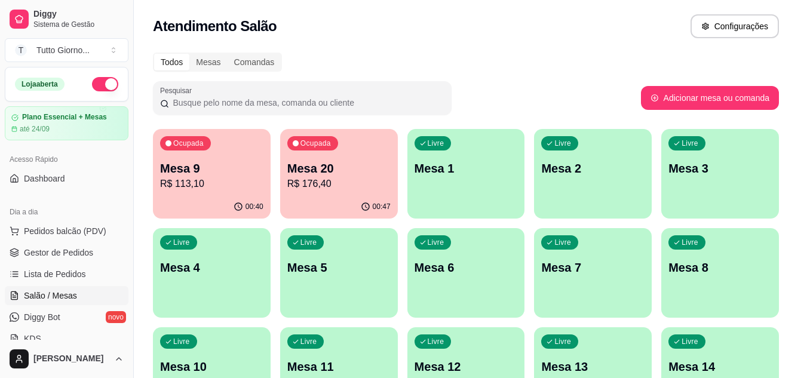
click at [217, 186] on div at bounding box center [403, 197] width 470 height 29
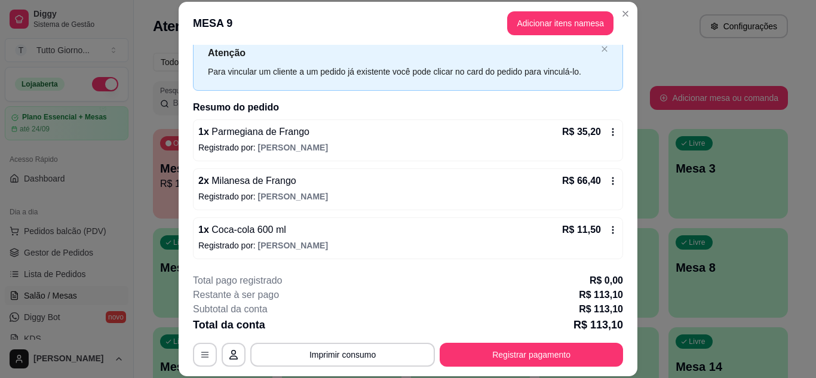
scroll to position [36, 0]
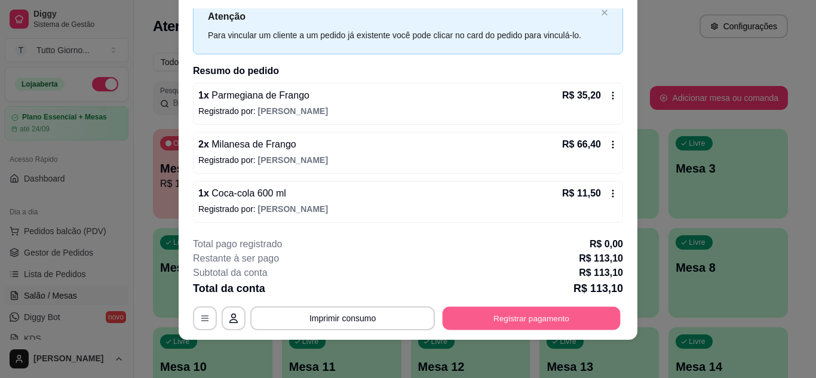
click at [527, 322] on button "Registrar pagamento" at bounding box center [532, 317] width 178 height 23
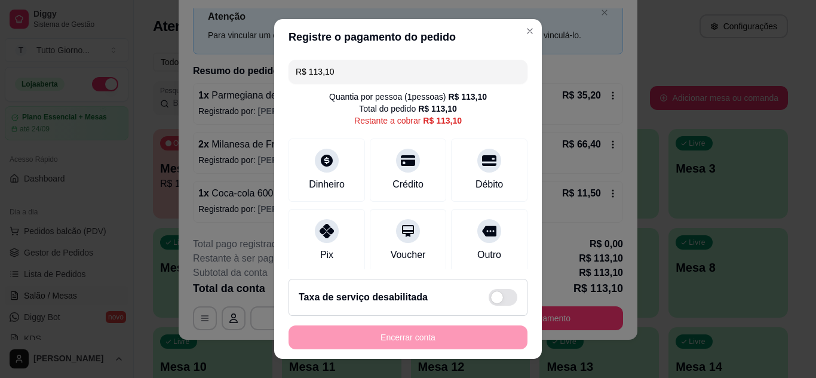
drag, startPoint x: 349, startPoint y: 73, endPoint x: 230, endPoint y: 69, distance: 119.5
click at [230, 69] on div "Registre o pagamento do pedido R$ 113,10 Quantia por pessoa ( 1 pessoas) R$ 113…" at bounding box center [408, 189] width 816 height 378
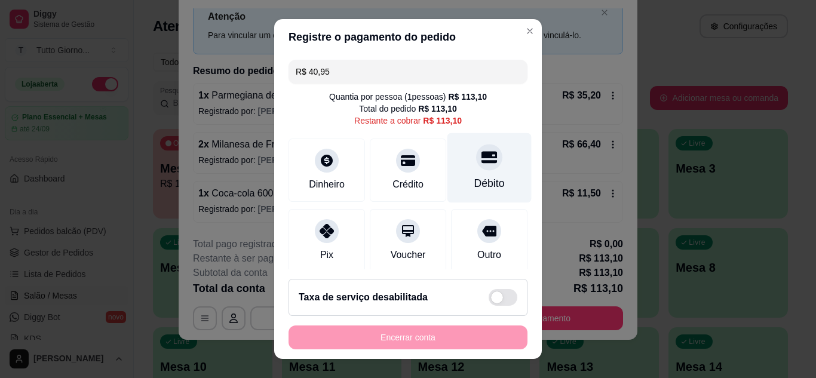
click at [481, 162] on icon at bounding box center [489, 157] width 16 height 12
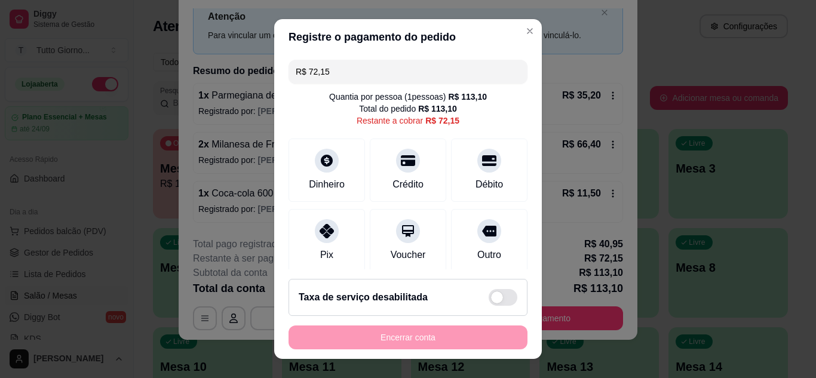
drag, startPoint x: 332, startPoint y: 79, endPoint x: 260, endPoint y: 55, distance: 75.5
click at [260, 55] on div "Registre o pagamento do pedido R$ 72,15 Quantia por pessoa ( 1 pessoas) R$ 113,…" at bounding box center [408, 189] width 816 height 378
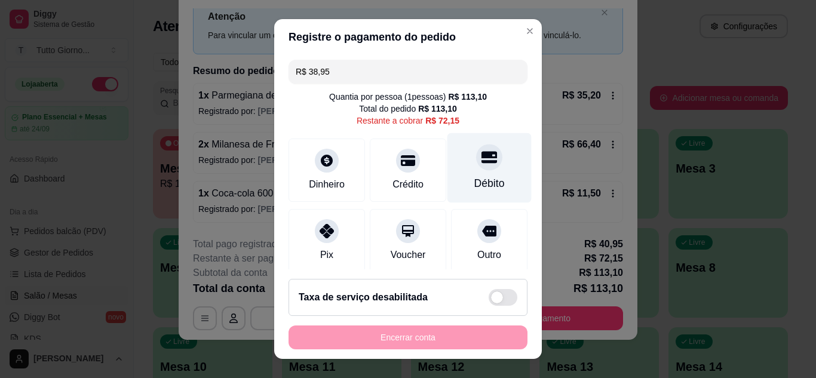
click at [481, 161] on icon at bounding box center [489, 157] width 16 height 12
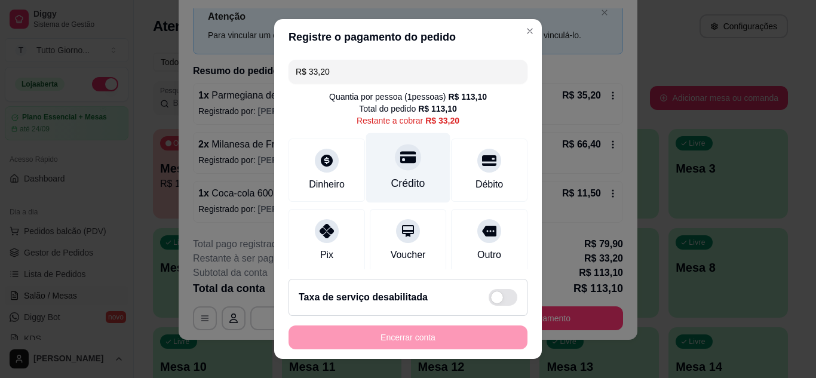
click at [398, 167] on div at bounding box center [408, 157] width 26 height 26
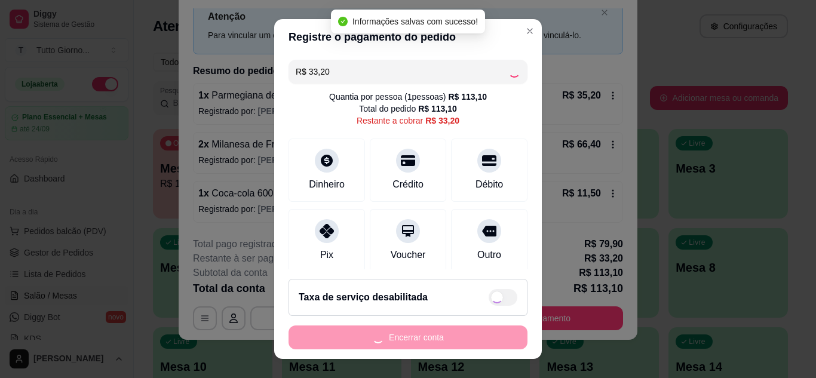
type input "R$ 0,00"
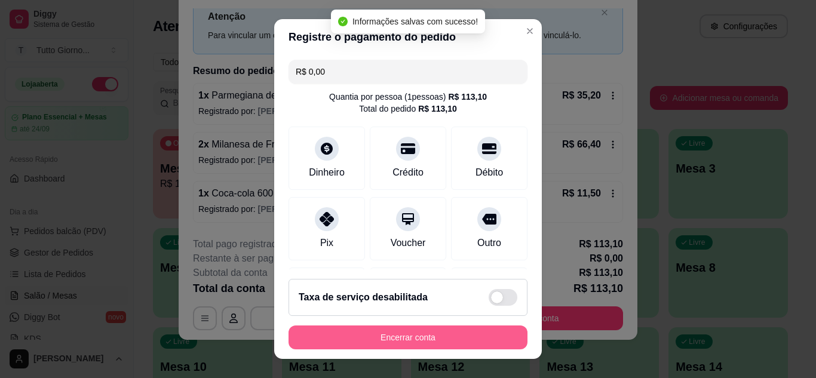
click at [383, 331] on button "Encerrar conta" at bounding box center [407, 337] width 239 height 24
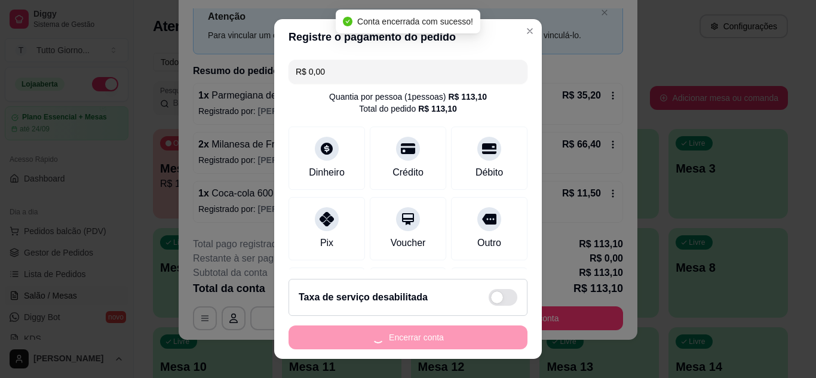
scroll to position [0, 0]
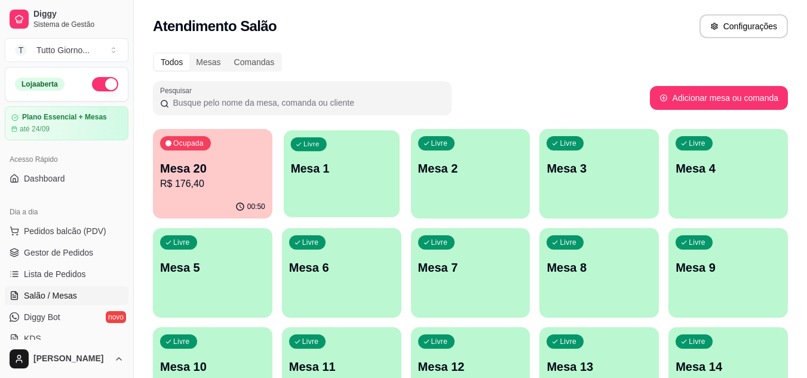
click at [358, 176] on p "Mesa 1" at bounding box center [341, 169] width 102 height 16
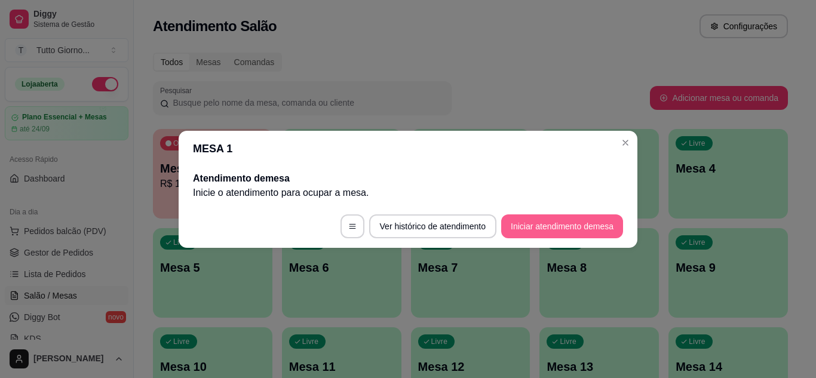
click at [531, 231] on button "Iniciar atendimento de mesa" at bounding box center [562, 226] width 122 height 24
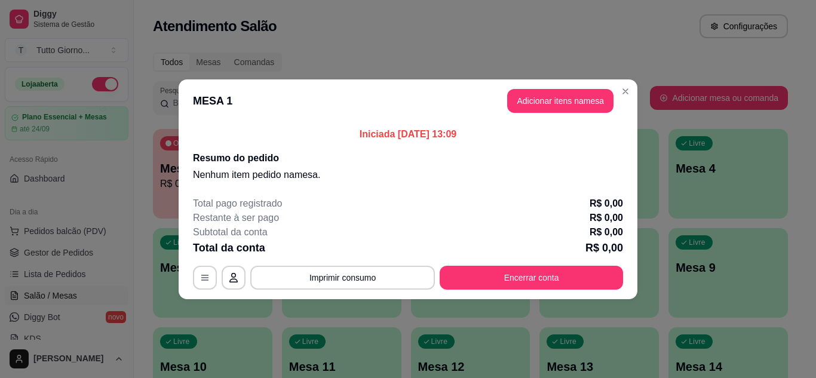
click at [573, 87] on header "MESA 1 Adicionar itens na mesa" at bounding box center [408, 100] width 459 height 43
click at [563, 99] on button "Adicionar itens na mesa" at bounding box center [560, 100] width 103 height 23
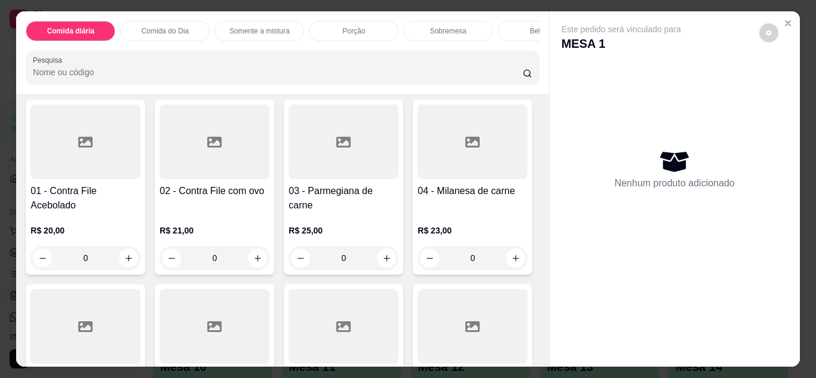
scroll to position [836, 0]
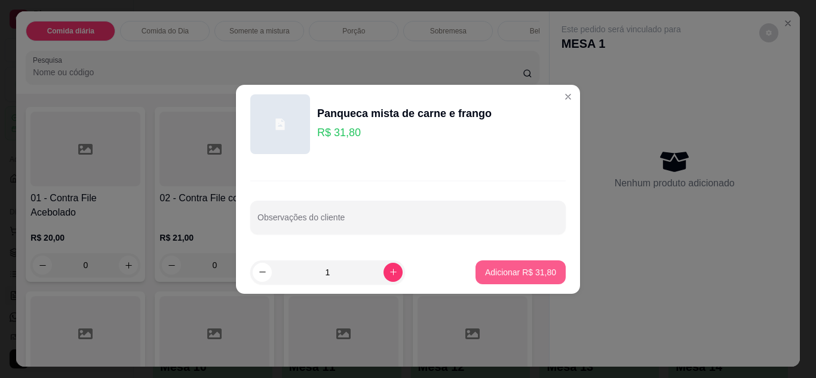
click at [508, 265] on button "Adicionar R$ 31,80" at bounding box center [520, 272] width 90 height 24
type input "1"
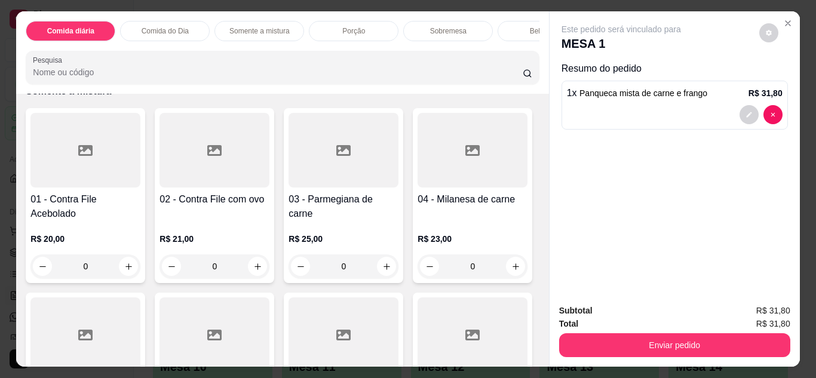
click at [521, 26] on div "Bebidas" at bounding box center [542, 31] width 90 height 20
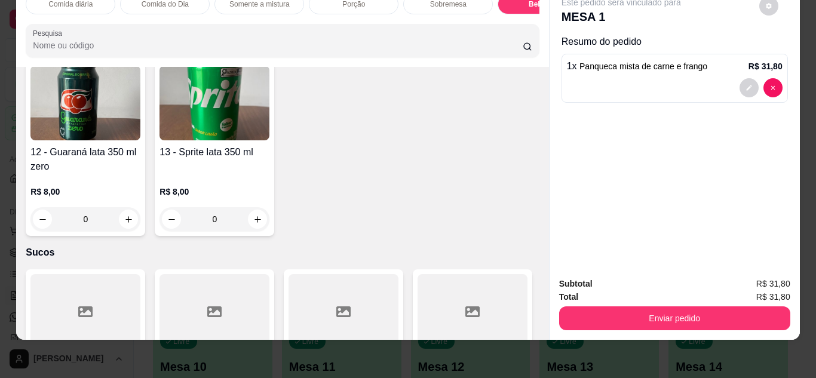
scroll to position [2400, 0]
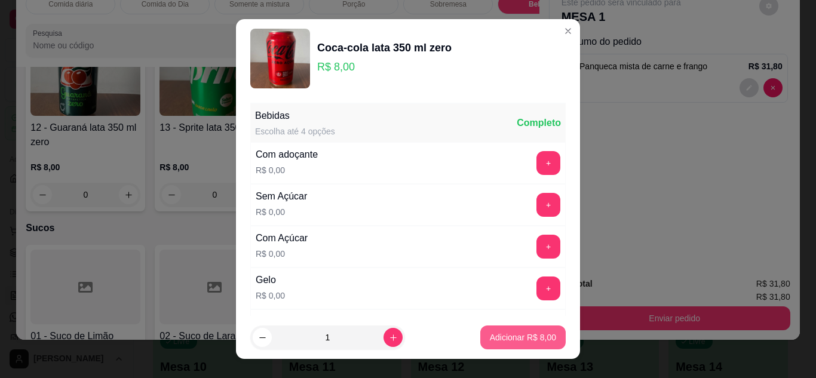
click at [503, 340] on p "Adicionar R$ 8,00" at bounding box center [523, 337] width 66 height 12
type input "1"
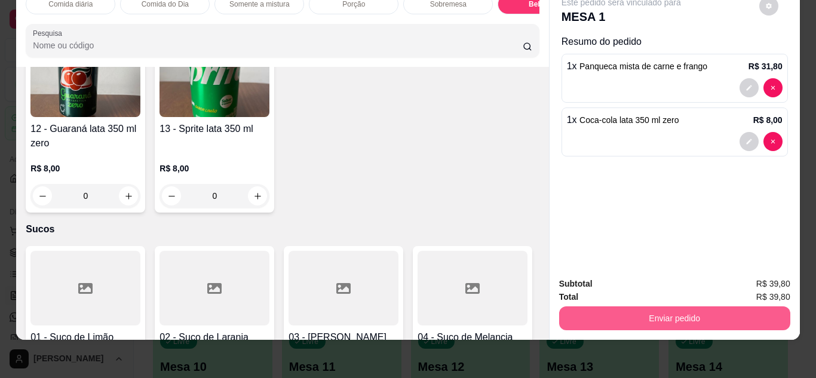
click at [672, 314] on button "Enviar pedido" at bounding box center [674, 318] width 231 height 24
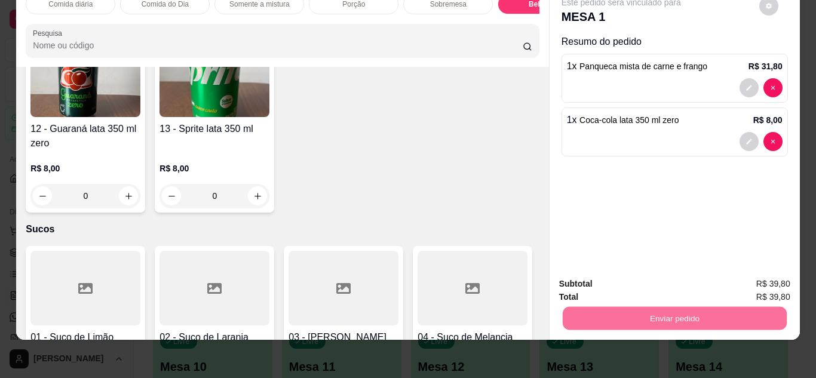
click at [607, 278] on button "Não registrar e enviar pedido" at bounding box center [635, 279] width 124 height 23
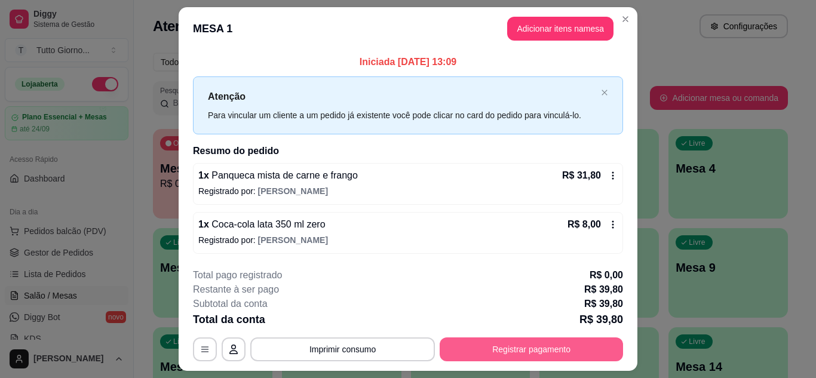
click at [502, 349] on button "Registrar pagamento" at bounding box center [531, 349] width 183 height 24
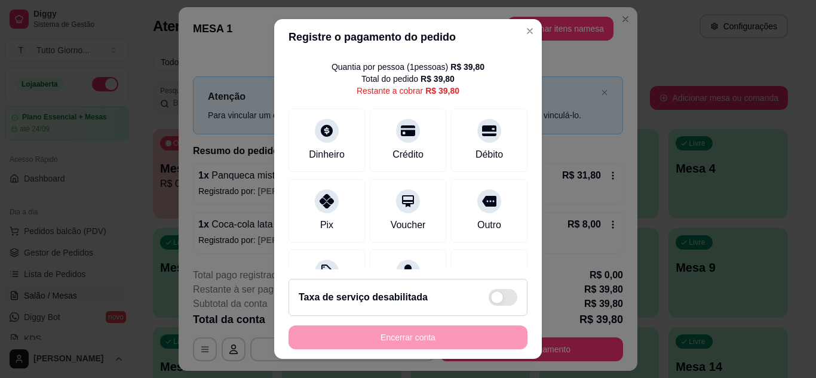
scroll to position [92, 0]
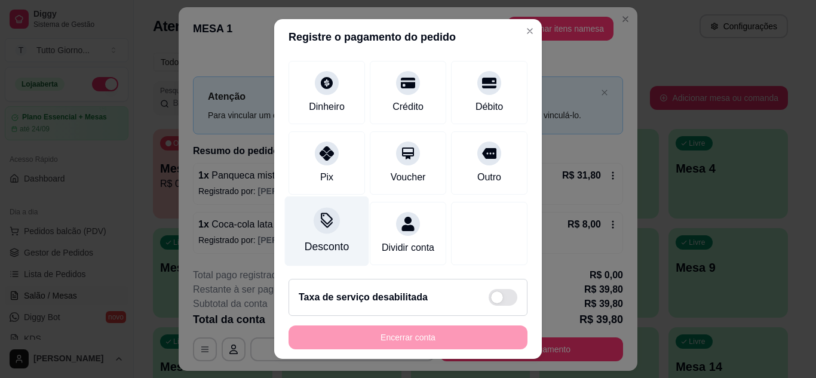
click at [322, 239] on div "Desconto" at bounding box center [327, 247] width 44 height 16
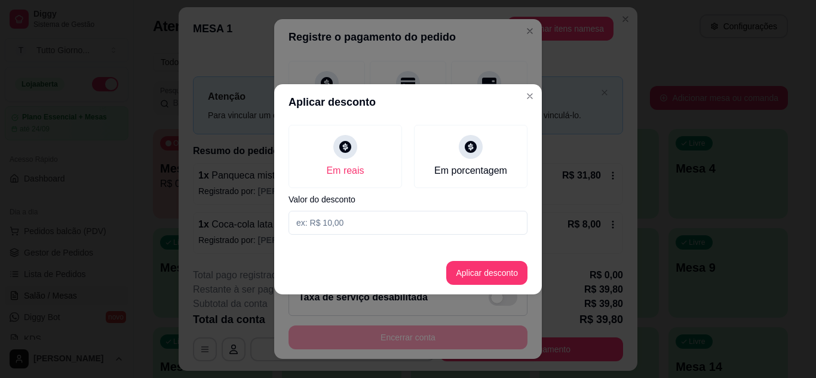
click at [372, 228] on input at bounding box center [407, 223] width 239 height 24
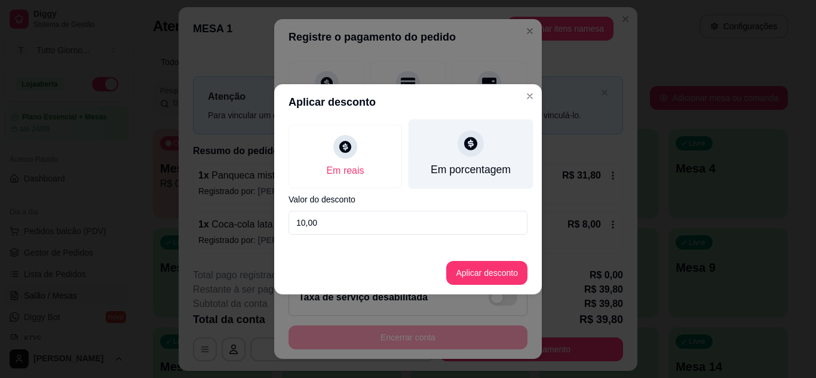
type input "10,00"
click at [468, 140] on icon at bounding box center [470, 143] width 13 height 13
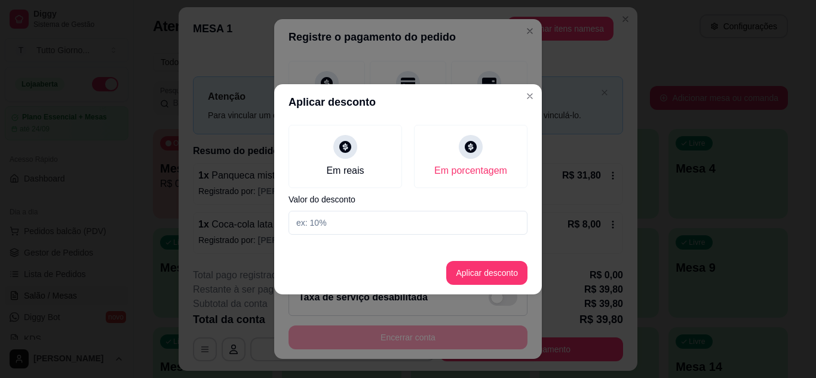
click at [348, 225] on input at bounding box center [407, 223] width 239 height 24
type input "10"
click at [469, 270] on button "Aplicar desconto" at bounding box center [487, 272] width 78 height 23
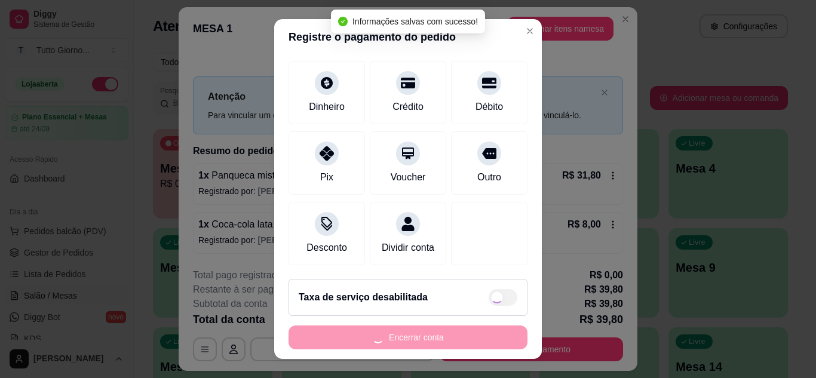
type input "R$ 35,82"
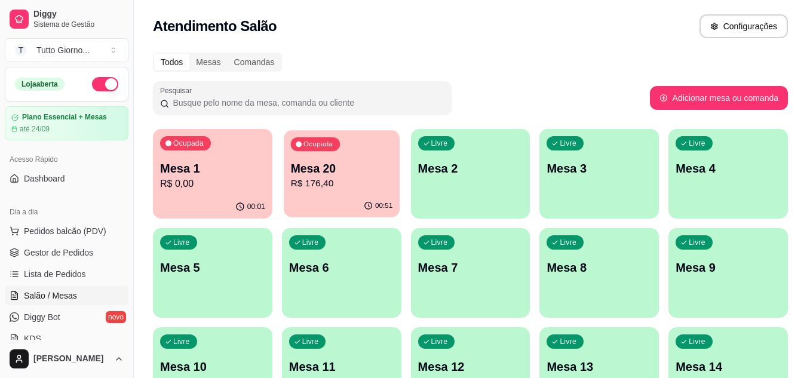
click at [327, 188] on p "R$ 176,40" at bounding box center [341, 184] width 102 height 14
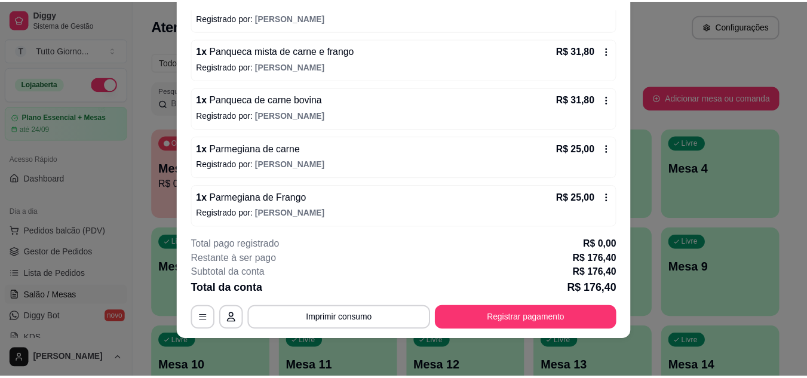
scroll to position [153, 0]
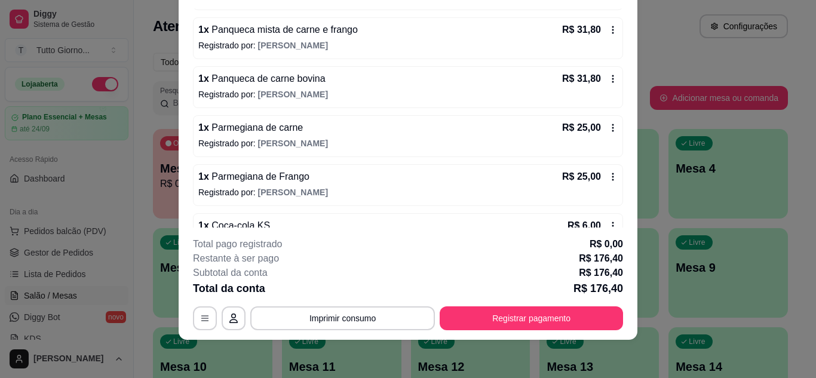
click at [608, 130] on icon at bounding box center [613, 128] width 10 height 10
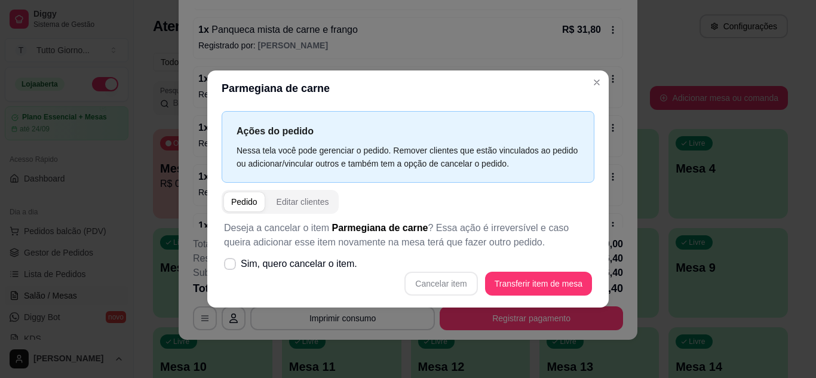
click at [596, 130] on div "Ações do pedido Nessa tela você pode gerenciar o pedido. Remover clientes que e…" at bounding box center [407, 206] width 401 height 201
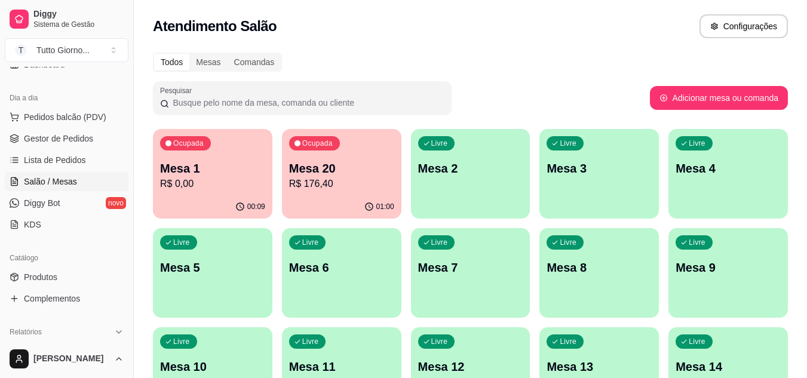
scroll to position [119, 0]
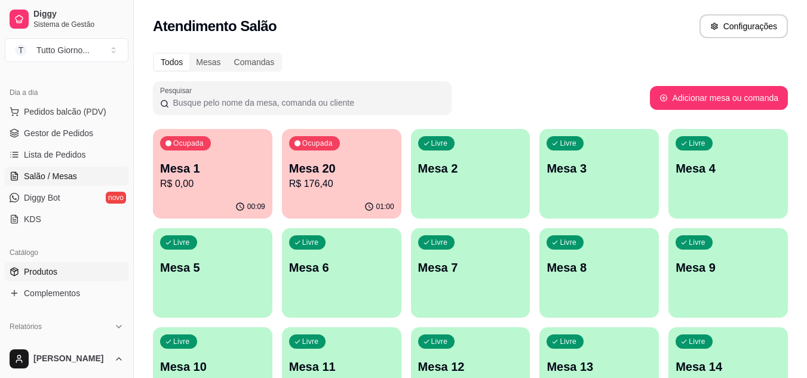
click at [45, 278] on link "Produtos" at bounding box center [67, 271] width 124 height 19
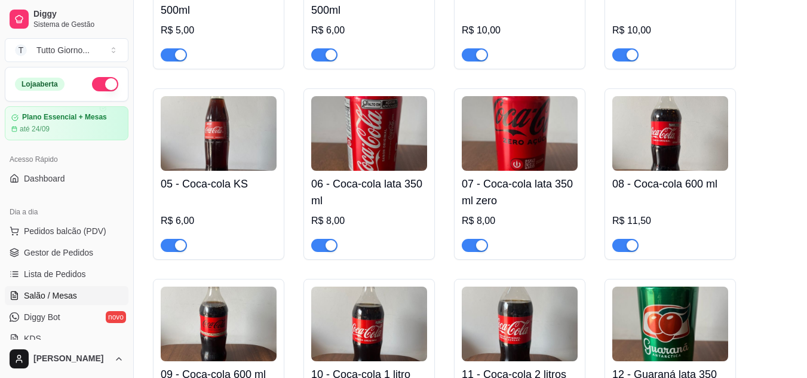
click at [57, 293] on span "Salão / Mesas" at bounding box center [50, 296] width 53 height 12
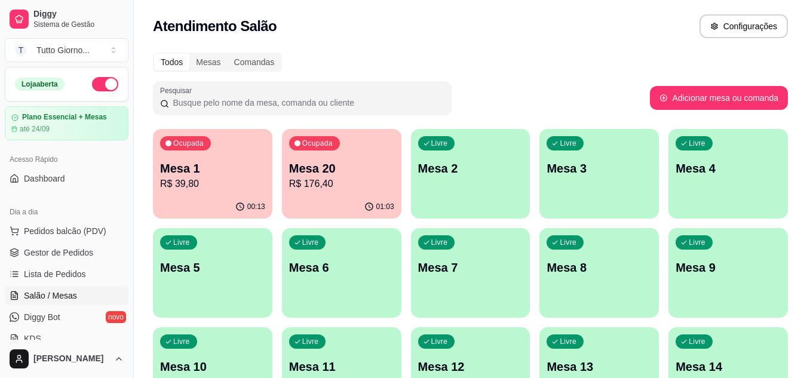
click at [322, 178] on p "R$ 176,40" at bounding box center [341, 184] width 105 height 14
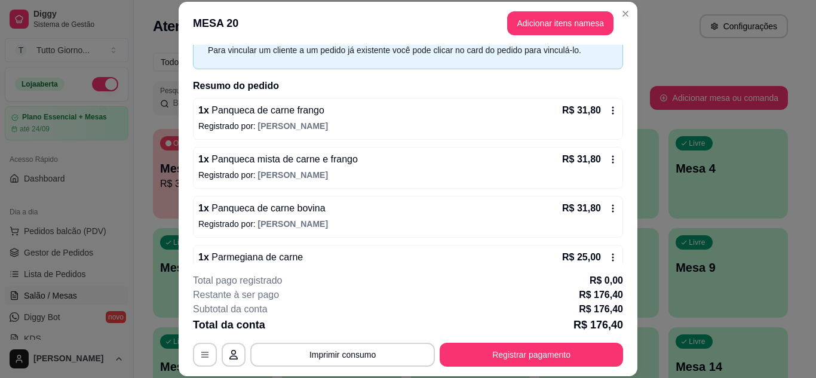
scroll to position [119, 0]
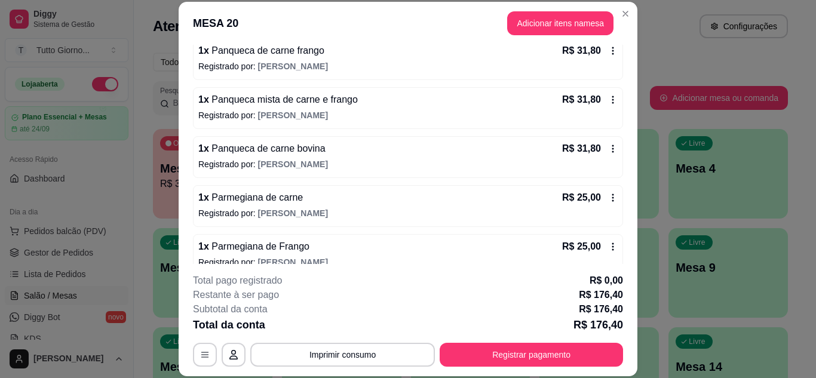
click at [608, 197] on icon at bounding box center [613, 198] width 10 height 10
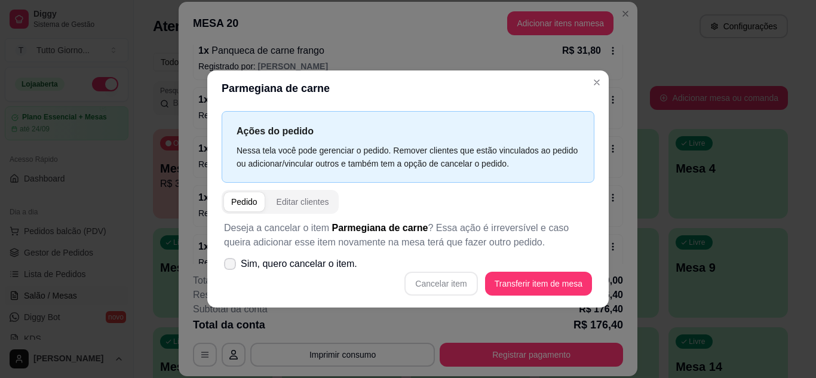
click at [248, 263] on span "Sim, quero cancelar o item." at bounding box center [299, 264] width 116 height 14
click at [231, 266] on input "Sim, quero cancelar o item." at bounding box center [227, 270] width 8 height 8
checkbox input "true"
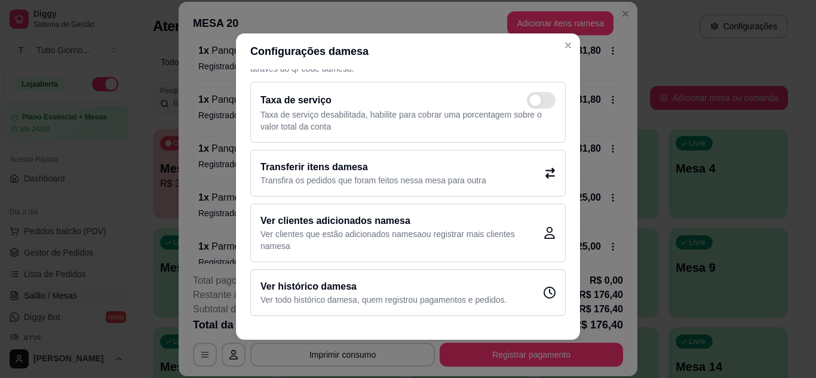
scroll to position [0, 0]
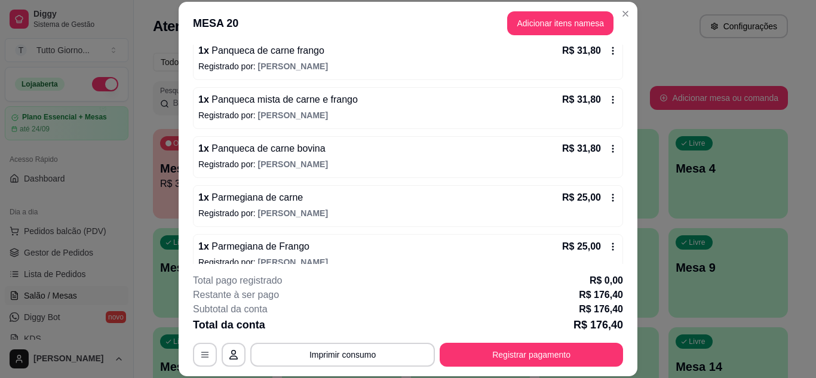
drag, startPoint x: 597, startPoint y: 208, endPoint x: 601, endPoint y: 199, distance: 9.9
click at [608, 199] on icon at bounding box center [613, 198] width 10 height 10
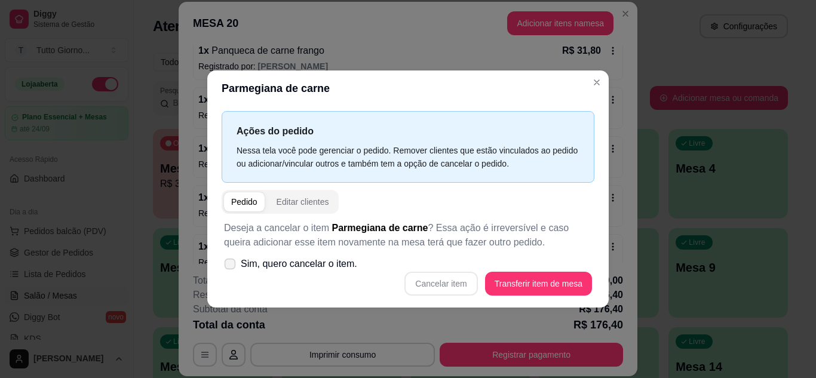
click at [233, 269] on span at bounding box center [230, 263] width 11 height 11
click at [231, 269] on input "Sim, quero cancelar o item." at bounding box center [227, 270] width 8 height 8
checkbox input "true"
click at [441, 289] on button "Cancelar item" at bounding box center [440, 284] width 73 height 24
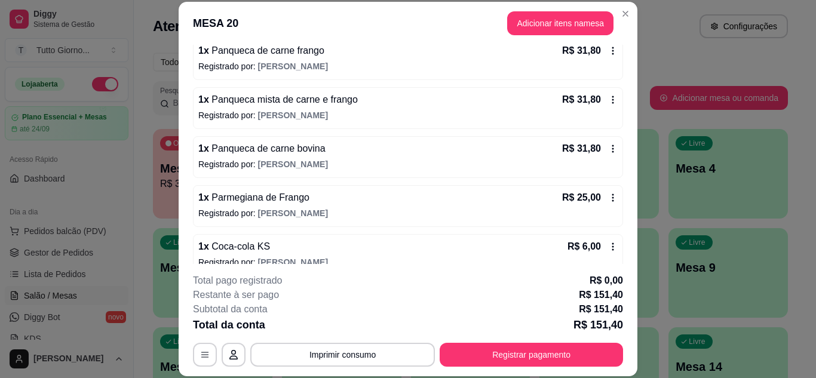
click at [608, 199] on icon at bounding box center [613, 198] width 10 height 10
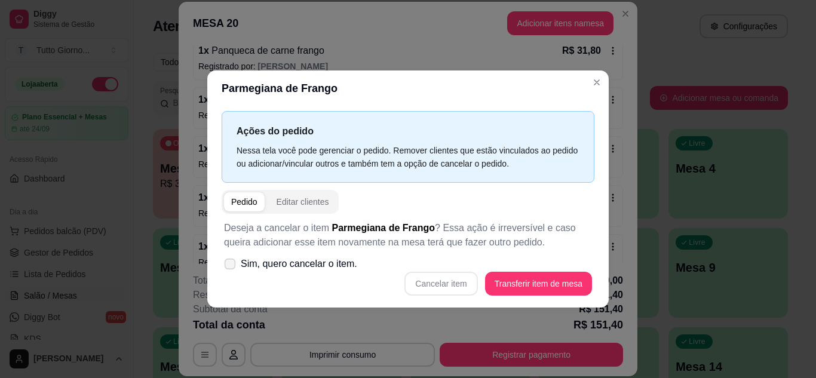
click at [228, 266] on icon at bounding box center [229, 263] width 9 height 7
click at [228, 266] on input "Sim, quero cancelar o item." at bounding box center [227, 270] width 8 height 8
checkbox input "true"
click at [431, 288] on button "Cancelar item" at bounding box center [440, 284] width 73 height 24
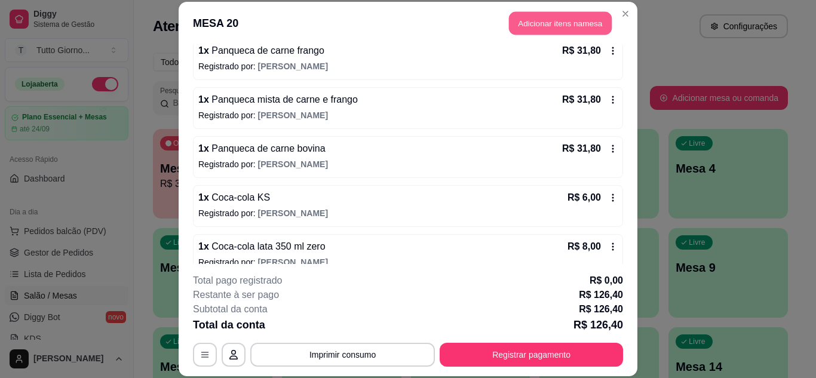
click at [542, 17] on button "Adicionar itens na mesa" at bounding box center [560, 23] width 103 height 23
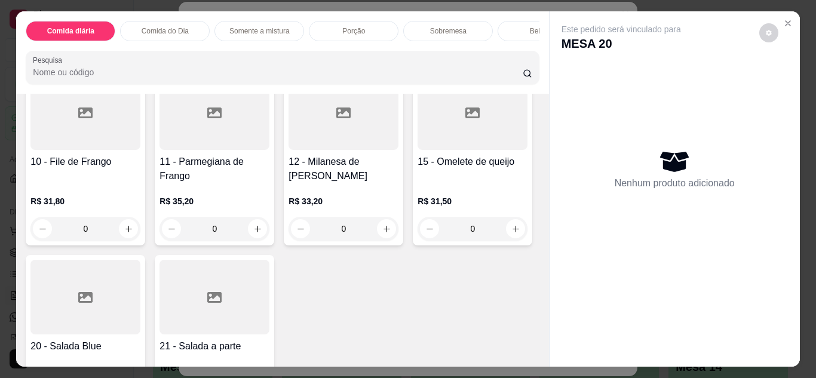
scroll to position [239, 0]
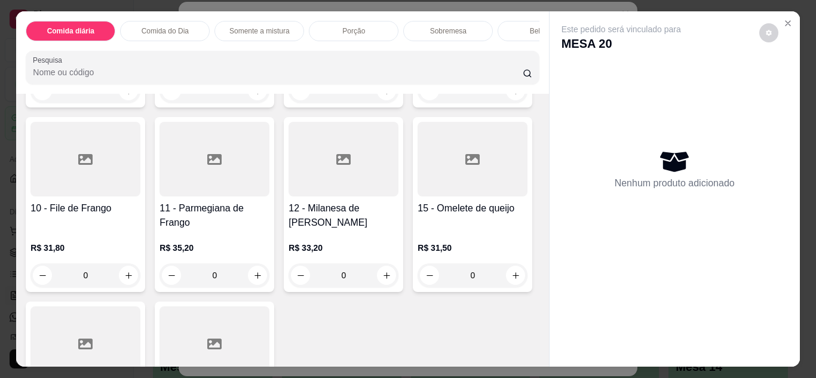
click at [269, 277] on div "0" at bounding box center [214, 275] width 110 height 24
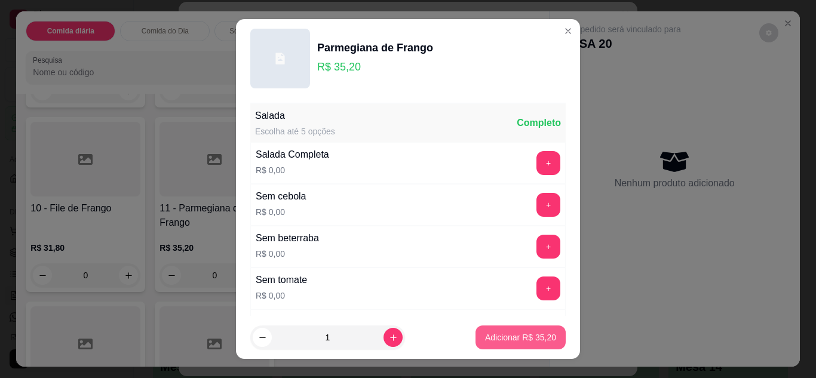
click at [507, 333] on p "Adicionar R$ 35,20" at bounding box center [520, 337] width 71 height 12
type input "1"
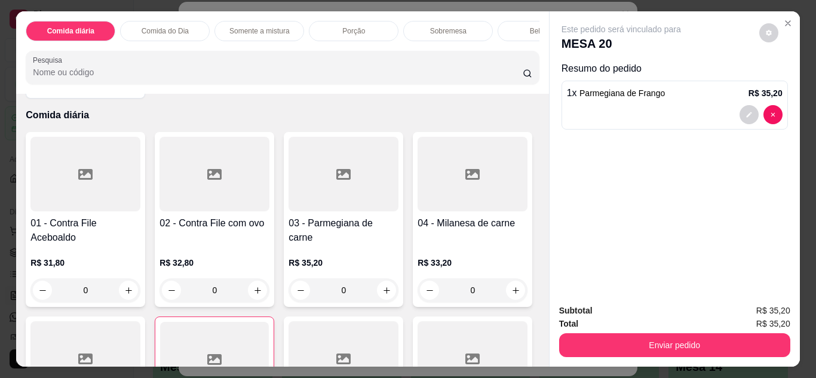
scroll to position [60, 0]
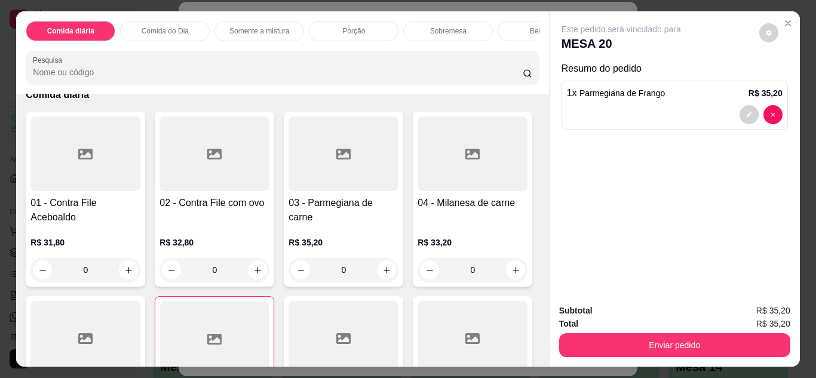
click at [386, 275] on div "0" at bounding box center [343, 270] width 110 height 24
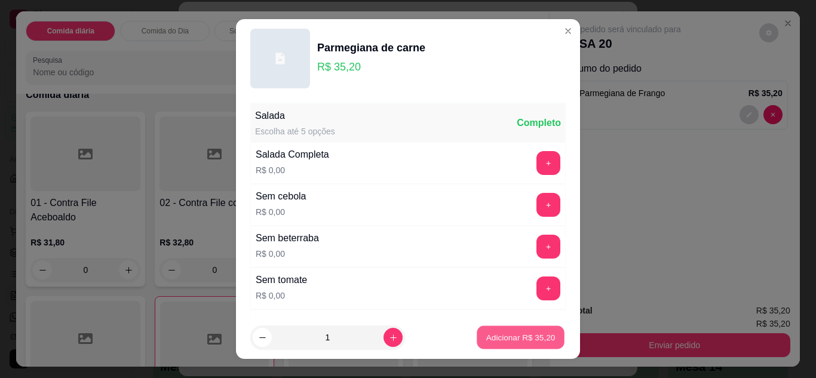
click at [500, 334] on p "Adicionar R$ 35,20" at bounding box center [520, 337] width 69 height 11
type input "1"
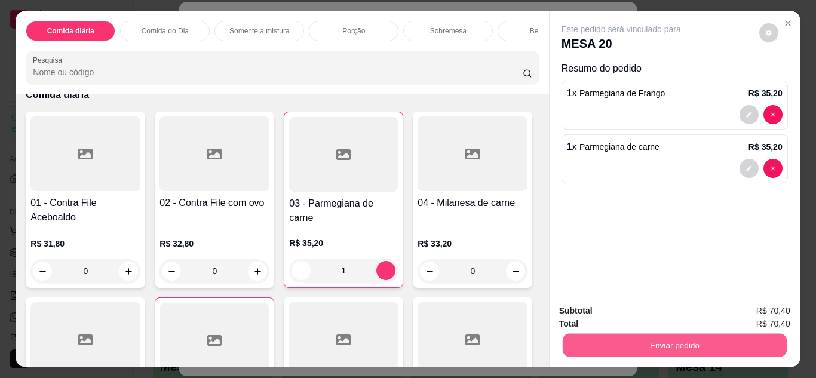
click at [641, 340] on button "Enviar pedido" at bounding box center [674, 345] width 224 height 23
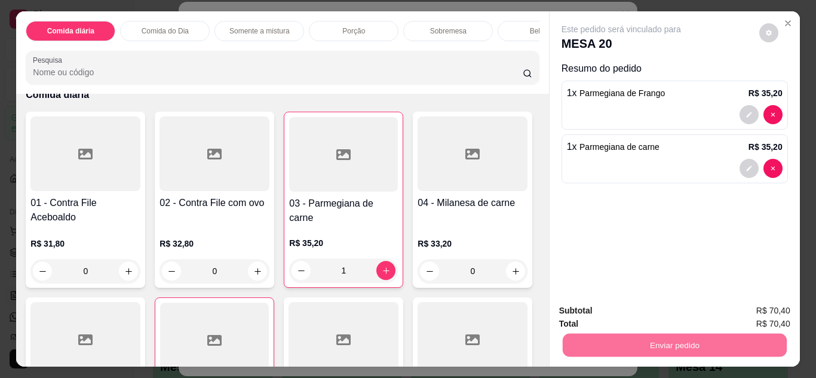
click at [658, 311] on button "Não registrar e enviar pedido" at bounding box center [635, 311] width 124 height 23
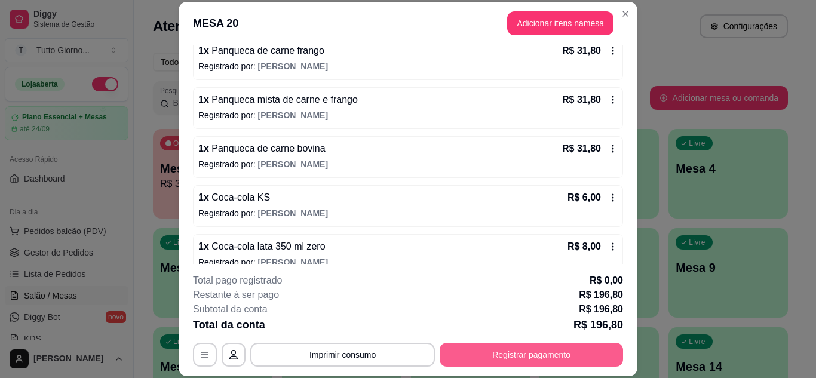
click at [506, 364] on button "Registrar pagamento" at bounding box center [531, 355] width 183 height 24
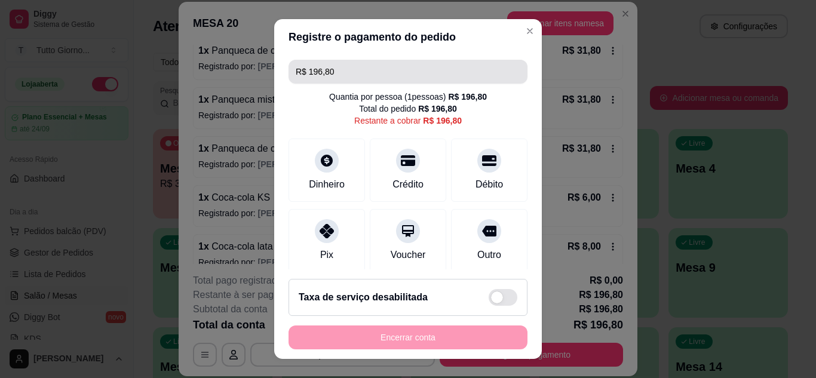
click at [343, 71] on input "R$ 196,80" at bounding box center [408, 72] width 225 height 24
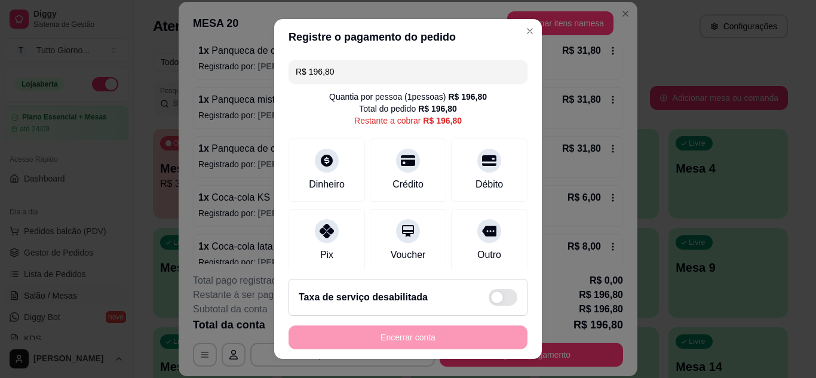
click at [343, 71] on input "R$ 196,80" at bounding box center [408, 72] width 225 height 24
drag, startPoint x: 343, startPoint y: 72, endPoint x: 278, endPoint y: 55, distance: 66.8
click at [278, 55] on div "R$ 196,80 Quantia por pessoa ( 1 pessoas) R$ 196,80 Total do pedido R$ 196,80 R…" at bounding box center [408, 162] width 268 height 215
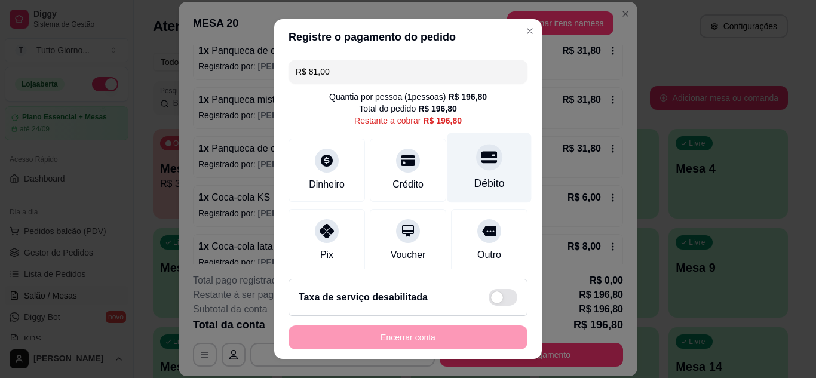
click at [481, 164] on icon at bounding box center [489, 157] width 16 height 16
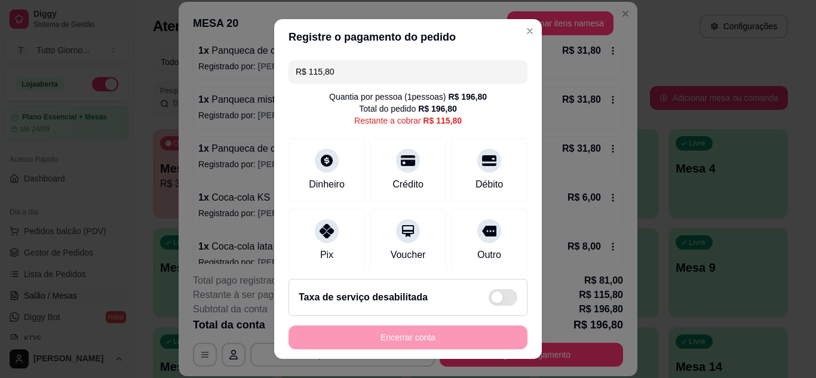
drag, startPoint x: 348, startPoint y: 75, endPoint x: 254, endPoint y: 70, distance: 93.9
click at [254, 70] on div "Registre o pagamento do pedido R$ 115,80 Quantia por pessoa ( 1 pessoas) R$ 196…" at bounding box center [408, 189] width 816 height 378
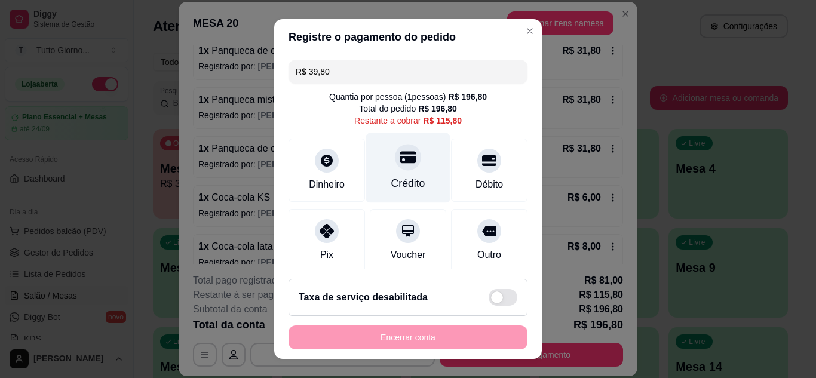
click at [395, 168] on div at bounding box center [408, 157] width 26 height 26
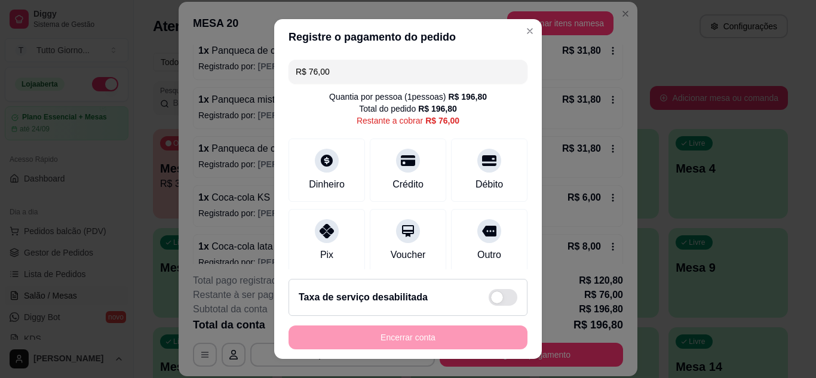
drag, startPoint x: 347, startPoint y: 70, endPoint x: 210, endPoint y: 87, distance: 137.8
click at [212, 85] on div "Registre o pagamento do pedido R$ 76,00 Quantia por pessoa ( 1 pessoas) R$ 196,…" at bounding box center [408, 189] width 816 height 378
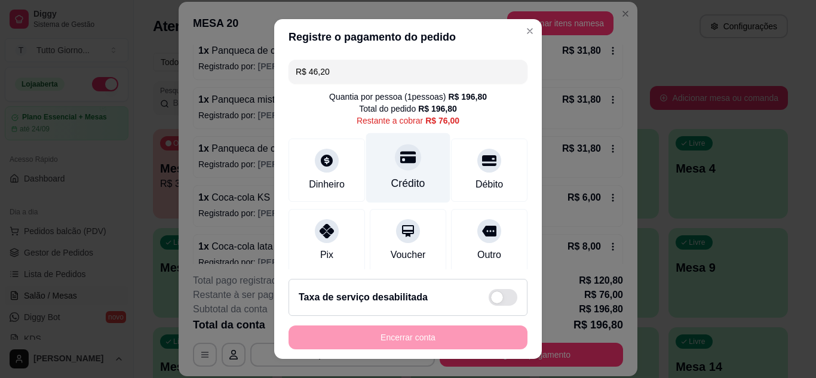
click at [406, 165] on div "Crédito" at bounding box center [408, 168] width 84 height 70
click at [401, 162] on icon at bounding box center [408, 157] width 16 height 12
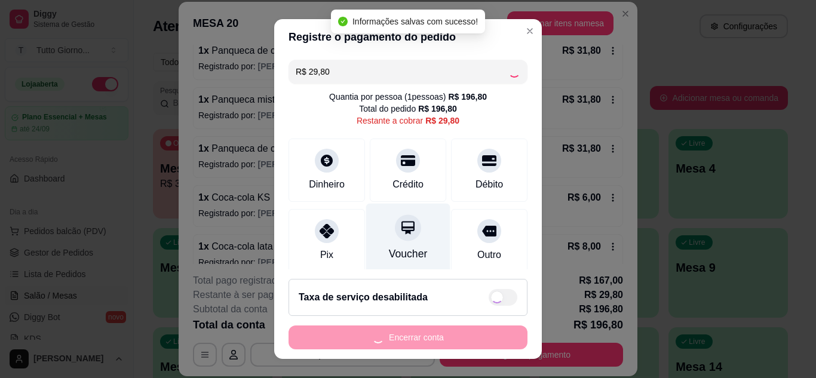
type input "R$ 0,00"
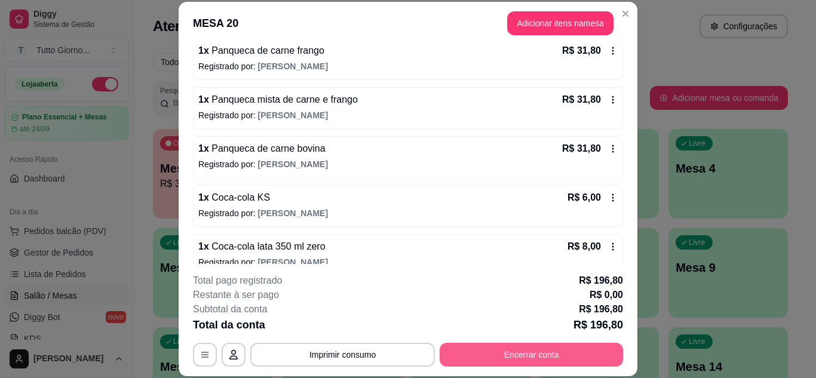
click at [505, 362] on button "Encerrar conta" at bounding box center [531, 355] width 183 height 24
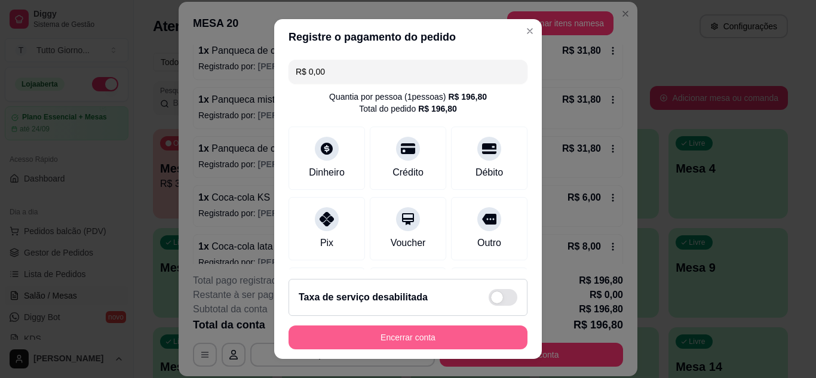
click at [379, 333] on button "Encerrar conta" at bounding box center [407, 337] width 239 height 24
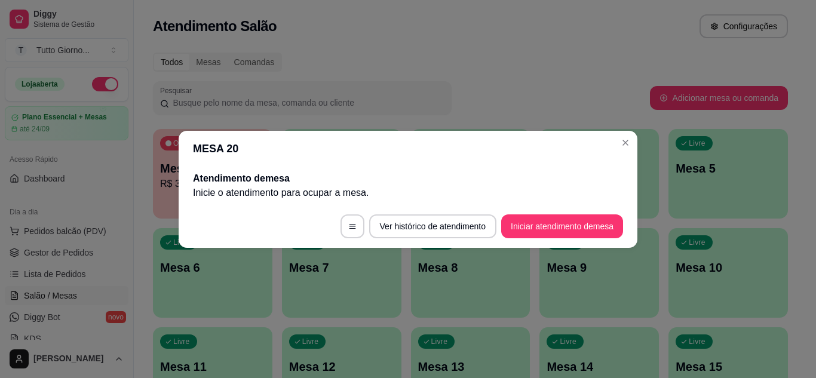
scroll to position [0, 0]
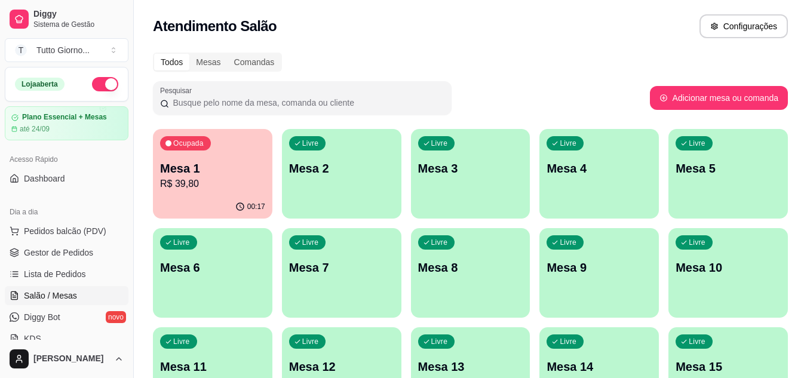
click at [239, 186] on p "R$ 39,80" at bounding box center [212, 184] width 105 height 14
click at [539, 58] on div "Todos Mesas Comandas" at bounding box center [470, 62] width 635 height 19
click at [606, 266] on p "Mesa 9" at bounding box center [599, 268] width 102 height 16
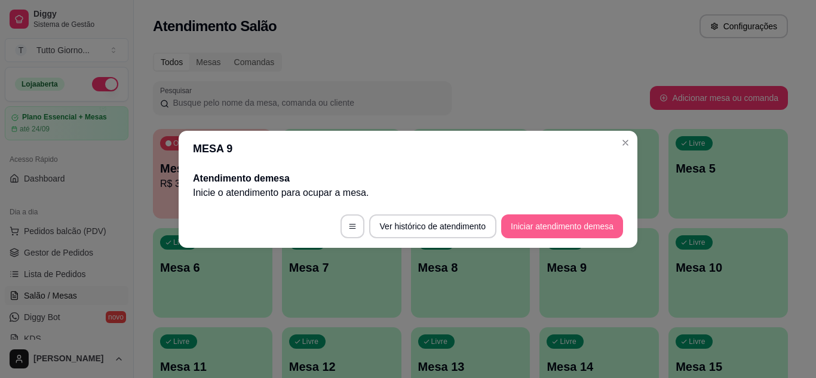
click at [575, 231] on button "Iniciar atendimento de mesa" at bounding box center [562, 226] width 122 height 24
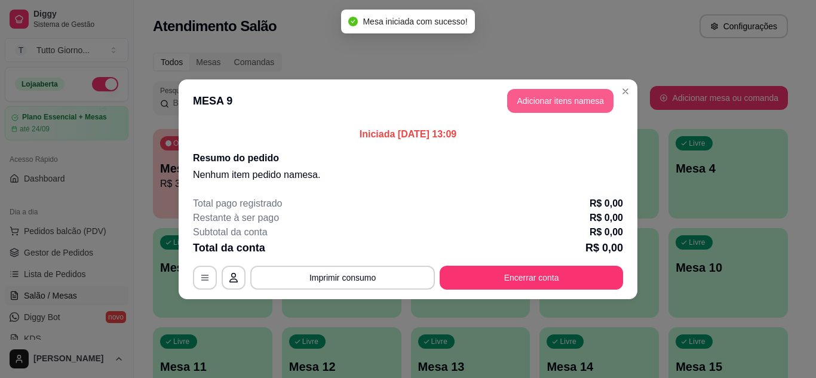
click at [531, 93] on button "Adicionar itens na mesa" at bounding box center [560, 101] width 106 height 24
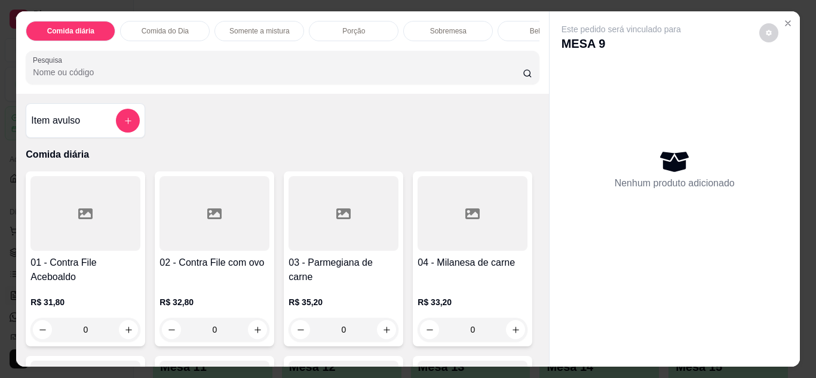
click at [174, 29] on p "Comida do Dia" at bounding box center [165, 31] width 47 height 10
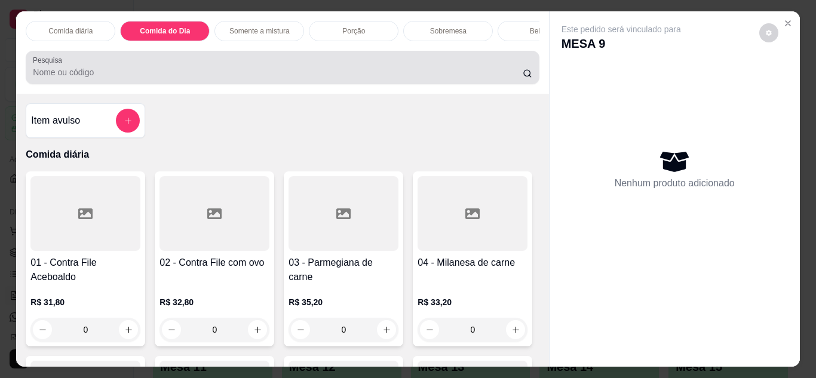
scroll to position [32, 0]
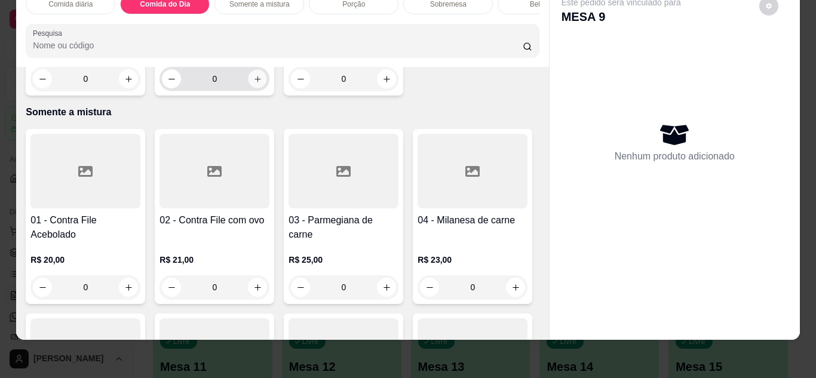
click at [251, 88] on button "increase-product-quantity" at bounding box center [257, 78] width 19 height 19
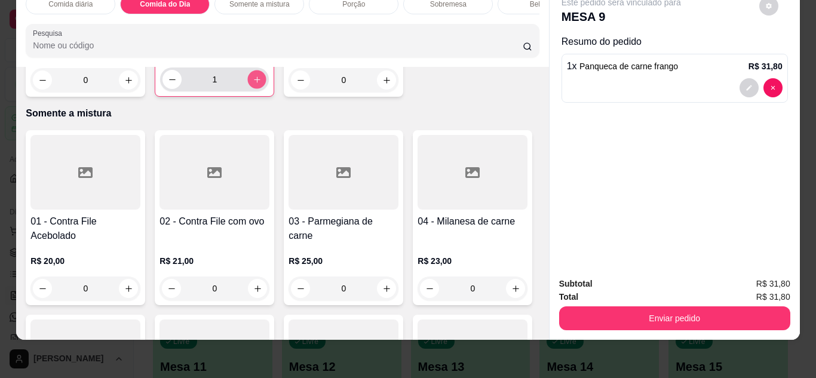
click at [252, 88] on button "increase-product-quantity" at bounding box center [257, 79] width 19 height 19
type input "3"
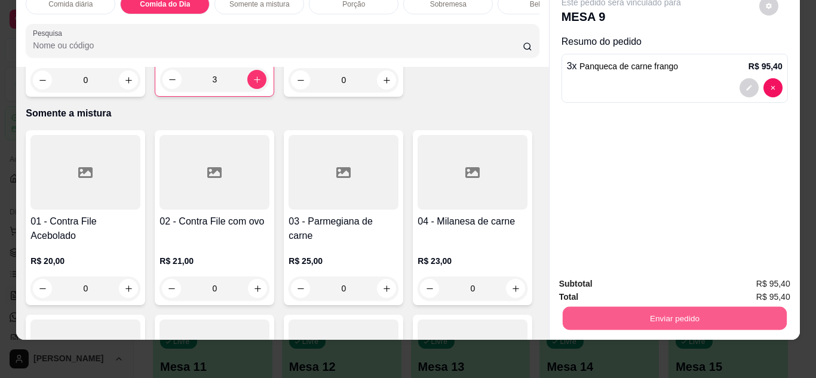
click at [641, 307] on button "Enviar pedido" at bounding box center [674, 318] width 224 height 23
click at [646, 285] on button "Não registrar e enviar pedido" at bounding box center [634, 280] width 121 height 22
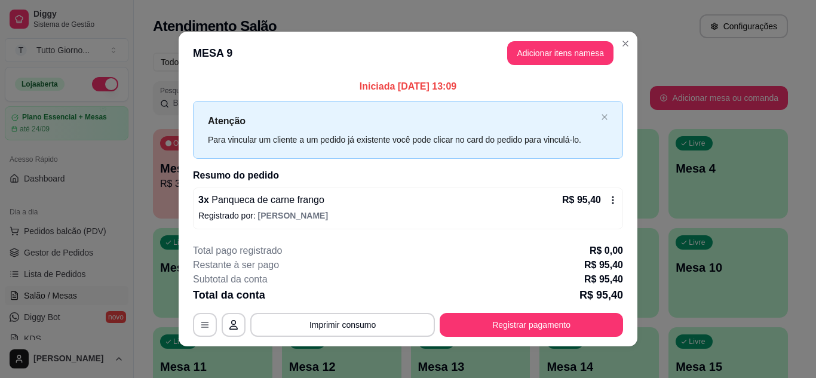
click at [608, 197] on icon at bounding box center [613, 200] width 10 height 10
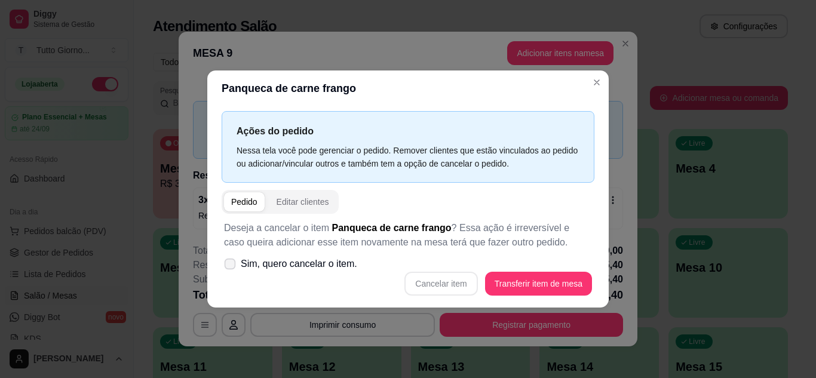
click at [231, 265] on icon at bounding box center [229, 263] width 9 height 7
click at [231, 266] on input "Sim, quero cancelar o item." at bounding box center [227, 270] width 8 height 8
checkbox input "true"
click at [438, 281] on button "Cancelar item" at bounding box center [440, 283] width 71 height 23
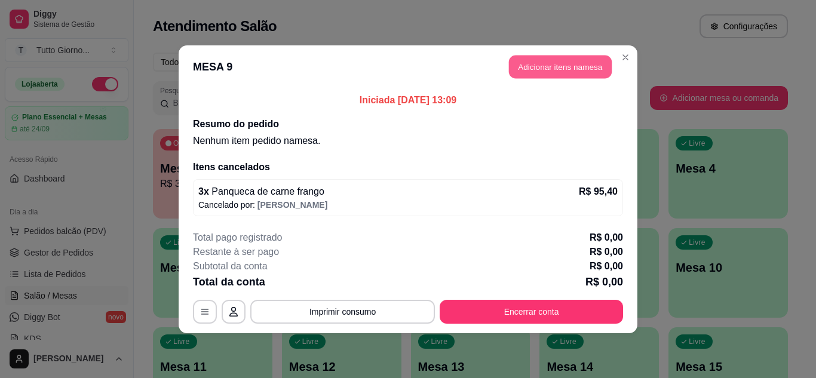
click at [534, 72] on button "Adicionar itens na mesa" at bounding box center [560, 66] width 103 height 23
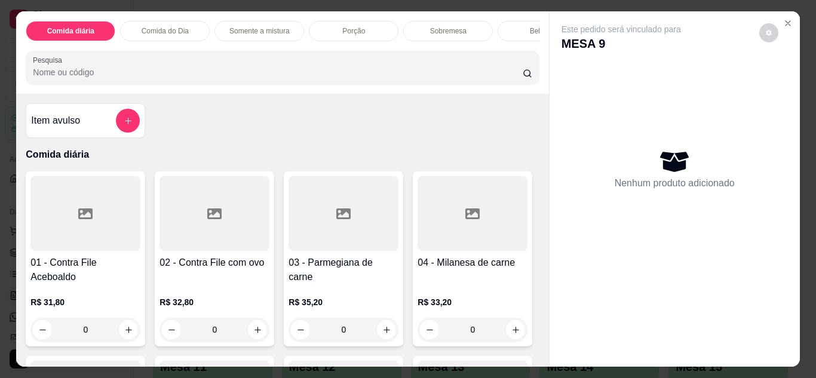
click at [185, 27] on div "Comida do Dia" at bounding box center [165, 31] width 90 height 20
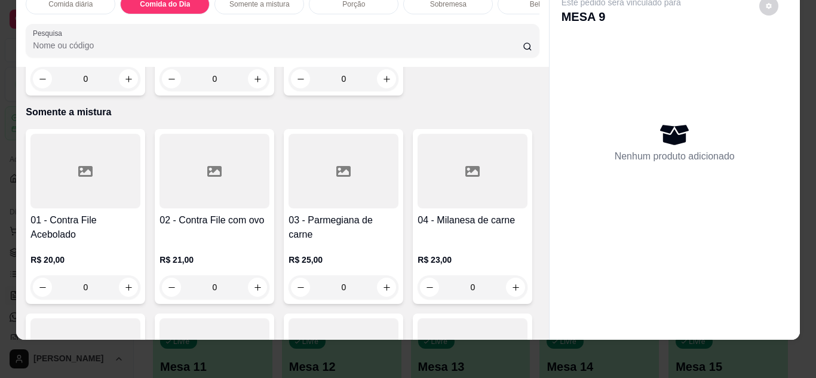
click at [127, 91] on div "0" at bounding box center [85, 79] width 110 height 24
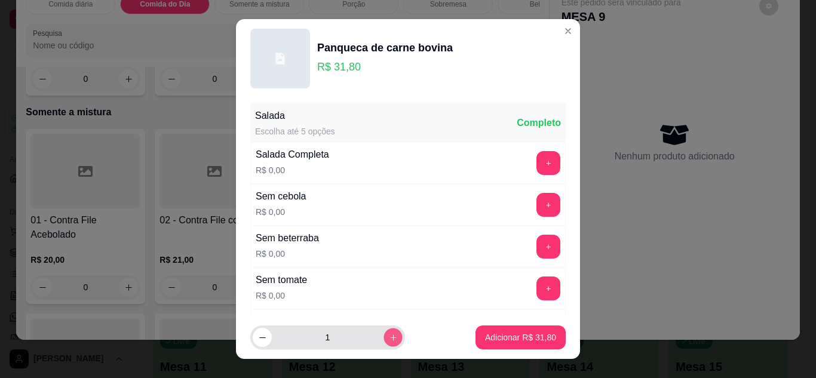
click at [383, 331] on button "increase-product-quantity" at bounding box center [392, 337] width 19 height 19
type input "3"
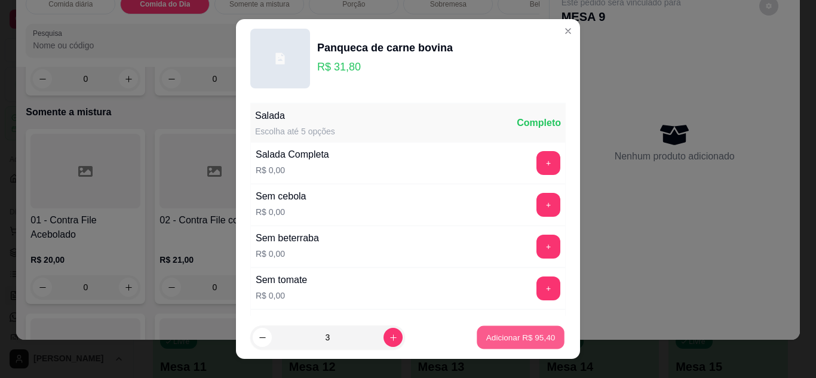
click at [512, 332] on p "Adicionar R$ 95,40" at bounding box center [520, 337] width 69 height 11
type input "3"
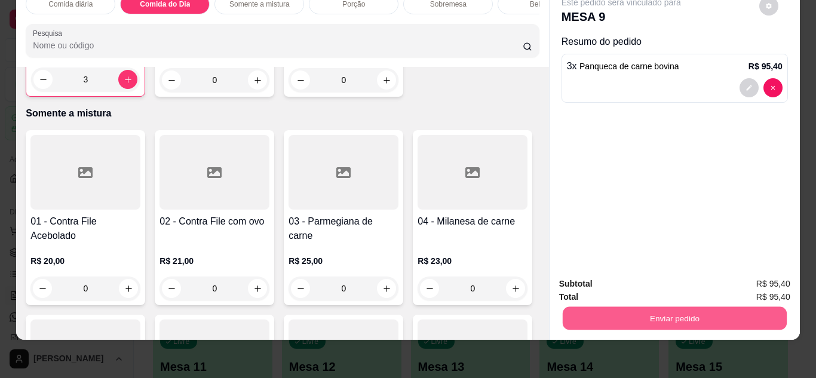
click at [628, 312] on button "Enviar pedido" at bounding box center [674, 318] width 224 height 23
click at [633, 269] on button "Não registrar e enviar pedido" at bounding box center [634, 280] width 121 height 22
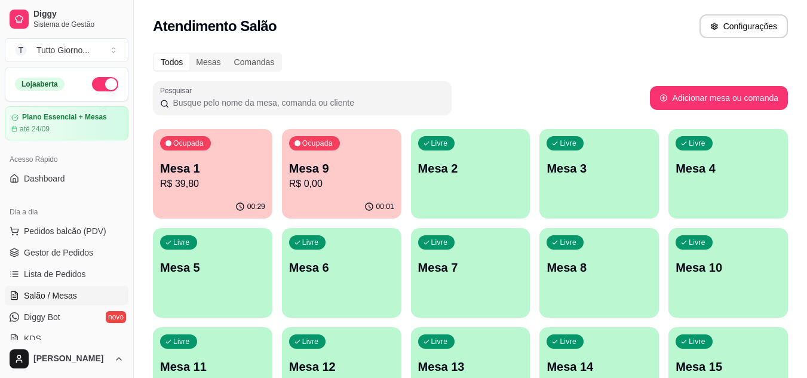
click at [510, 69] on div "Todos Mesas Comandas" at bounding box center [470, 62] width 635 height 19
click at [63, 275] on span "Lista de Pedidos" at bounding box center [55, 274] width 62 height 12
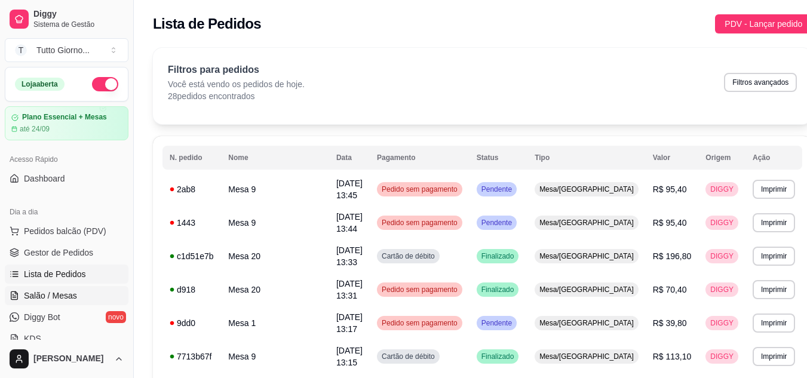
click at [58, 297] on span "Salão / Mesas" at bounding box center [50, 296] width 53 height 12
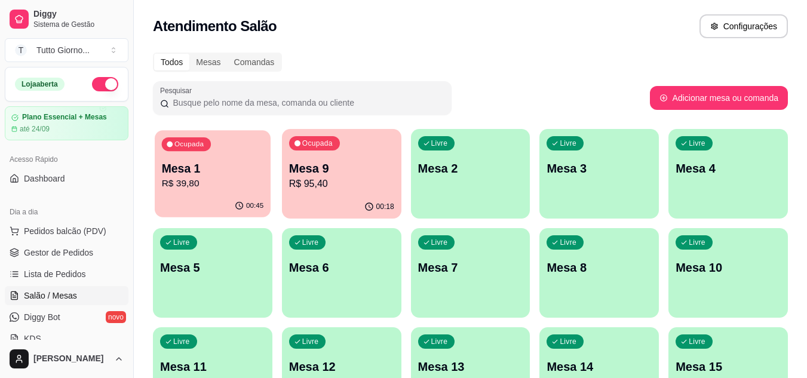
click at [213, 184] on p "R$ 39,80" at bounding box center [213, 184] width 102 height 14
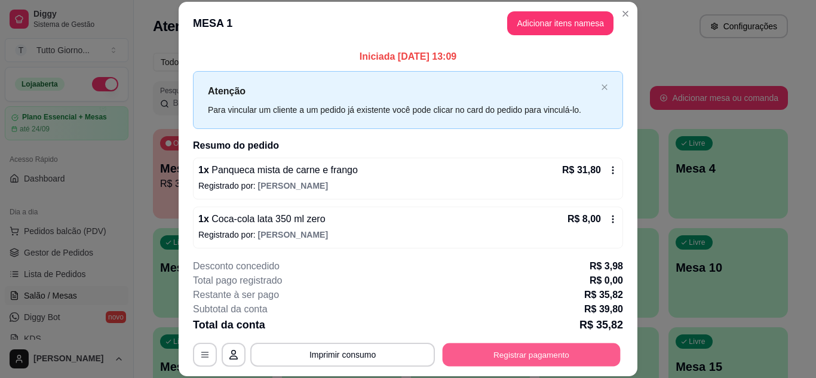
click at [498, 354] on button "Registrar pagamento" at bounding box center [532, 354] width 178 height 23
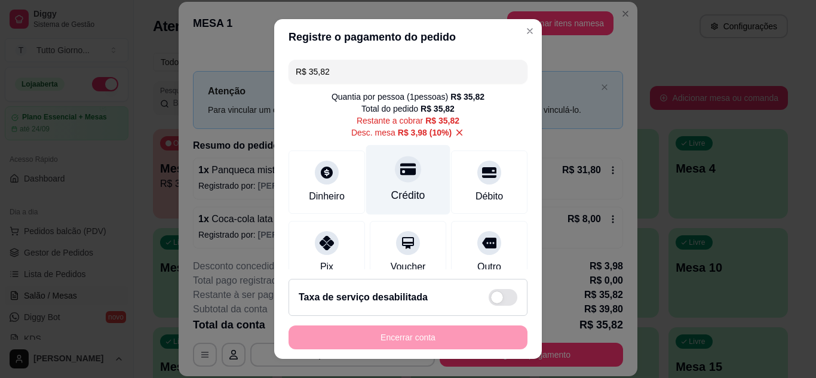
click at [400, 176] on icon at bounding box center [408, 169] width 16 height 16
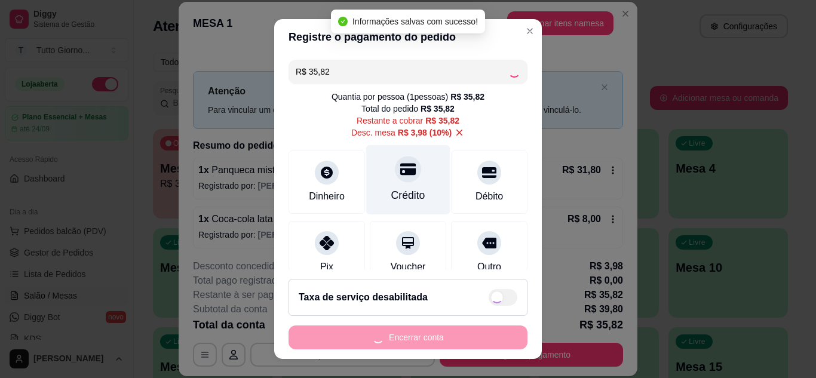
type input "R$ 0,00"
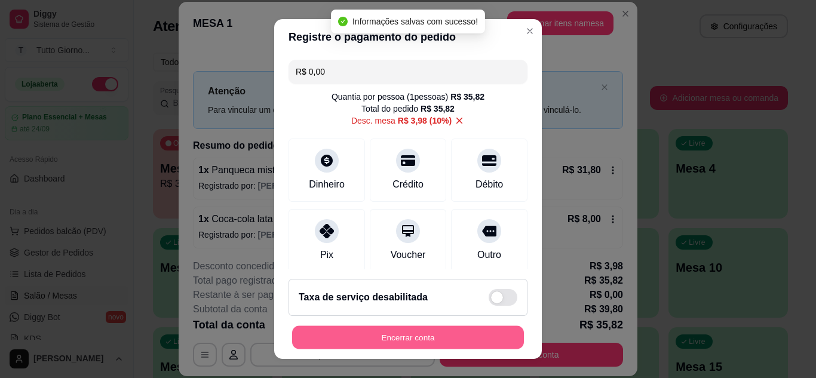
click at [429, 342] on button "Encerrar conta" at bounding box center [408, 337] width 232 height 23
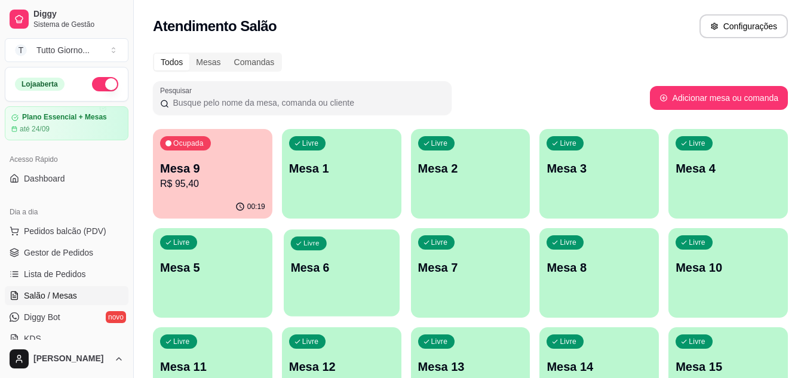
click at [361, 275] on p "Mesa 6" at bounding box center [341, 268] width 102 height 16
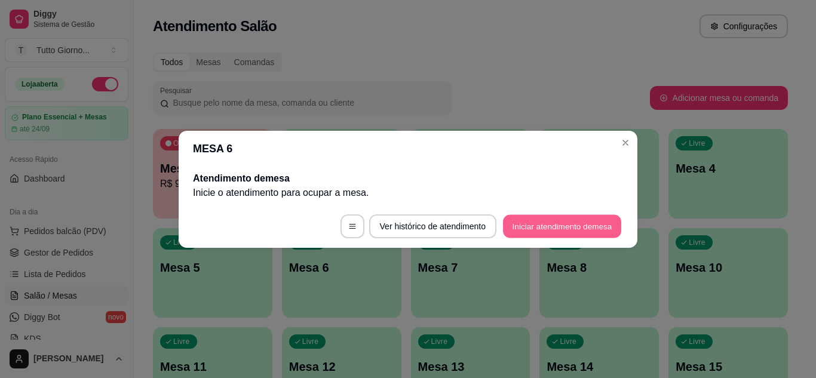
click at [572, 226] on button "Iniciar atendimento de mesa" at bounding box center [562, 225] width 118 height 23
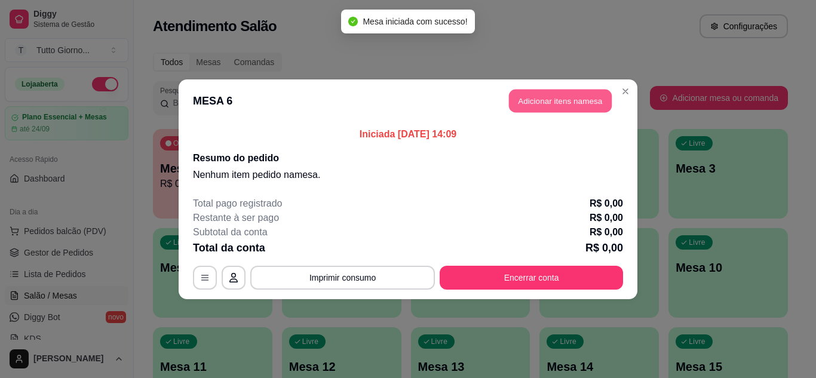
click at [572, 98] on button "Adicionar itens na mesa" at bounding box center [560, 100] width 103 height 23
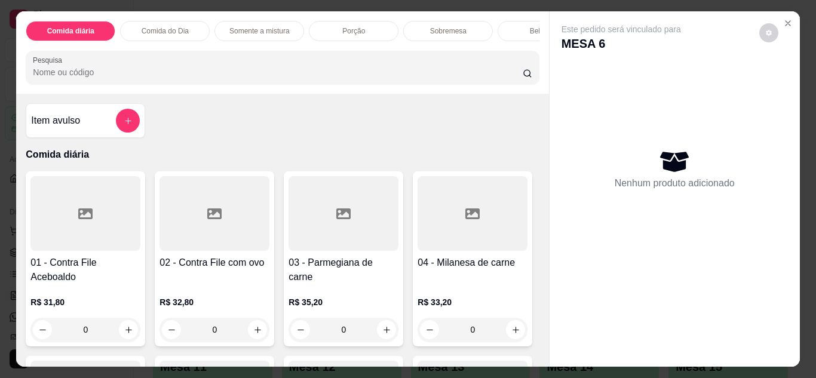
click at [383, 341] on div "0" at bounding box center [343, 330] width 110 height 24
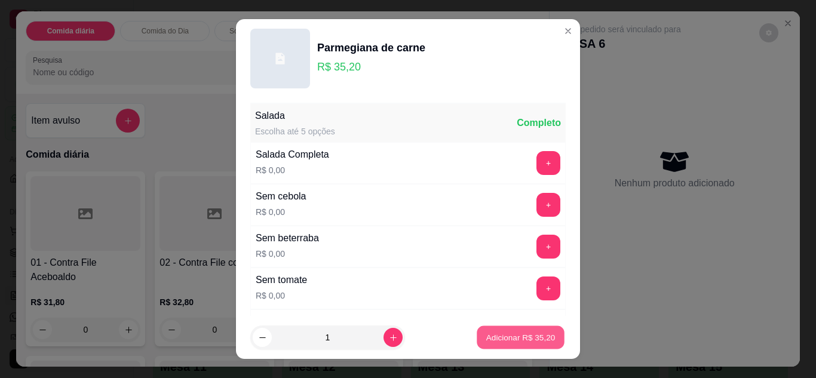
click at [516, 336] on p "Adicionar R$ 35,20" at bounding box center [520, 337] width 69 height 11
type input "1"
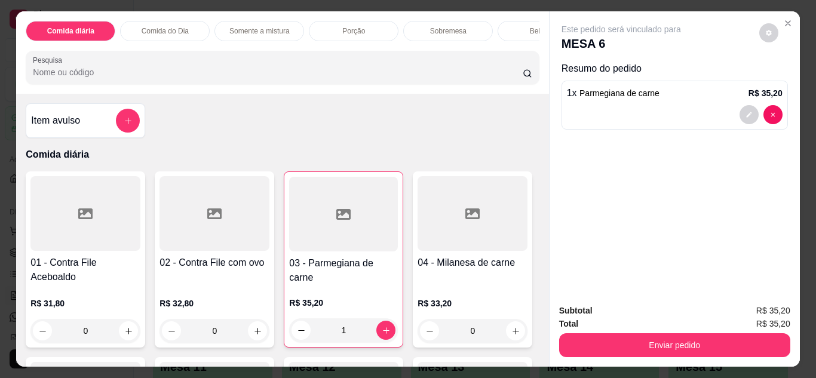
click at [509, 33] on div "Bebidas" at bounding box center [542, 31] width 90 height 20
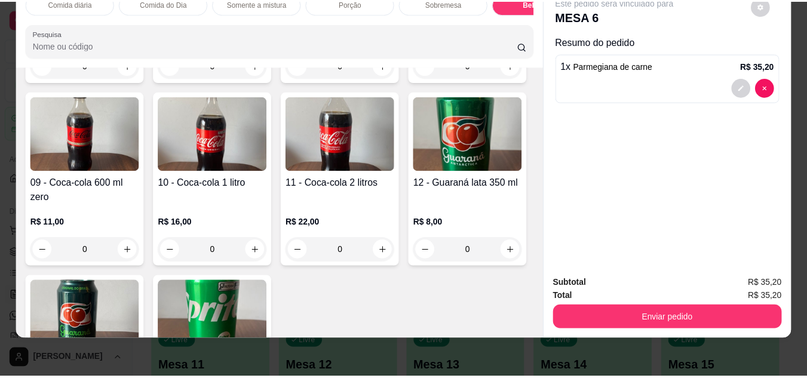
scroll to position [2391, 0]
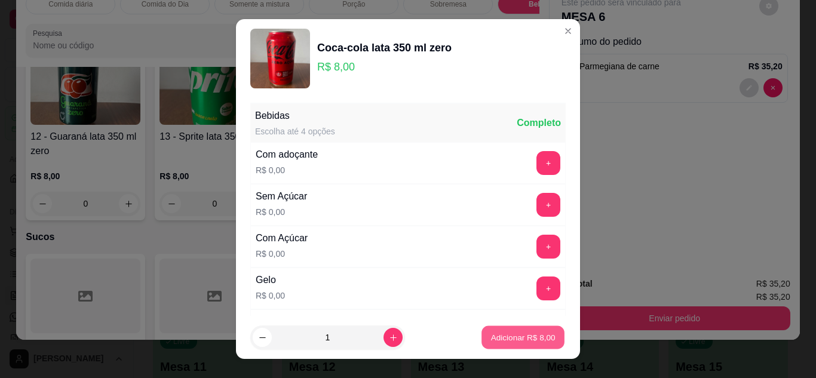
click at [500, 333] on p "Adicionar R$ 8,00" at bounding box center [522, 337] width 64 height 11
type input "1"
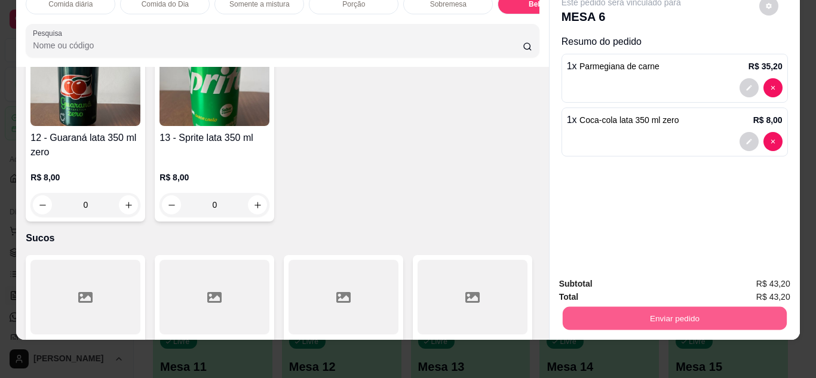
click at [664, 307] on button "Enviar pedido" at bounding box center [674, 318] width 224 height 23
click at [664, 274] on button "Não registrar e enviar pedido" at bounding box center [634, 280] width 121 height 22
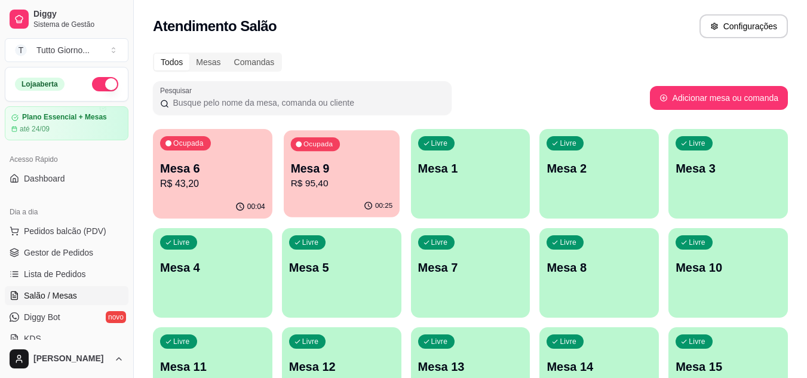
click at [359, 191] on p "R$ 95,40" at bounding box center [341, 184] width 102 height 14
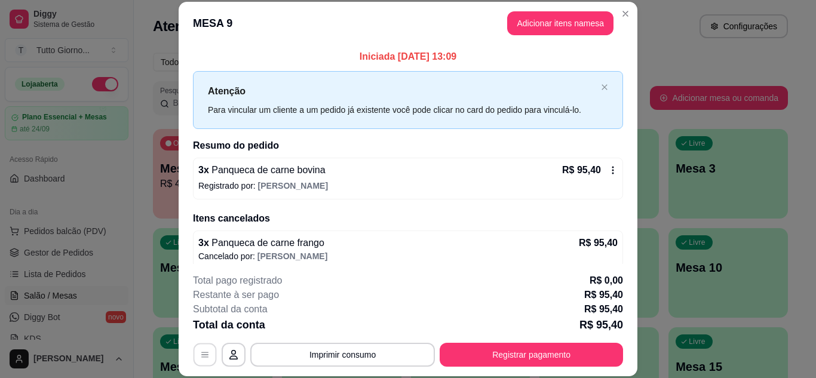
click at [200, 354] on icon "button" at bounding box center [205, 355] width 10 height 10
click at [229, 355] on icon "button" at bounding box center [234, 355] width 10 height 10
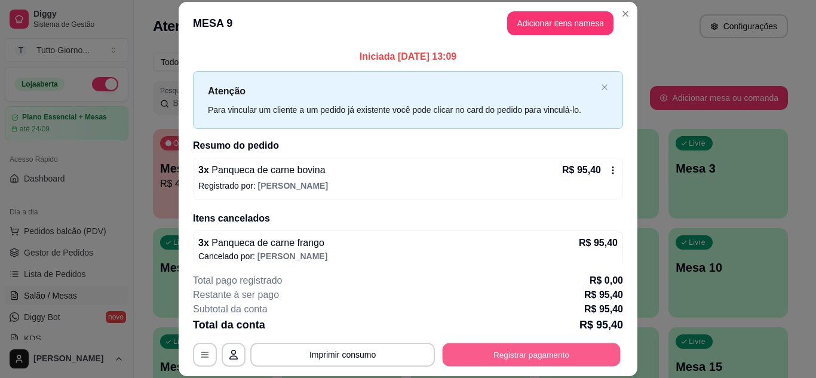
click at [550, 354] on button "Registrar pagamento" at bounding box center [532, 354] width 178 height 23
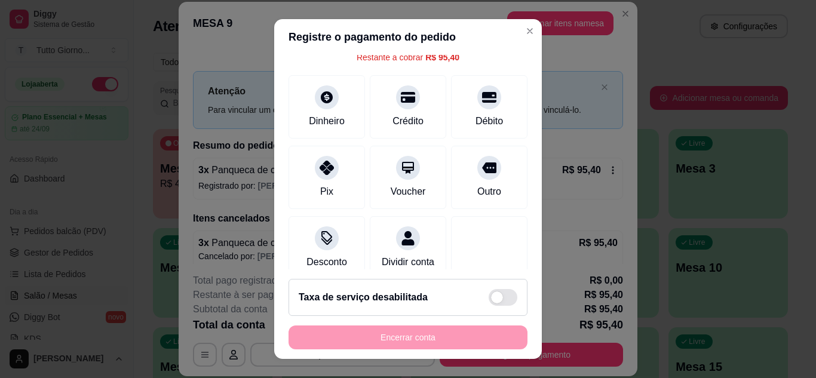
scroll to position [72, 0]
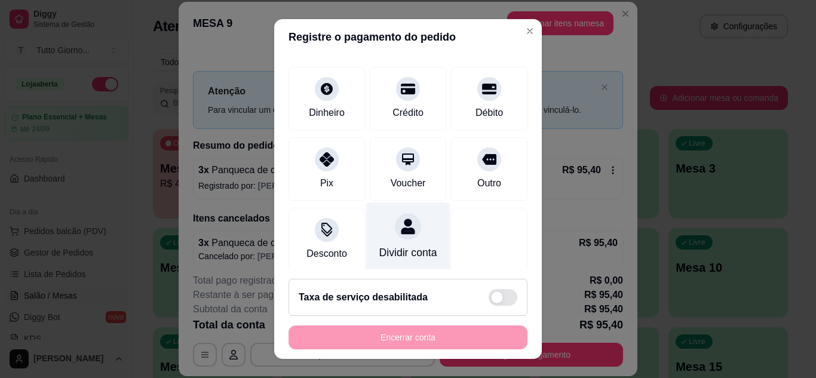
click at [401, 231] on icon at bounding box center [408, 227] width 14 height 16
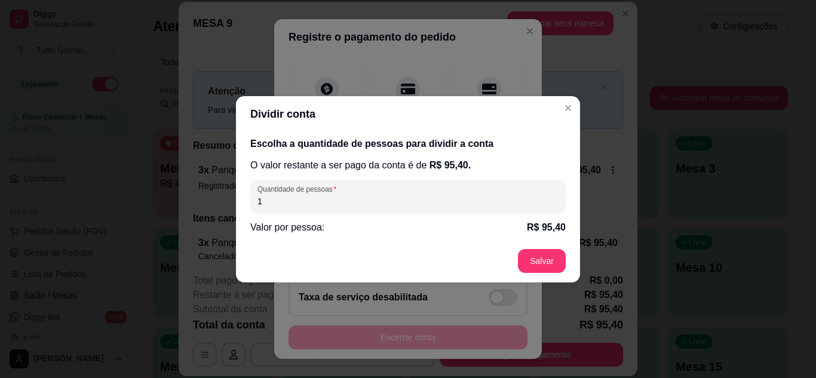
click at [322, 206] on input "1" at bounding box center [407, 201] width 301 height 12
type input "3"
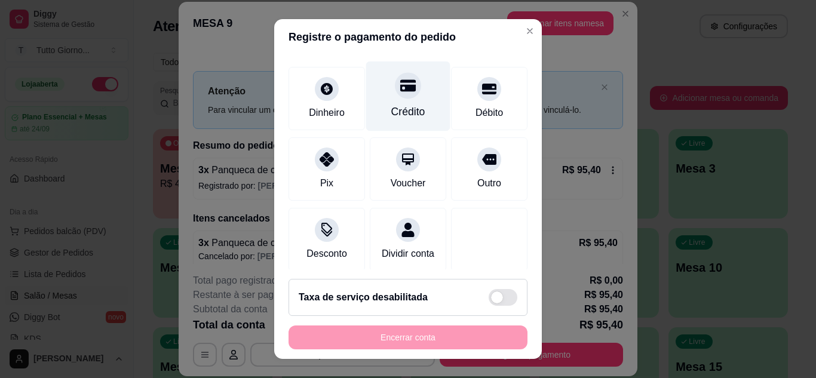
click at [395, 115] on div "Crédito" at bounding box center [408, 112] width 34 height 16
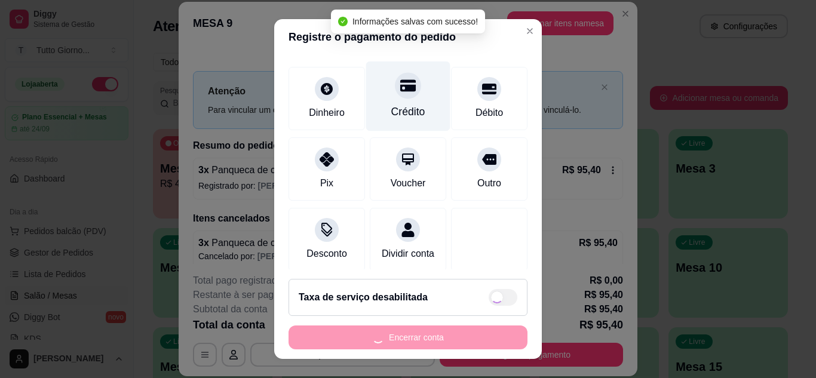
type input "R$ 0,00"
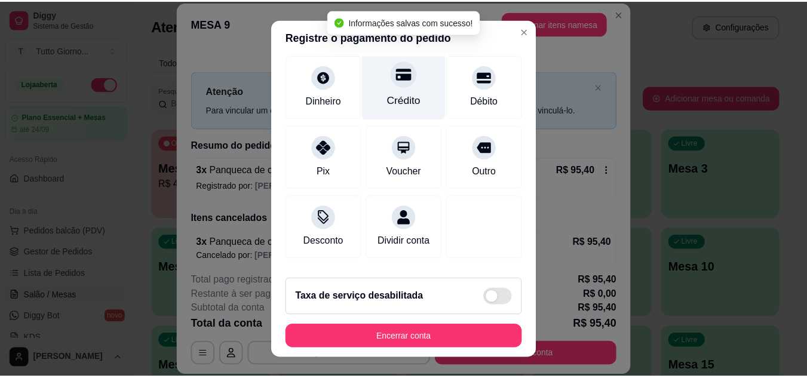
scroll to position [60, 0]
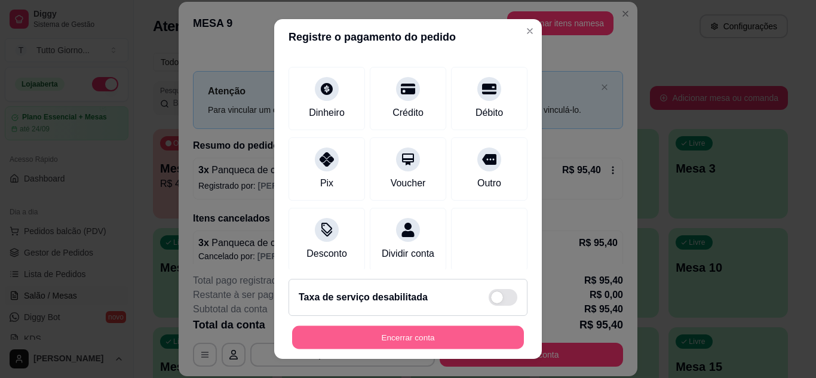
click at [407, 330] on button "Encerrar conta" at bounding box center [408, 337] width 232 height 23
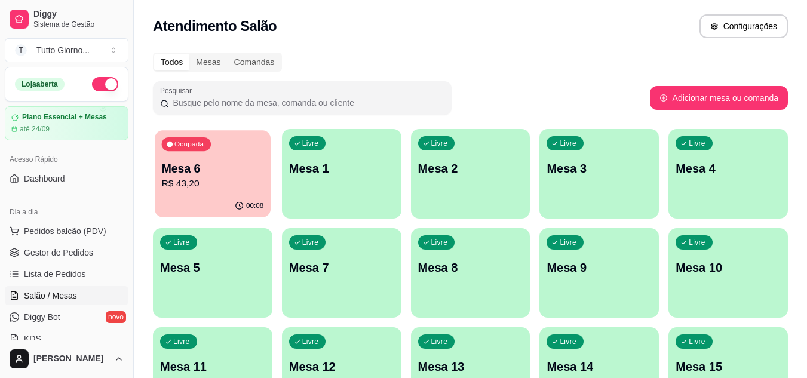
click at [206, 183] on p "R$ 43,20" at bounding box center [213, 184] width 102 height 14
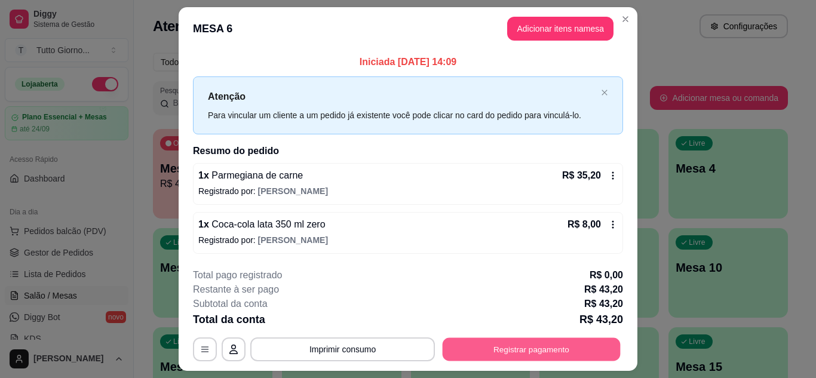
click at [523, 348] on button "Registrar pagamento" at bounding box center [532, 349] width 178 height 23
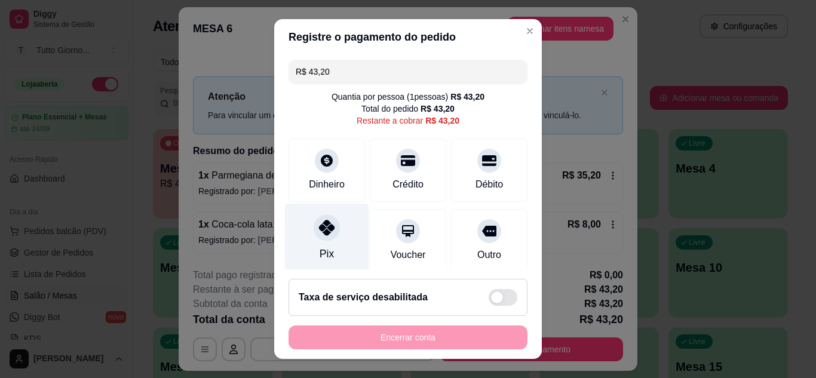
click at [304, 243] on div "Pix" at bounding box center [327, 238] width 84 height 70
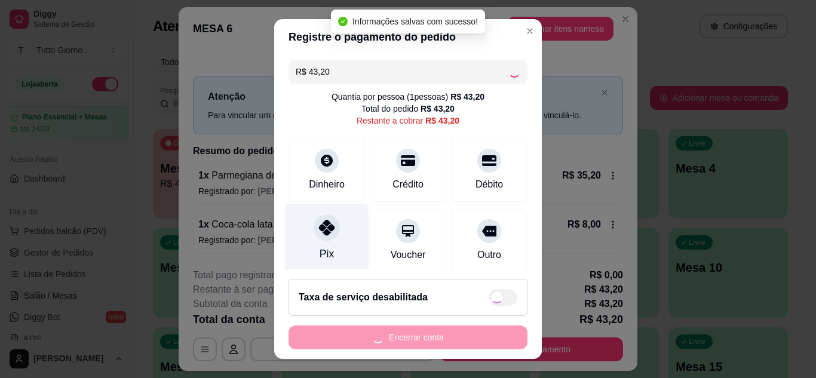
type input "R$ 0,00"
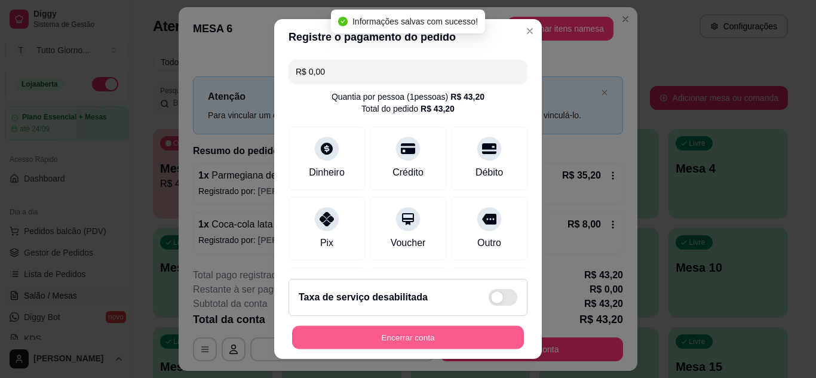
click at [425, 345] on button "Encerrar conta" at bounding box center [408, 337] width 232 height 23
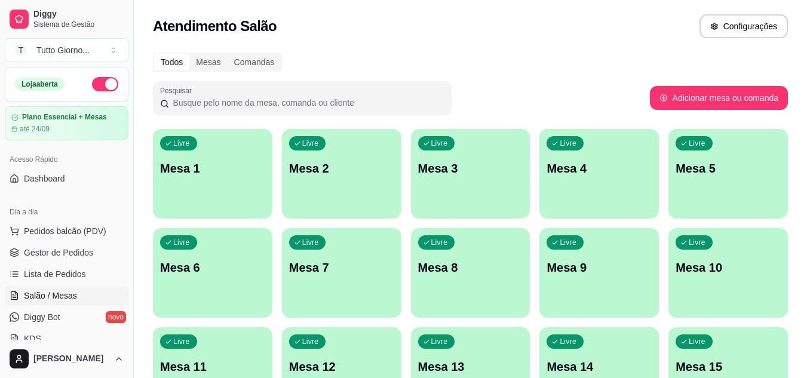
click at [127, 340] on div "[PERSON_NAME]" at bounding box center [66, 359] width 133 height 38
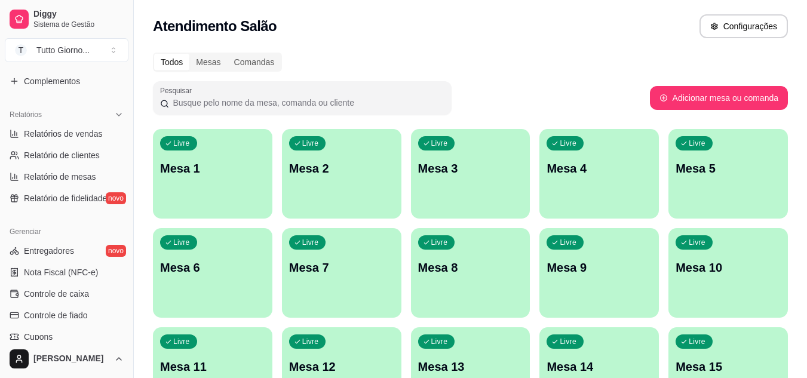
scroll to position [342, 0]
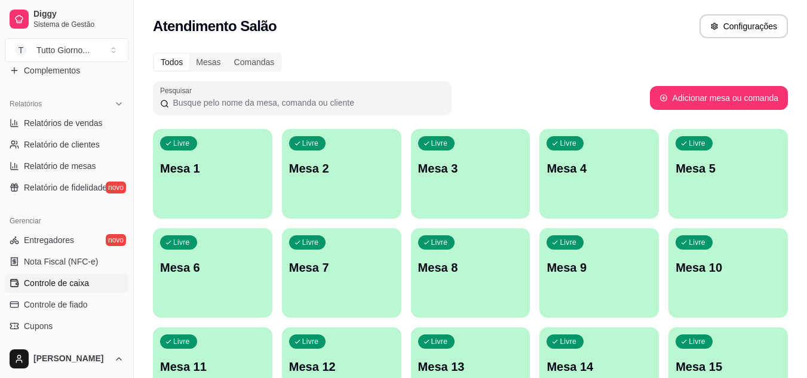
click at [83, 289] on link "Controle de caixa" at bounding box center [67, 283] width 124 height 19
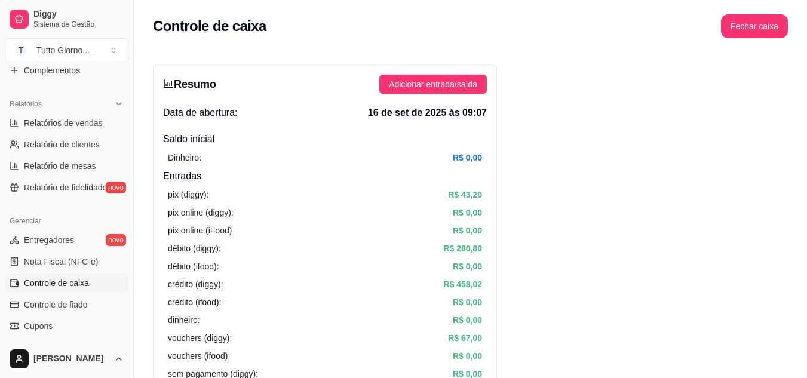
click at [124, 104] on div "Relatórios Relatórios de vendas Relatório de clientes Relatório de mesas Relató…" at bounding box center [66, 146] width 133 height 112
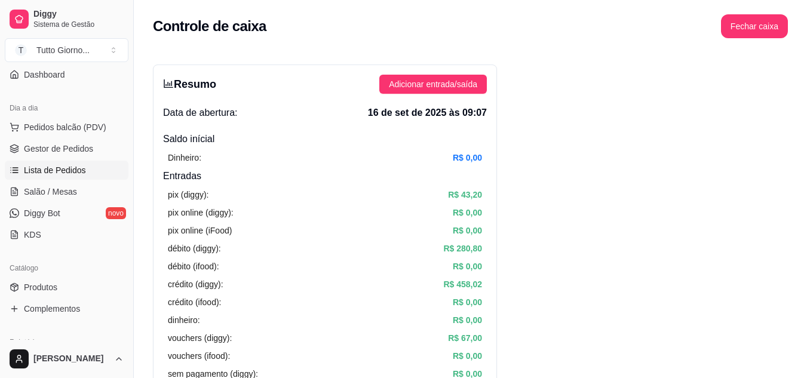
click at [72, 164] on link "Lista de Pedidos" at bounding box center [67, 170] width 124 height 19
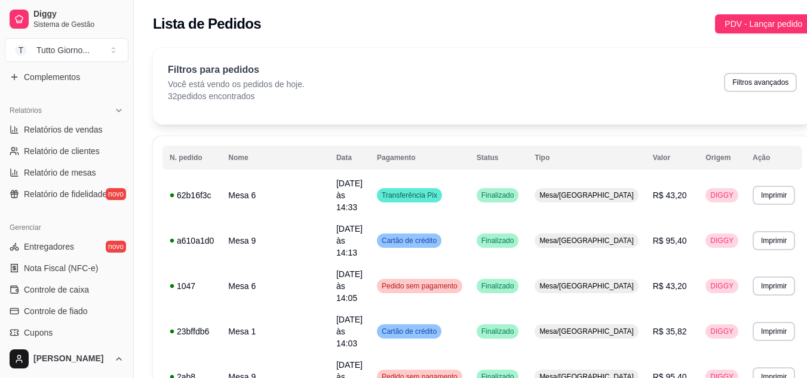
scroll to position [343, 0]
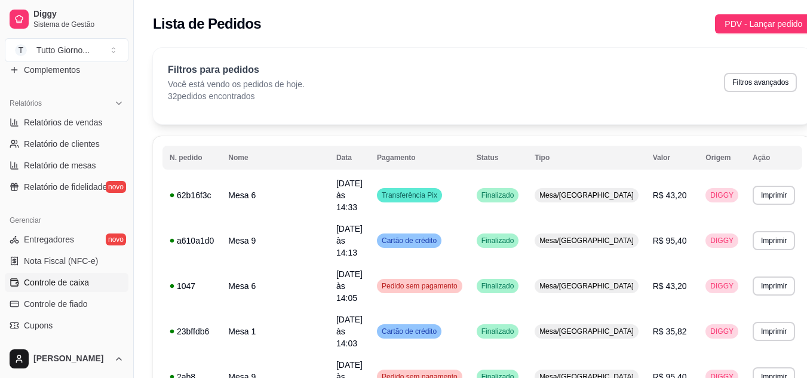
click at [76, 290] on link "Controle de caixa" at bounding box center [67, 282] width 124 height 19
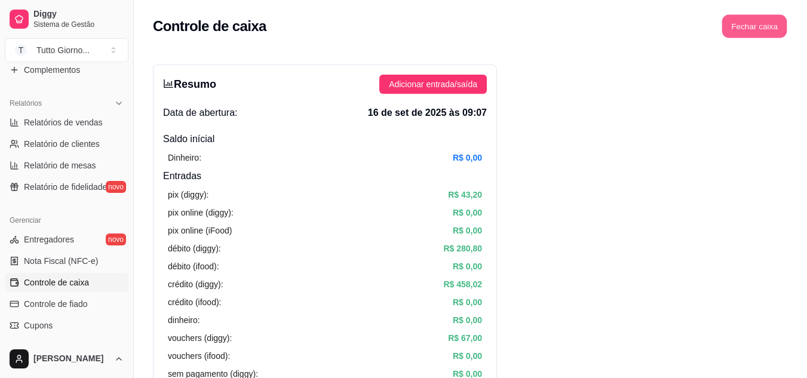
click at [760, 24] on button "Fechar caixa" at bounding box center [754, 26] width 65 height 23
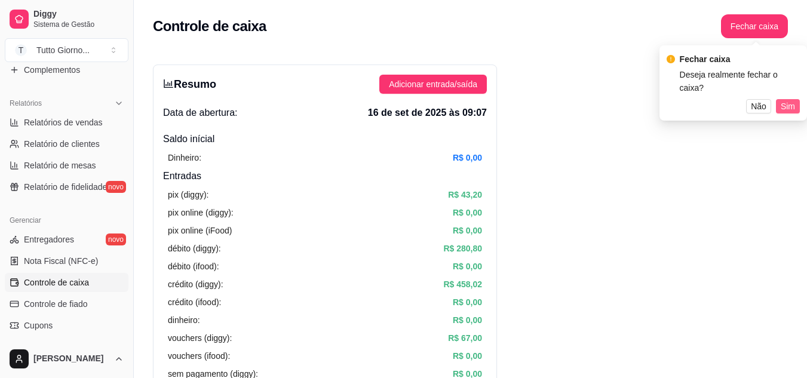
click at [790, 100] on span "Sim" at bounding box center [788, 106] width 14 height 13
